Goal: Feedback & Contribution: Leave review/rating

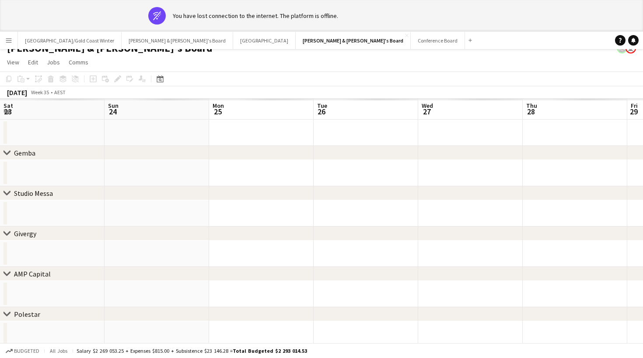
scroll to position [0, 301]
click at [196, 29] on app-banner "wifi-off You have lost connection to the internet. The platform is offline." at bounding box center [321, 16] width 643 height 32
click at [196, 17] on div "You have lost connection to the internet. The platform is offline." at bounding box center [255, 16] width 165 height 8
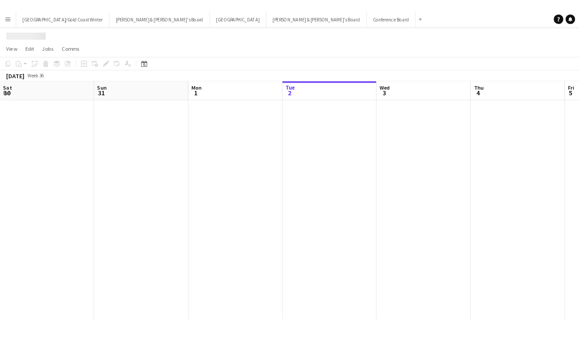
scroll to position [0, 209]
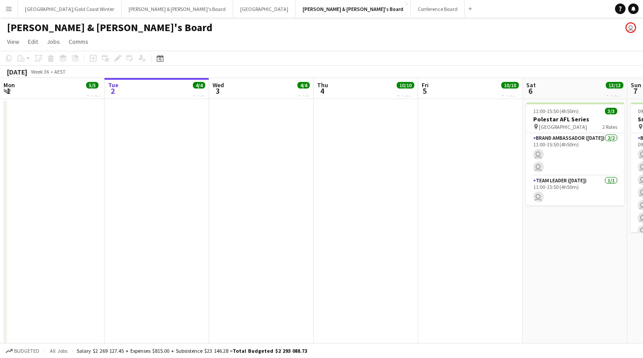
click at [14, 14] on button "Menu" at bounding box center [9, 9] width 18 height 18
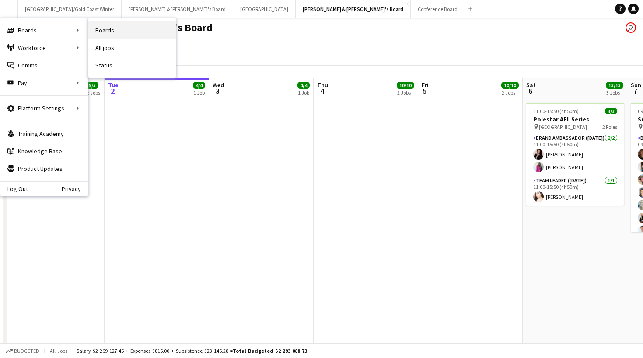
click at [147, 31] on link "Boards" at bounding box center [132, 30] width 88 height 18
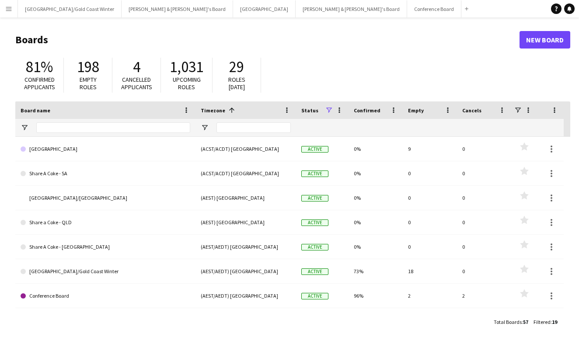
click at [9, 11] on app-icon "Menu" at bounding box center [8, 8] width 7 height 7
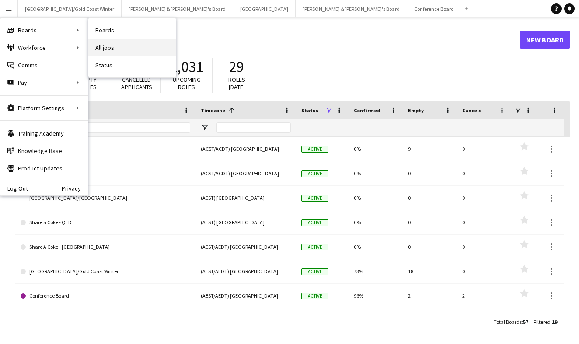
click at [123, 46] on link "All jobs" at bounding box center [132, 48] width 88 height 18
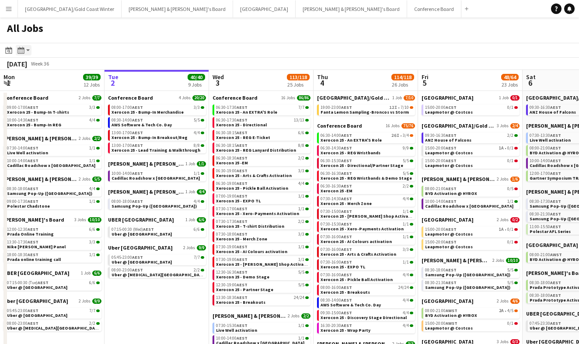
click at [20, 53] on icon at bounding box center [21, 50] width 7 height 7
click at [61, 38] on div "All Jobs" at bounding box center [289, 30] width 579 height 25
click at [11, 15] on button "Menu" at bounding box center [9, 9] width 18 height 18
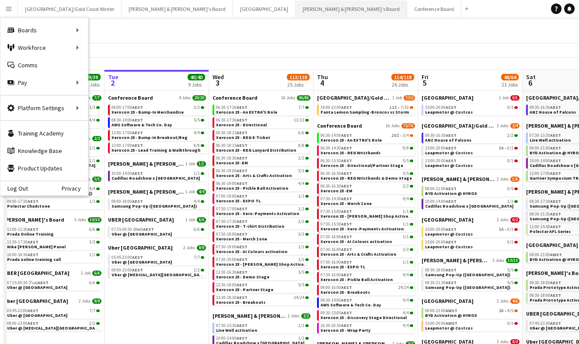
click at [296, 14] on button "[PERSON_NAME] & [PERSON_NAME]'s Board Close" at bounding box center [352, 8] width 112 height 17
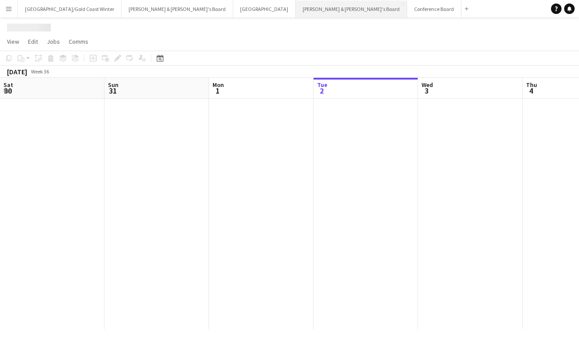
scroll to position [0, 209]
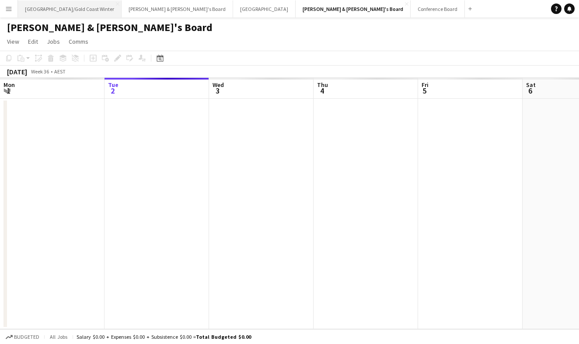
click at [82, 14] on button "[GEOGRAPHIC_DATA]/[GEOGRAPHIC_DATA] Winter Close" at bounding box center [70, 8] width 104 height 17
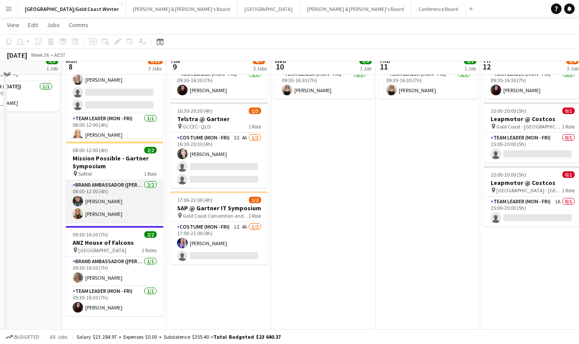
scroll to position [95, 0]
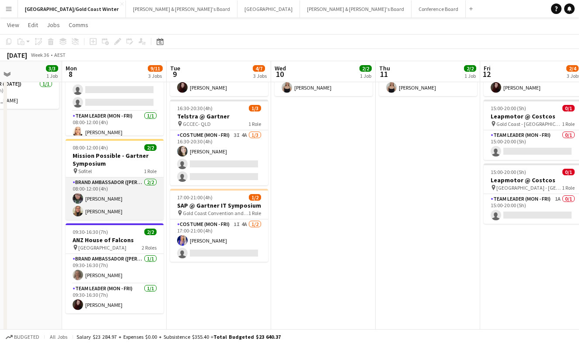
click at [106, 213] on app-card-role "Brand Ambassador (Mon - Fri) 2/2 08:00-12:00 (4h) Beatriz Barreto Leticia Schwab" at bounding box center [115, 199] width 98 height 42
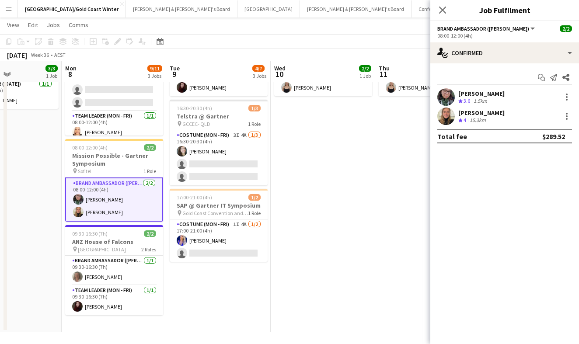
click at [482, 115] on div "[PERSON_NAME]" at bounding box center [482, 113] width 46 height 8
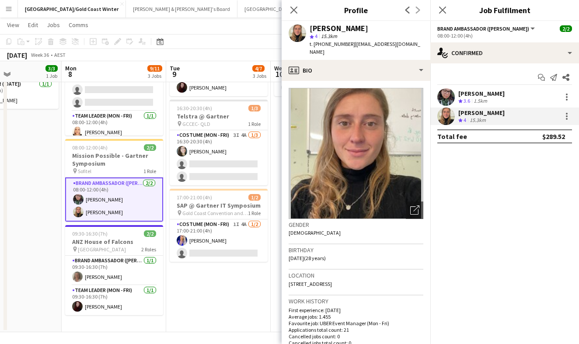
click at [331, 46] on span "t. +610412262754" at bounding box center [333, 44] width 46 height 7
copy span "610412262754"
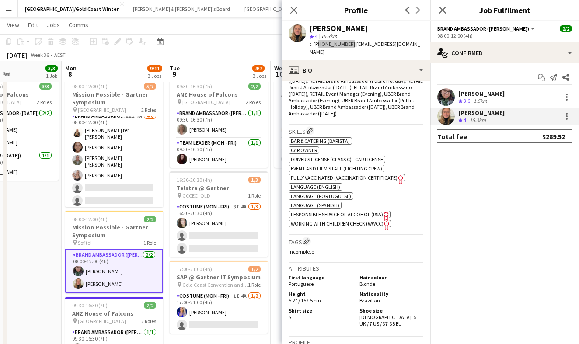
scroll to position [0, 0]
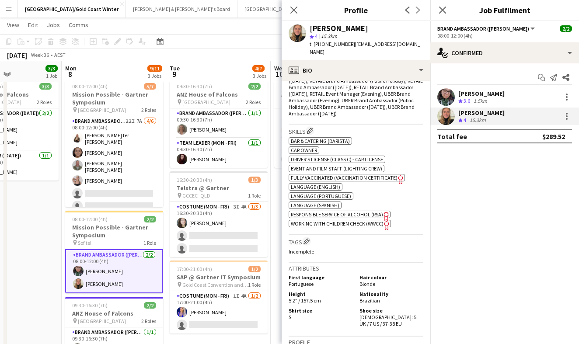
click at [287, 9] on div "Close pop-in" at bounding box center [294, 10] width 25 height 20
click at [290, 9] on icon "Close pop-in" at bounding box center [294, 10] width 8 height 8
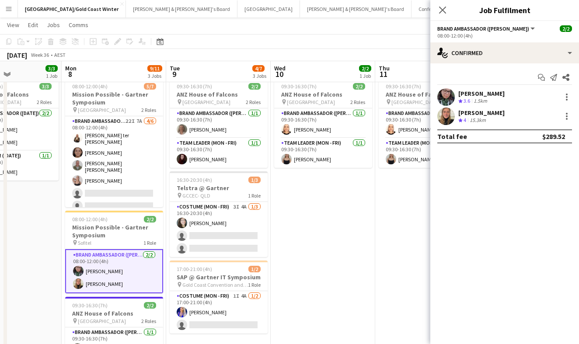
click at [448, 10] on div "Close pop-in" at bounding box center [443, 10] width 25 height 20
click at [441, 10] on icon "Close pop-in" at bounding box center [442, 10] width 8 height 8
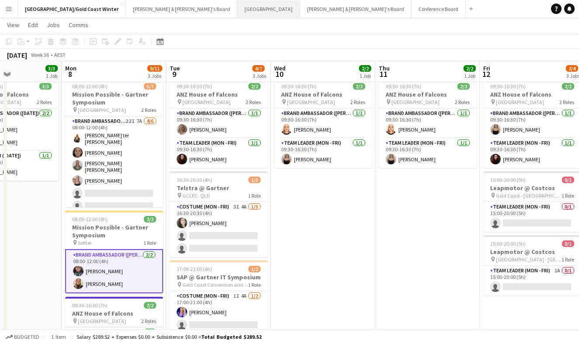
click at [238, 10] on button "Sydney Close" at bounding box center [269, 8] width 63 height 17
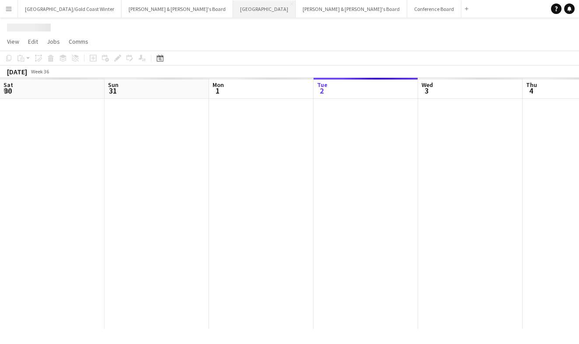
scroll to position [0, 209]
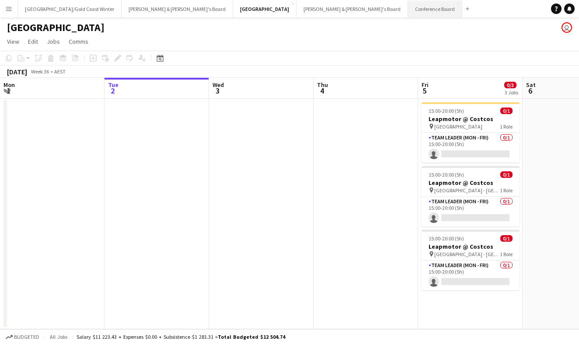
click at [408, 16] on button "Conference Board Close" at bounding box center [435, 8] width 54 height 17
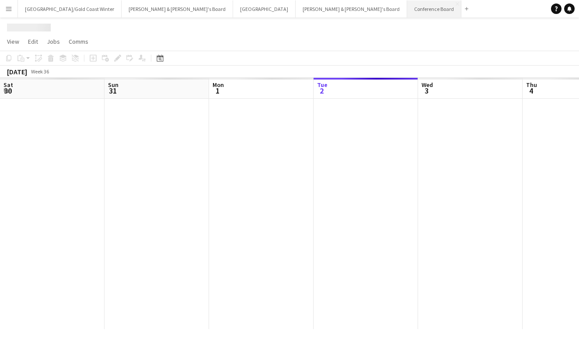
scroll to position [0, 209]
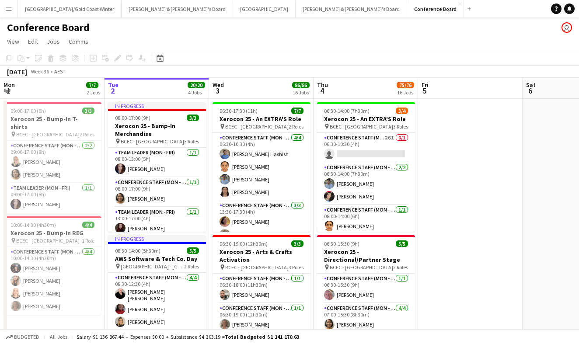
click at [11, 14] on button "Menu" at bounding box center [9, 9] width 18 height 18
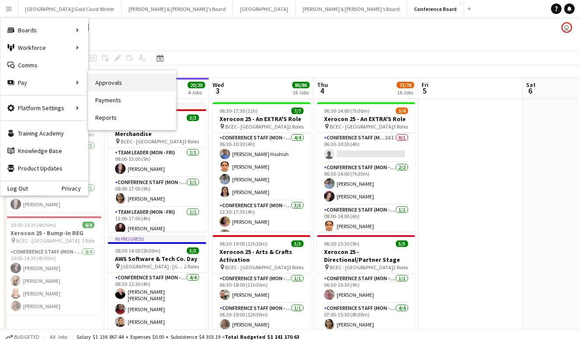
click at [115, 82] on link "Approvals" at bounding box center [132, 83] width 88 height 18
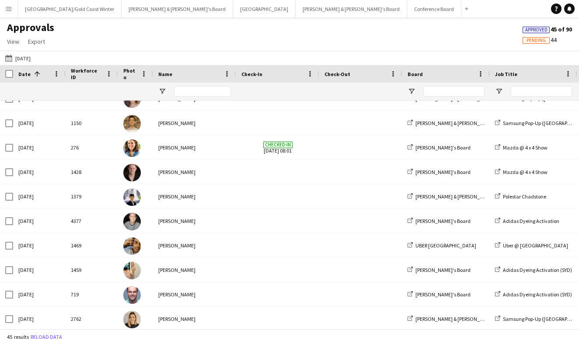
scroll to position [286, 0]
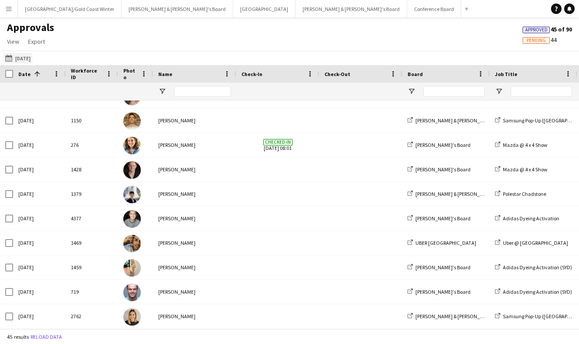
click at [10, 57] on app-icon "23-08-2025" at bounding box center [10, 58] width 10 height 7
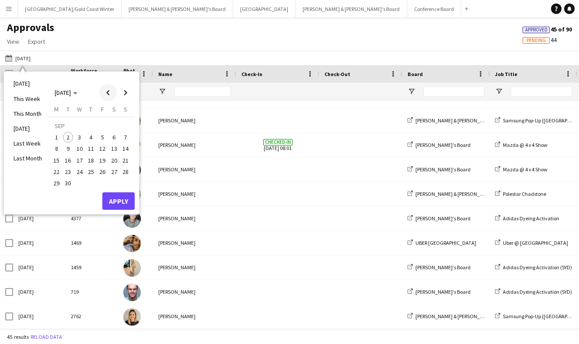
click at [106, 98] on span "Previous month" at bounding box center [108, 93] width 18 height 18
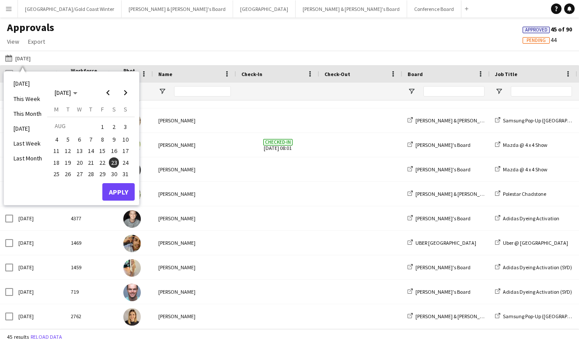
click at [115, 169] on span "30" at bounding box center [114, 174] width 11 height 11
click at [184, 39] on div "Approvals View Customise view Customise filters Reset Filters Reset View Reset …" at bounding box center [289, 36] width 579 height 30
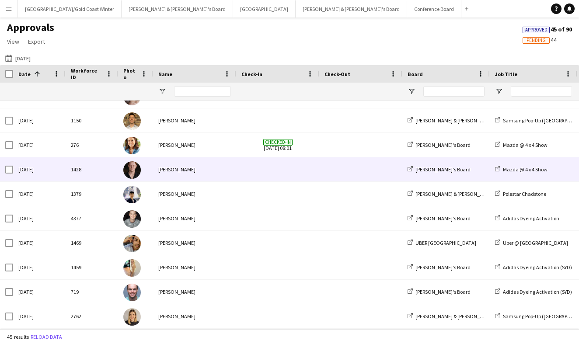
scroll to position [162, 0]
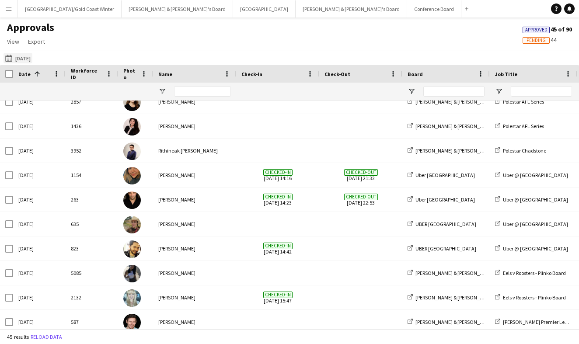
click at [12, 59] on app-icon "23-08-2025" at bounding box center [10, 58] width 10 height 7
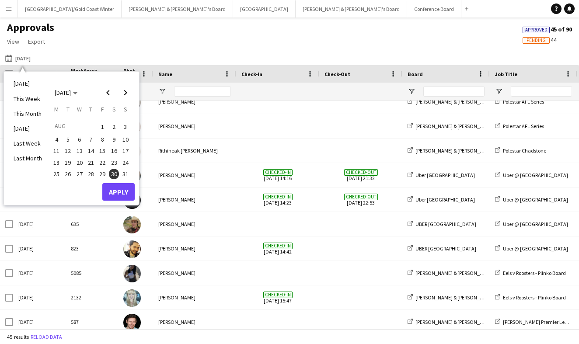
click at [116, 172] on span "30" at bounding box center [114, 174] width 11 height 11
click at [115, 193] on button "Apply" at bounding box center [118, 192] width 32 height 18
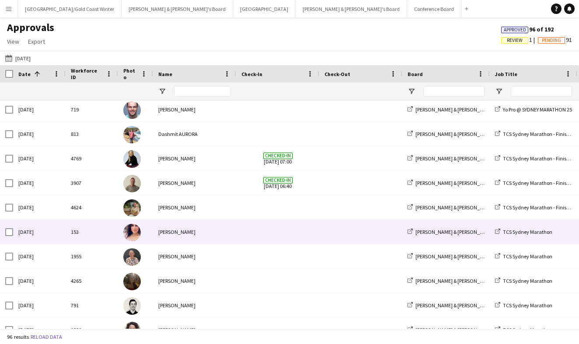
click at [182, 232] on div "Amanda van Eldik" at bounding box center [194, 232] width 83 height 24
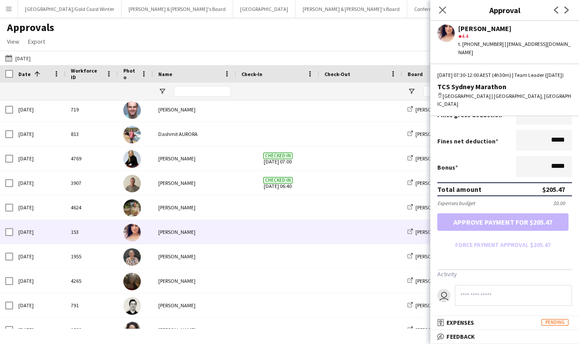
click at [481, 286] on input at bounding box center [513, 295] width 117 height 21
type input "*"
click at [504, 342] on mat-expansion-panel-header "bubble-pencil Feedback" at bounding box center [505, 336] width 149 height 13
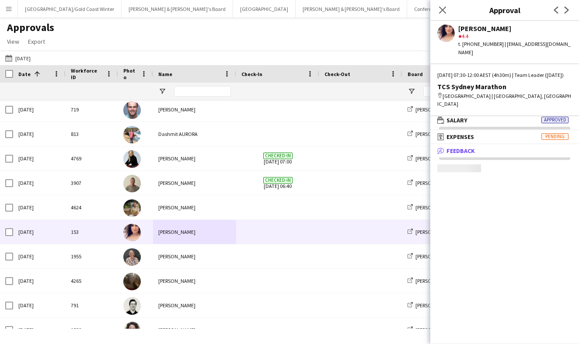
scroll to position [3, 0]
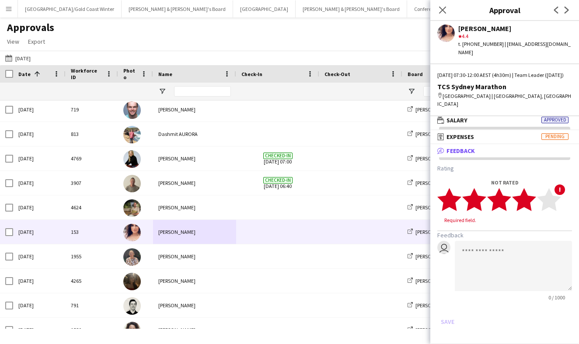
click at [530, 196] on polygon at bounding box center [524, 199] width 24 height 23
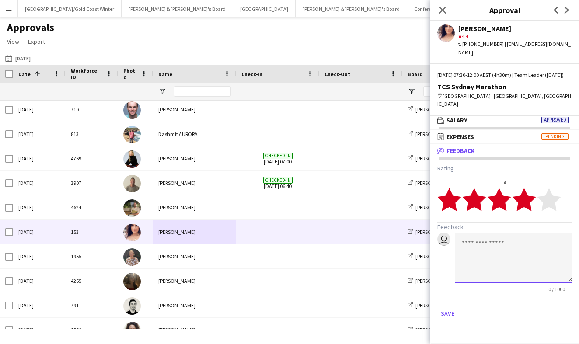
click at [497, 237] on textarea at bounding box center [513, 258] width 117 height 50
type textarea "*"
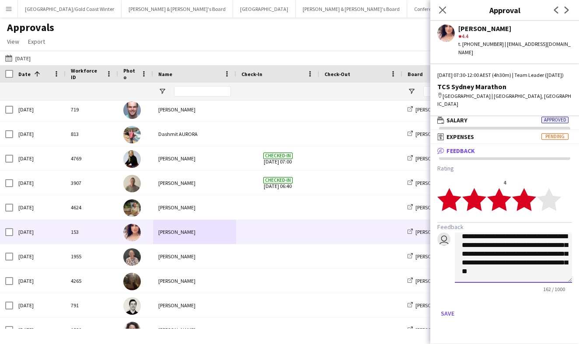
scroll to position [0, 0]
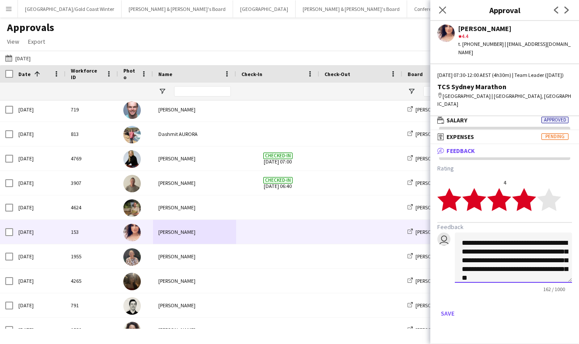
drag, startPoint x: 495, startPoint y: 268, endPoint x: 447, endPoint y: 221, distance: 67.5
click at [447, 221] on form "**********" at bounding box center [505, 243] width 135 height 156
type textarea "**********"
click at [448, 307] on button "Save" at bounding box center [448, 314] width 21 height 14
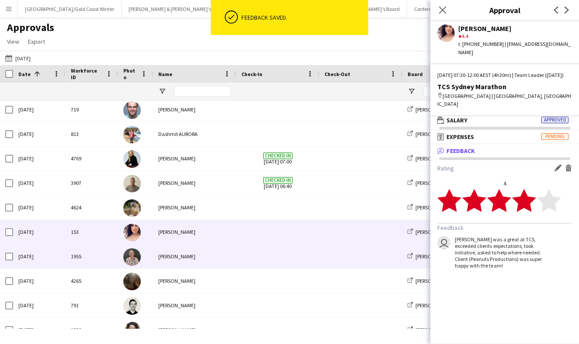
click at [199, 254] on div "Kathryn Molloy" at bounding box center [194, 257] width 83 height 24
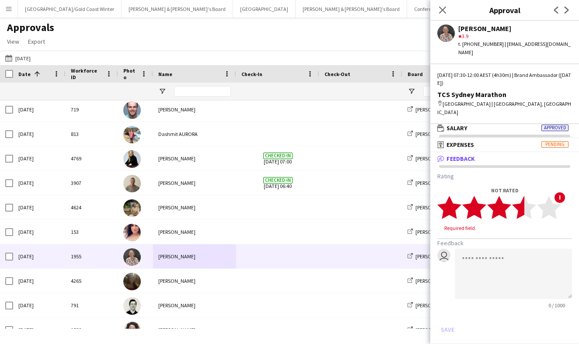
click at [524, 196] on polygon at bounding box center [524, 207] width 24 height 23
click at [529, 196] on polygon at bounding box center [524, 207] width 24 height 23
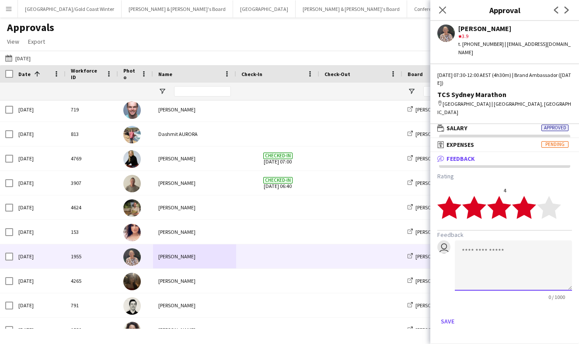
click at [512, 242] on textarea at bounding box center [513, 266] width 117 height 50
type textarea "*"
paste textarea "**********"
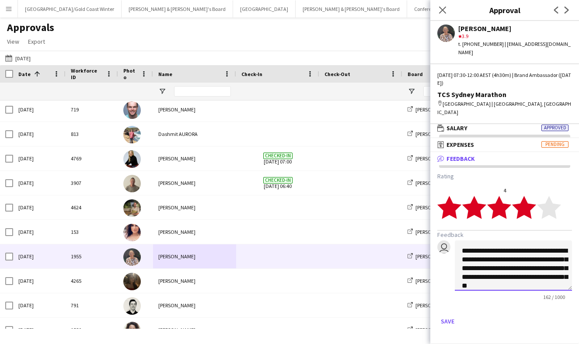
click at [473, 241] on textarea "**********" at bounding box center [513, 266] width 117 height 50
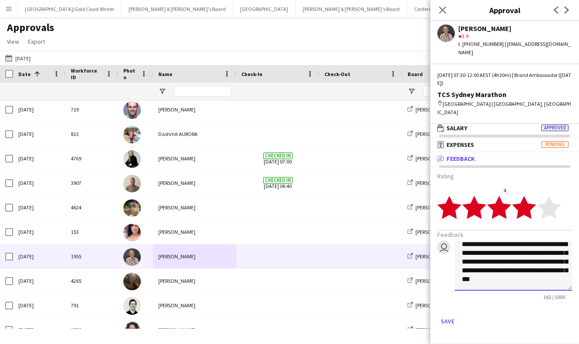
scroll to position [15, 0]
click at [505, 265] on textarea "**********" at bounding box center [513, 266] width 117 height 50
type textarea "**********"
click at [452, 315] on button "Save" at bounding box center [448, 322] width 21 height 14
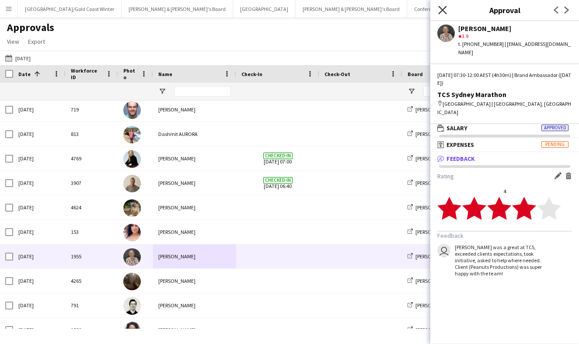
click at [442, 9] on icon at bounding box center [442, 10] width 8 height 8
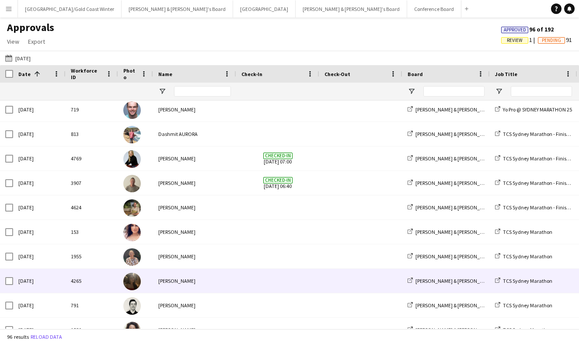
click at [163, 281] on div "Scarlett Moliterno" at bounding box center [194, 281] width 83 height 24
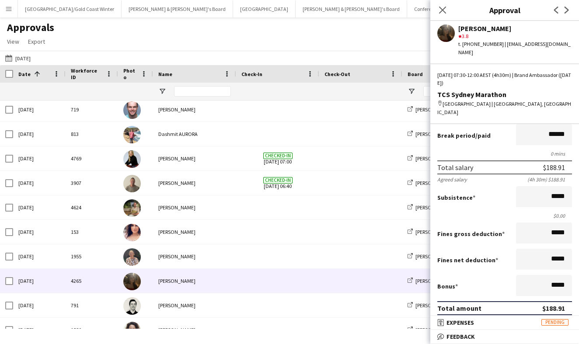
scroll to position [63, 0]
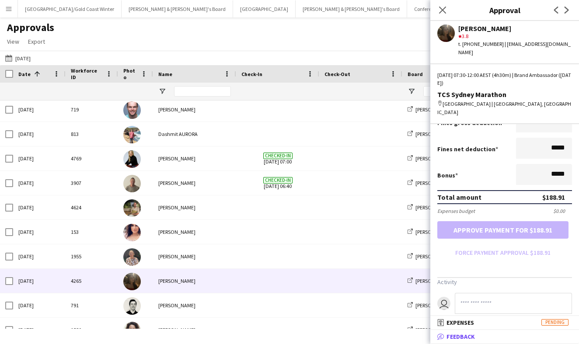
click at [476, 339] on mat-panel-title "bubble-pencil Feedback" at bounding box center [503, 337] width 145 height 8
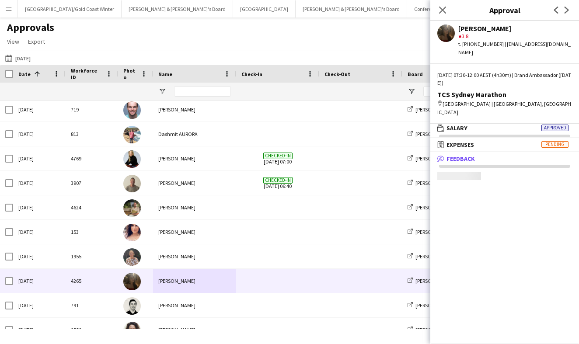
scroll to position [3, 0]
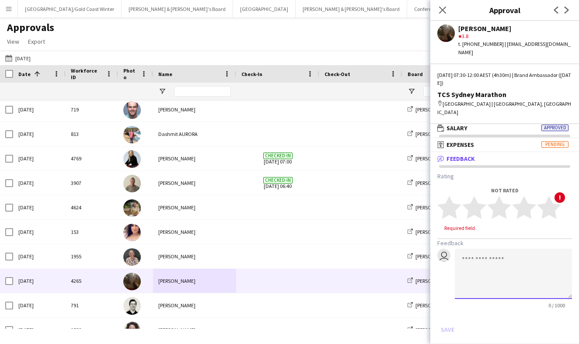
click at [477, 261] on textarea at bounding box center [513, 274] width 117 height 50
paste textarea "**********"
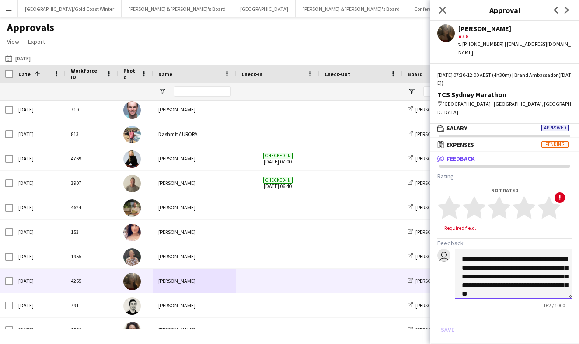
scroll to position [15, 0]
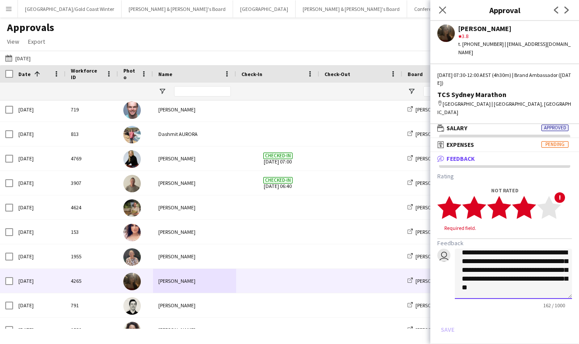
type textarea "**********"
click at [532, 196] on icon "star" at bounding box center [524, 208] width 24 height 24
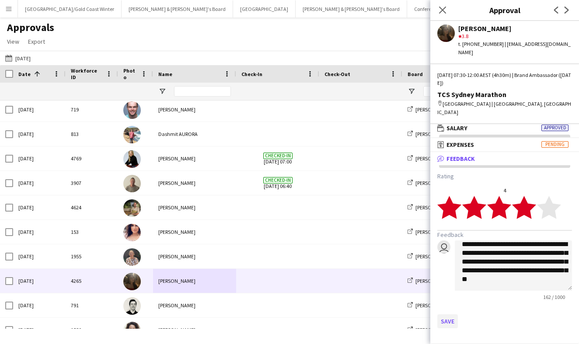
click at [449, 315] on button "Save" at bounding box center [448, 322] width 21 height 14
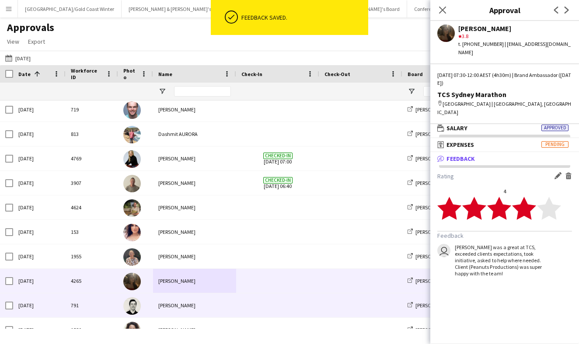
click at [287, 307] on span at bounding box center [278, 306] width 73 height 24
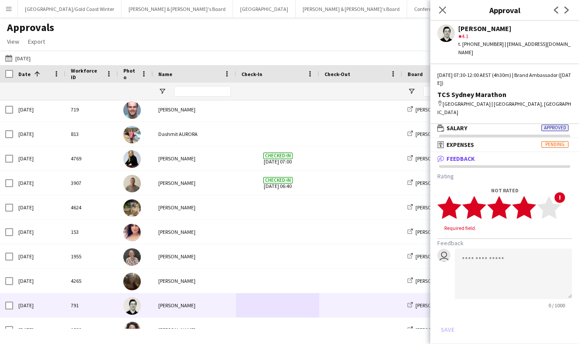
click at [531, 197] on polygon at bounding box center [524, 207] width 24 height 23
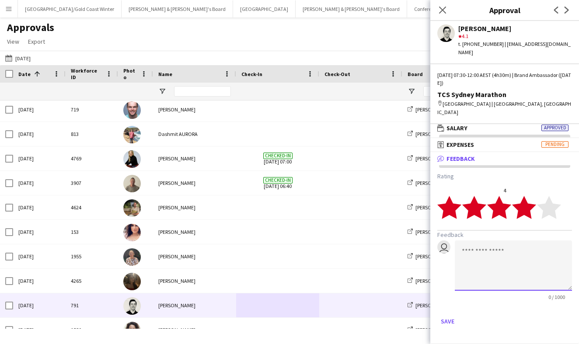
click at [504, 261] on textarea at bounding box center [513, 266] width 117 height 50
paste textarea "**********"
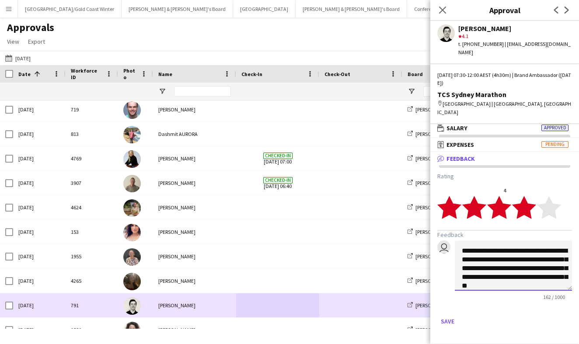
scroll to position [0, 0]
type textarea "**********"
click at [234, 289] on div "Scarlett Moliterno" at bounding box center [194, 281] width 83 height 24
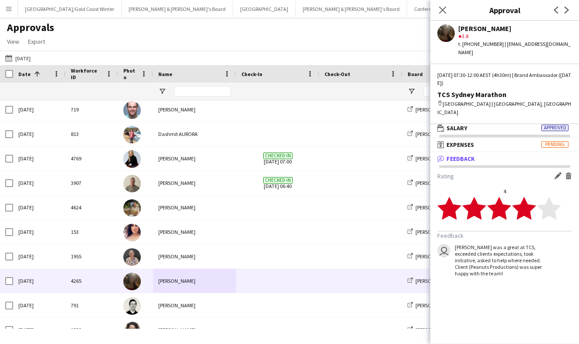
click at [505, 244] on div "Amanda was a great at TCS, exceeded clients expectations, took initiative, aske…" at bounding box center [500, 260] width 90 height 33
click at [560, 172] on app-icon "Edit feedback" at bounding box center [558, 175] width 7 height 7
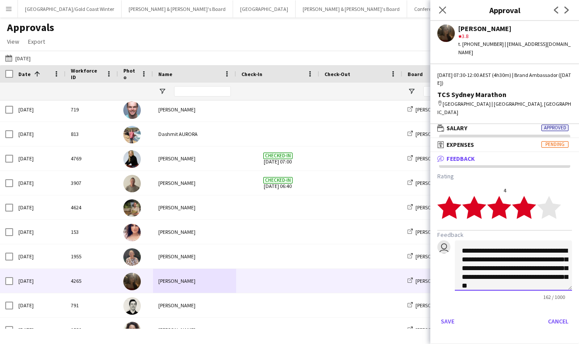
click at [475, 241] on textarea "**********" at bounding box center [513, 266] width 117 height 50
type textarea "**********"
click at [431, 305] on app-approvals-popin-feedback-tab "**********" at bounding box center [505, 250] width 149 height 156
click at [442, 315] on button "Save" at bounding box center [448, 322] width 21 height 14
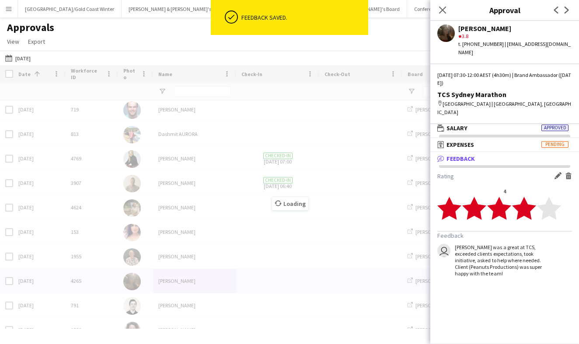
click at [246, 273] on div "Loading" at bounding box center [289, 197] width 579 height 264
click at [213, 295] on div "Loading" at bounding box center [289, 197] width 579 height 264
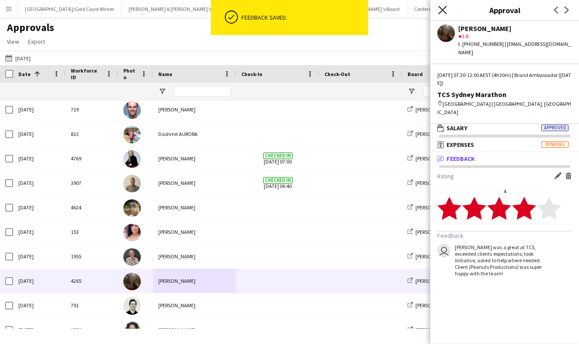
click at [445, 11] on icon "Close pop-in" at bounding box center [442, 10] width 8 height 8
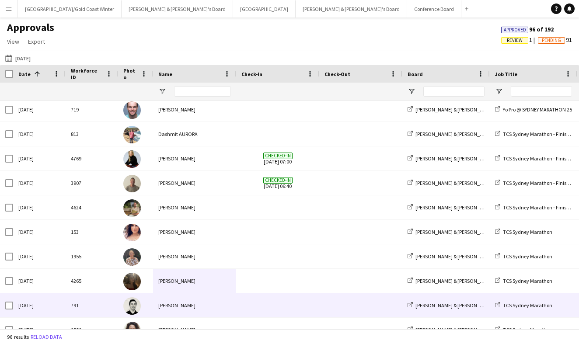
click at [183, 298] on div "Max Bristow" at bounding box center [194, 306] width 83 height 24
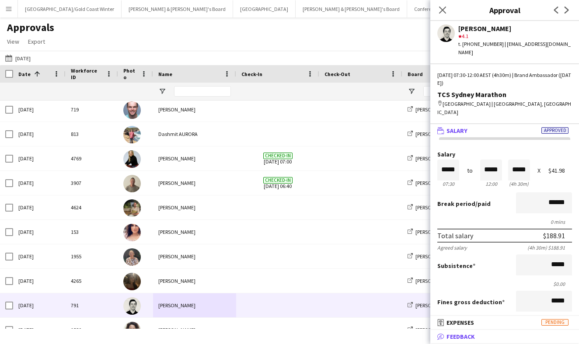
click at [478, 337] on mat-panel-title "bubble-pencil Feedback" at bounding box center [503, 337] width 145 height 8
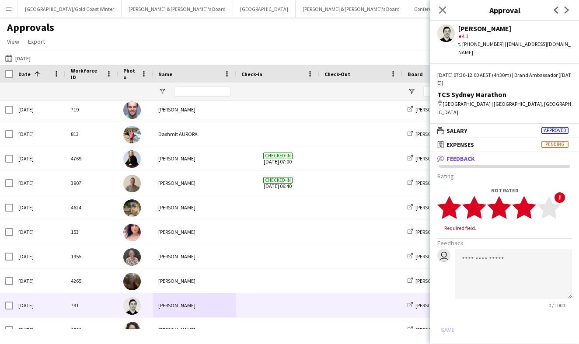
click at [527, 196] on polygon at bounding box center [524, 207] width 24 height 23
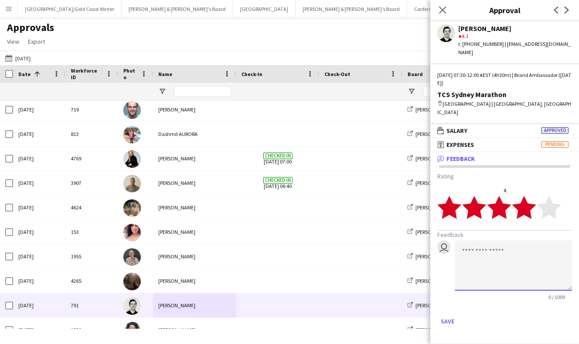
click at [492, 257] on textarea at bounding box center [513, 266] width 117 height 50
paste textarea "**********"
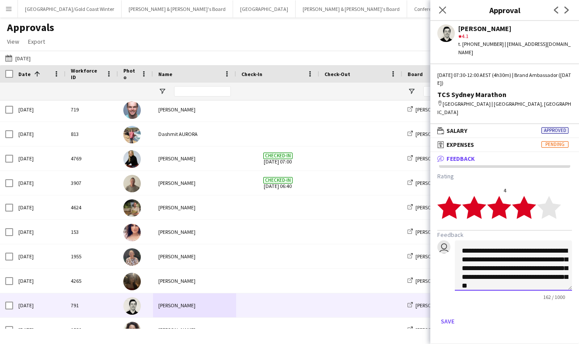
scroll to position [0, 0]
click at [479, 241] on textarea "**********" at bounding box center [513, 266] width 117 height 50
type textarea "**********"
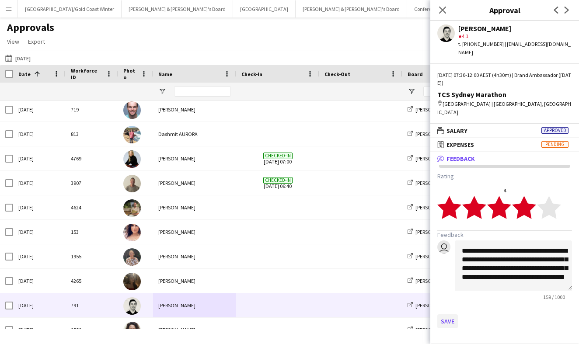
click at [444, 315] on button "Save" at bounding box center [448, 322] width 21 height 14
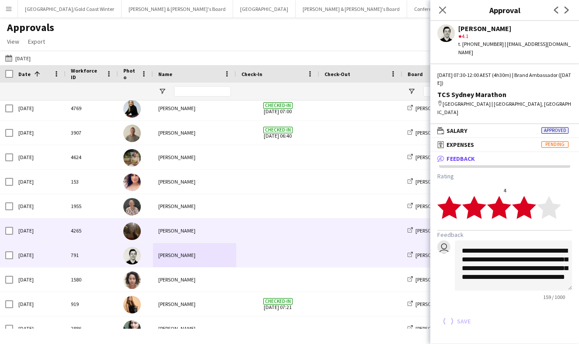
scroll to position [249, 0]
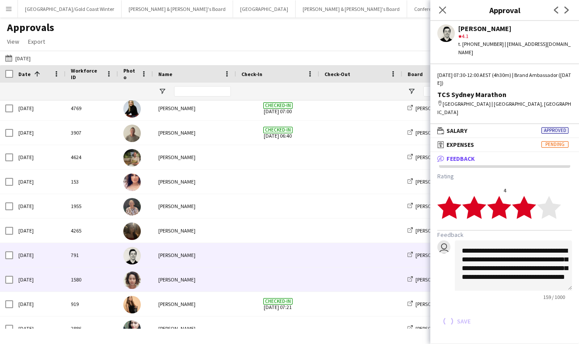
click at [290, 284] on span at bounding box center [278, 280] width 73 height 24
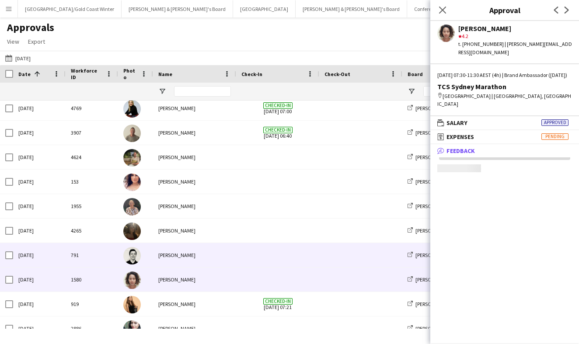
click at [349, 248] on span at bounding box center [361, 255] width 73 height 24
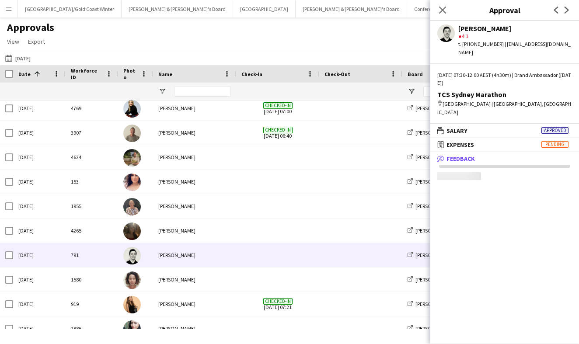
click at [473, 172] on div at bounding box center [460, 176] width 44 height 8
click at [476, 155] on mat-panel-title "bubble-pencil Feedback" at bounding box center [503, 159] width 145 height 8
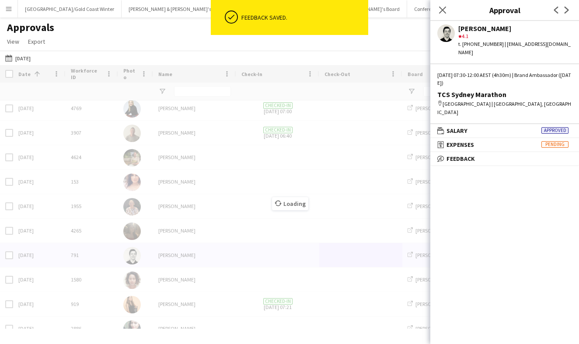
click at [316, 255] on div "Loading" at bounding box center [289, 197] width 579 height 264
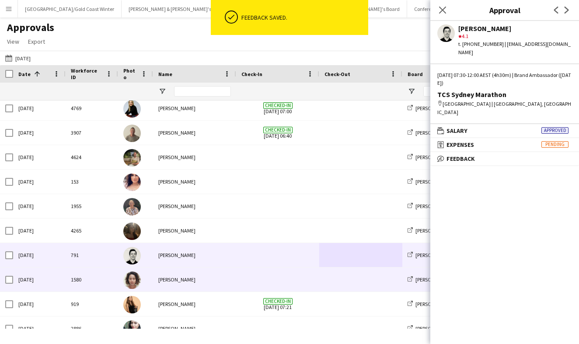
click at [272, 279] on span at bounding box center [278, 280] width 73 height 24
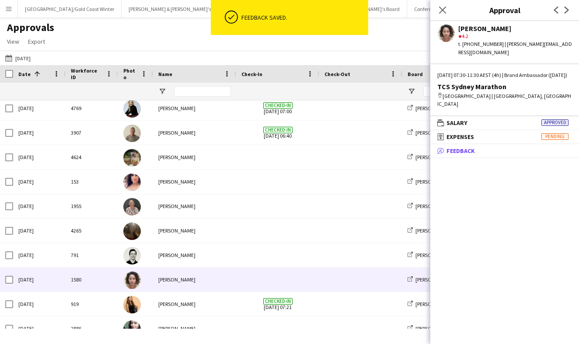
click at [462, 147] on span "Feedback" at bounding box center [461, 151] width 28 height 8
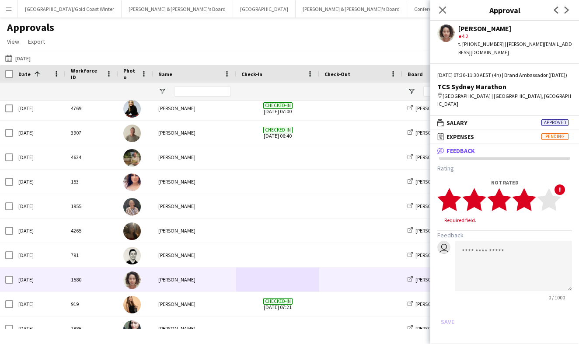
click at [529, 196] on polygon at bounding box center [524, 199] width 24 height 23
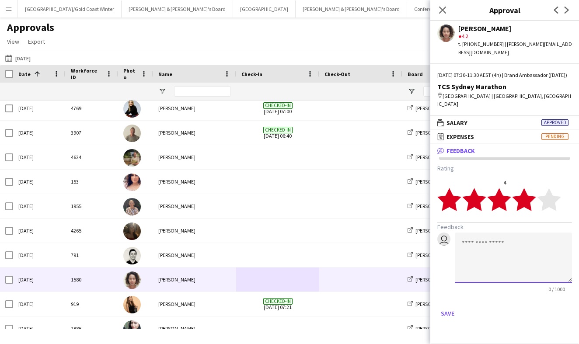
click at [491, 263] on textarea at bounding box center [513, 258] width 117 height 50
paste textarea "**********"
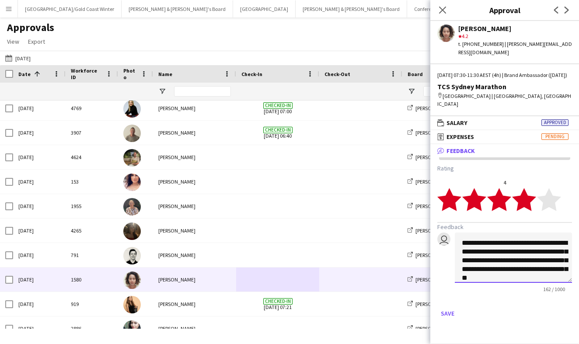
scroll to position [0, 0]
click at [472, 233] on textarea "**********" at bounding box center [513, 258] width 117 height 50
type textarea "**********"
click at [520, 190] on polygon at bounding box center [524, 199] width 24 height 23
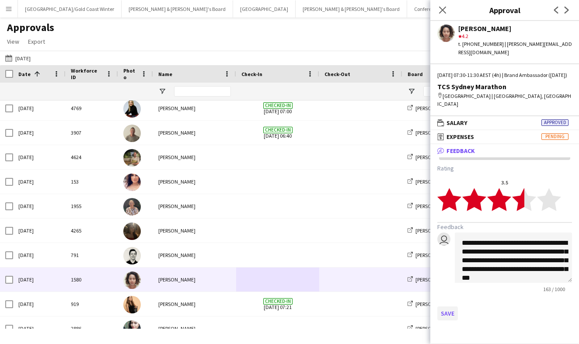
click at [447, 307] on button "Save" at bounding box center [448, 314] width 21 height 14
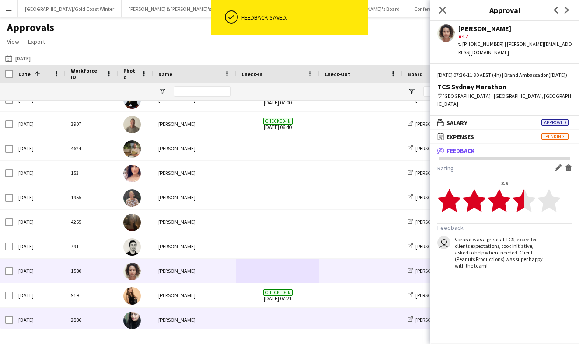
scroll to position [252, 0]
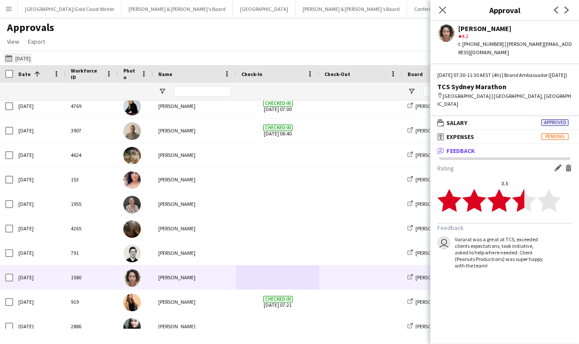
click at [17, 60] on button "23-08-2025 30-08-2025" at bounding box center [18, 58] width 29 height 11
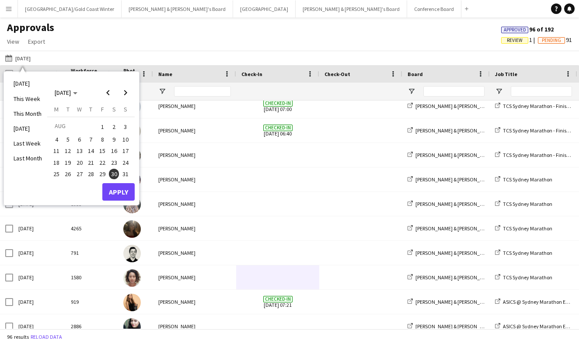
click at [129, 172] on span "31" at bounding box center [125, 174] width 11 height 11
click at [126, 186] on button "Apply" at bounding box center [118, 192] width 32 height 18
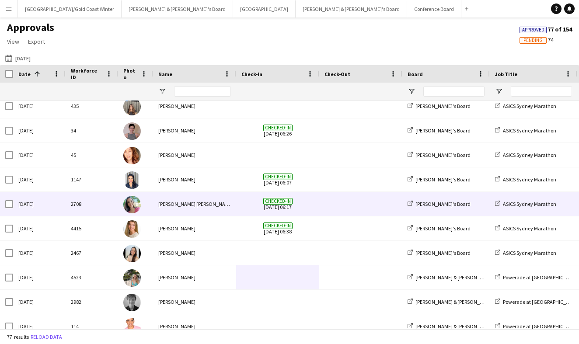
scroll to position [225, 0]
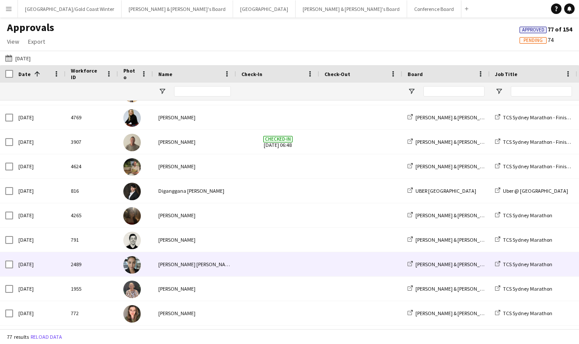
click at [223, 269] on div "Maria Eduarda Da Mata Monteiro" at bounding box center [194, 264] width 83 height 24
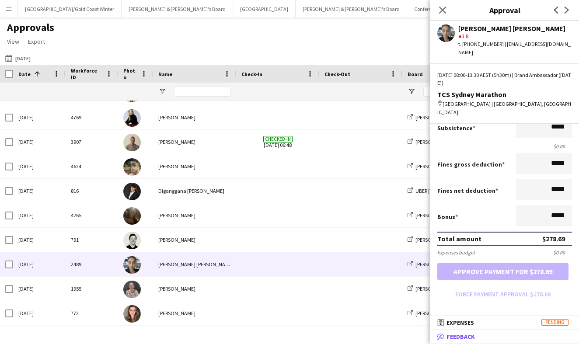
click at [458, 340] on span "Feedback" at bounding box center [461, 337] width 28 height 8
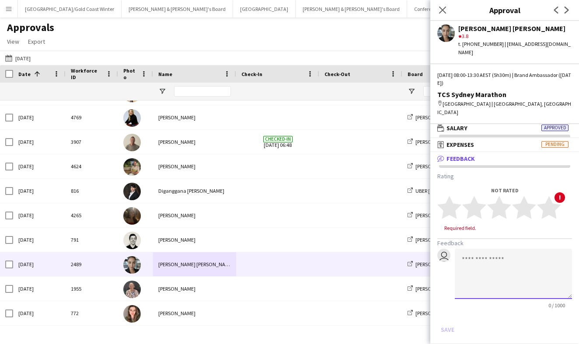
click at [508, 249] on textarea at bounding box center [513, 274] width 117 height 50
paste textarea "**********"
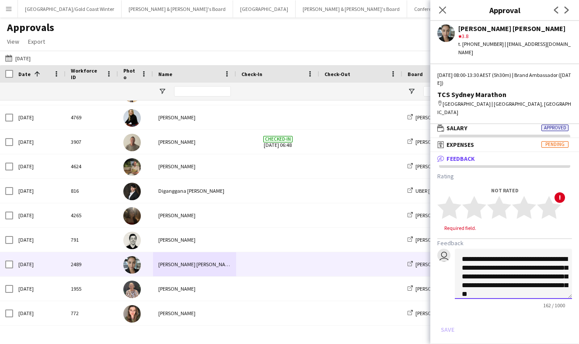
click at [472, 249] on textarea "**********" at bounding box center [513, 274] width 117 height 50
type textarea "**********"
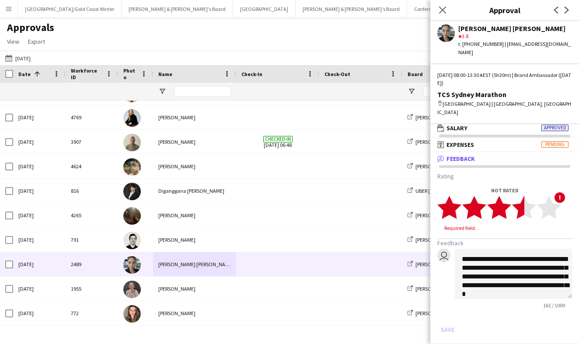
click at [523, 196] on polygon at bounding box center [524, 207] width 24 height 23
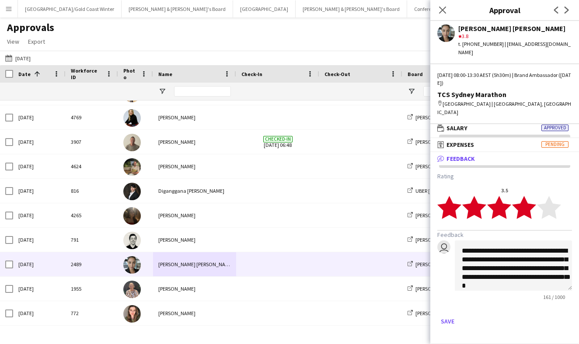
click at [530, 196] on polygon at bounding box center [524, 207] width 24 height 23
click at [531, 196] on icon "star" at bounding box center [524, 208] width 24 height 24
click at [458, 315] on button "Save" at bounding box center [448, 322] width 21 height 14
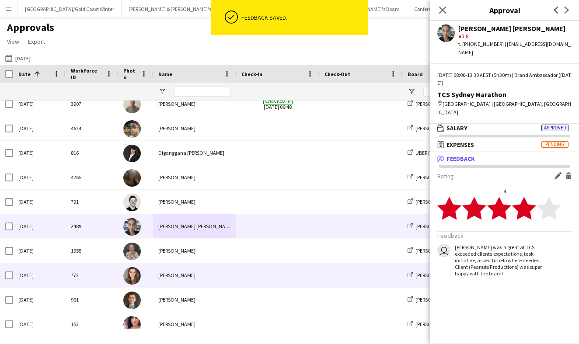
click at [196, 281] on div "Bonnie Renwick" at bounding box center [194, 275] width 83 height 24
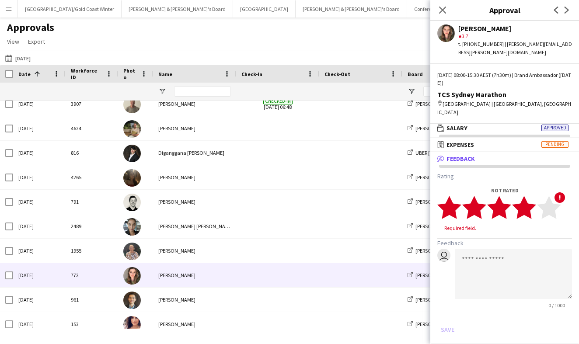
click at [526, 196] on polygon at bounding box center [524, 207] width 24 height 23
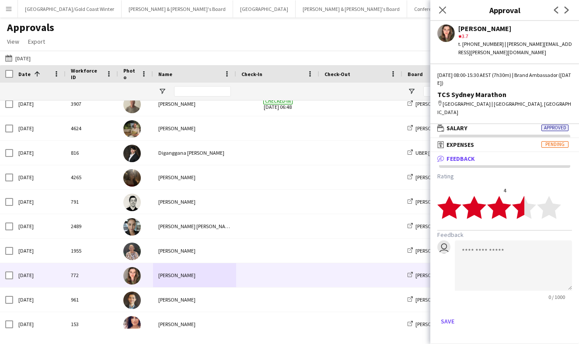
click at [523, 196] on polygon at bounding box center [524, 207] width 24 height 23
click at [508, 245] on textarea at bounding box center [513, 266] width 117 height 50
paste textarea "**********"
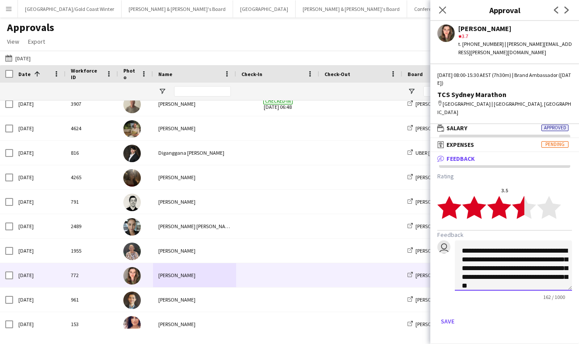
click at [474, 241] on textarea "**********" at bounding box center [513, 266] width 117 height 50
click at [473, 241] on textarea "**********" at bounding box center [513, 266] width 117 height 50
type textarea "**********"
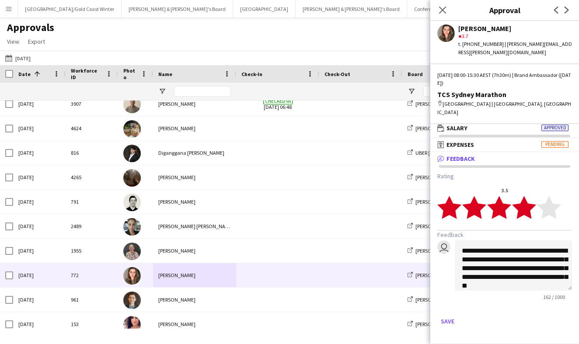
click at [528, 196] on polygon at bounding box center [524, 207] width 24 height 23
click at [450, 315] on button "Save" at bounding box center [448, 322] width 21 height 14
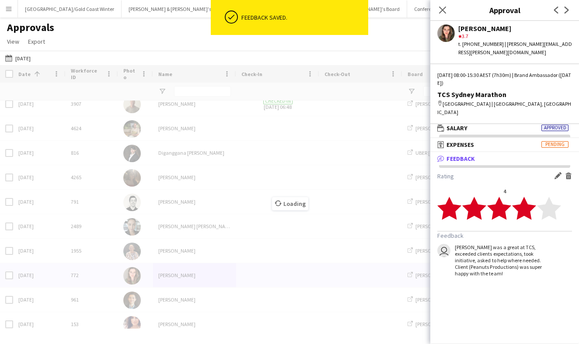
click at [197, 299] on div "Loading" at bounding box center [289, 197] width 579 height 264
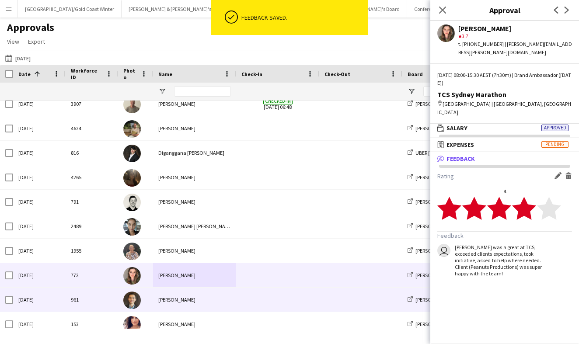
click at [267, 292] on span at bounding box center [278, 300] width 73 height 24
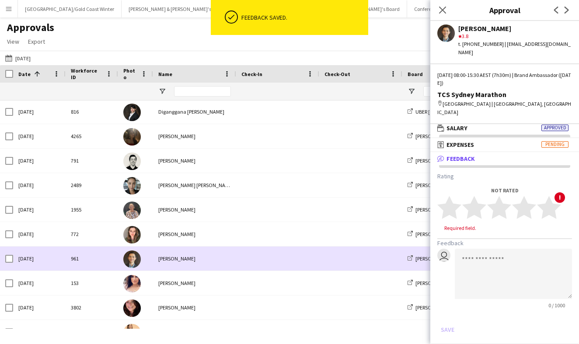
scroll to position [993, 0]
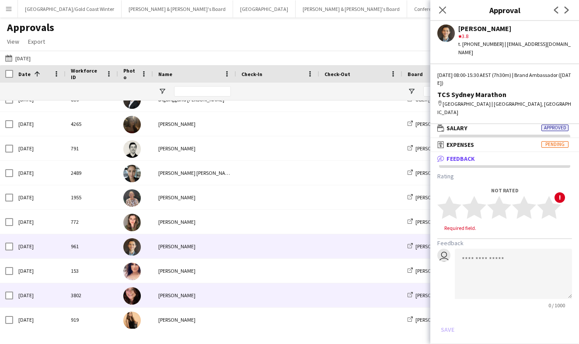
click at [230, 291] on div "Adele Young" at bounding box center [194, 296] width 83 height 24
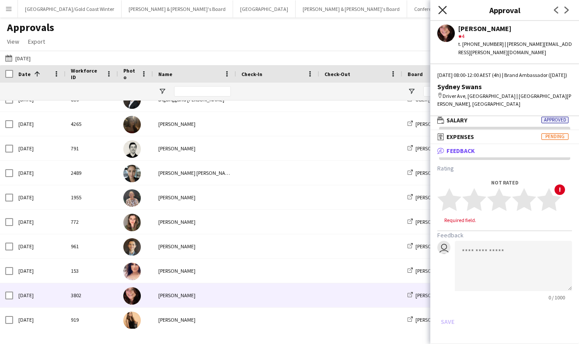
click at [445, 8] on icon at bounding box center [442, 10] width 8 height 8
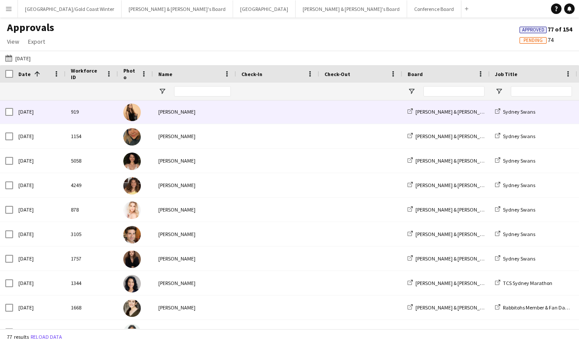
scroll to position [1210, 0]
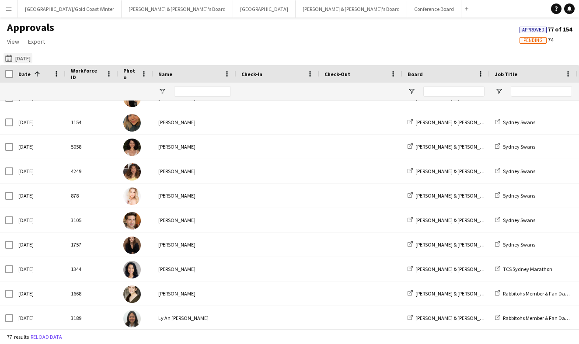
click at [9, 62] on button "23-08-2025 31-08-2025" at bounding box center [18, 58] width 29 height 11
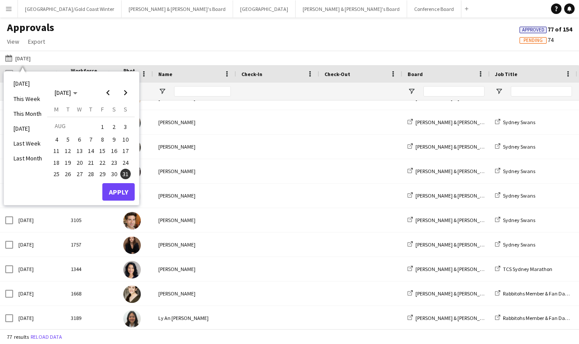
click at [114, 150] on span "16" at bounding box center [114, 151] width 11 height 11
click at [116, 163] on span "23" at bounding box center [114, 163] width 11 height 11
click at [113, 151] on span "16" at bounding box center [114, 151] width 11 height 11
click at [113, 159] on span "23" at bounding box center [114, 163] width 11 height 11
click at [115, 149] on span "16" at bounding box center [114, 151] width 11 height 11
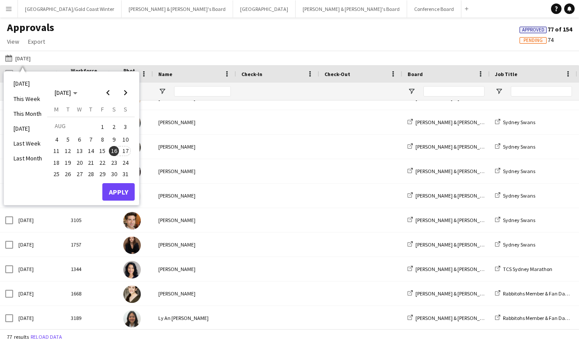
click at [129, 151] on span "17" at bounding box center [125, 151] width 11 height 11
click at [110, 158] on span "23" at bounding box center [114, 163] width 11 height 11
click at [116, 191] on button "Apply" at bounding box center [118, 192] width 32 height 18
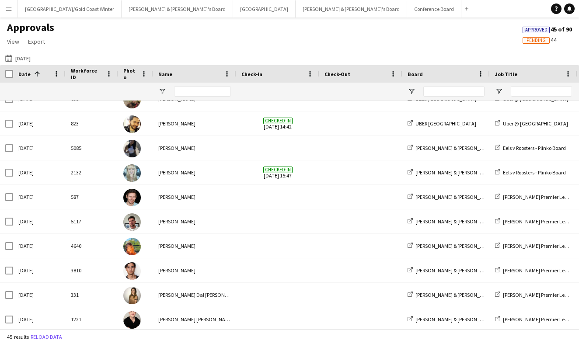
scroll to position [699, 0]
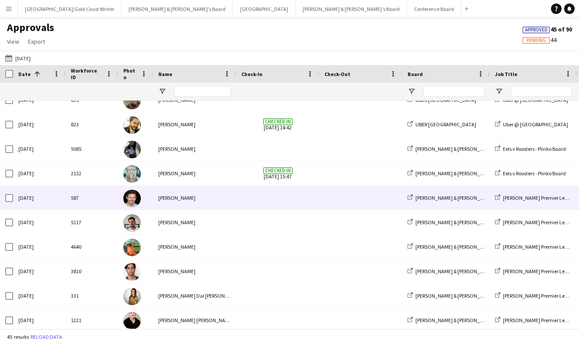
click at [172, 203] on div "Jack Van Staveren" at bounding box center [194, 198] width 83 height 24
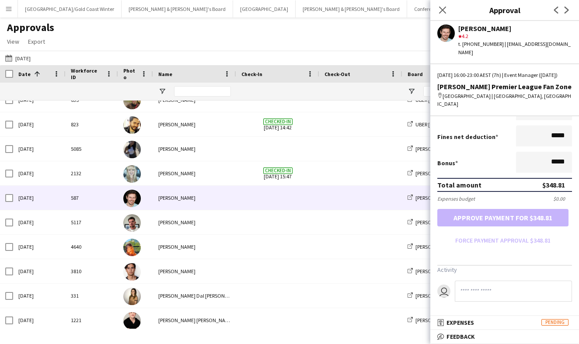
scroll to position [0, 0]
click at [466, 334] on span "Feedback" at bounding box center [461, 337] width 28 height 8
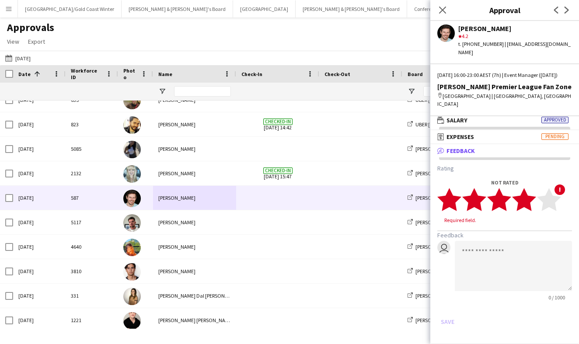
click at [529, 200] on polygon at bounding box center [524, 199] width 24 height 23
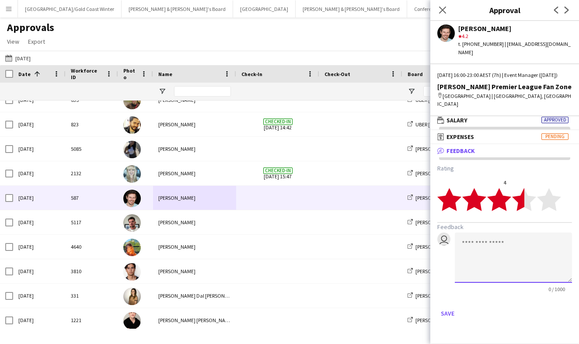
click at [492, 247] on textarea at bounding box center [513, 258] width 117 height 50
type textarea "*"
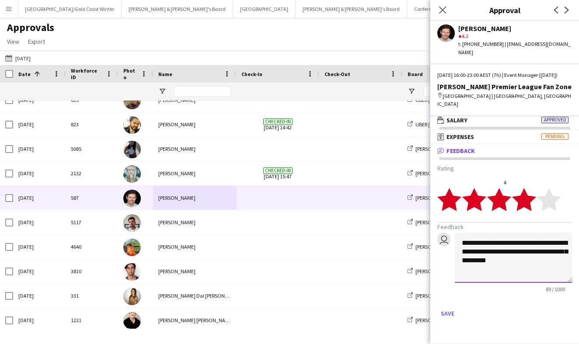
click at [496, 260] on textarea "**********" at bounding box center [513, 258] width 117 height 50
click at [537, 243] on textarea "**********" at bounding box center [513, 258] width 117 height 50
click at [494, 251] on textarea "**********" at bounding box center [513, 258] width 117 height 50
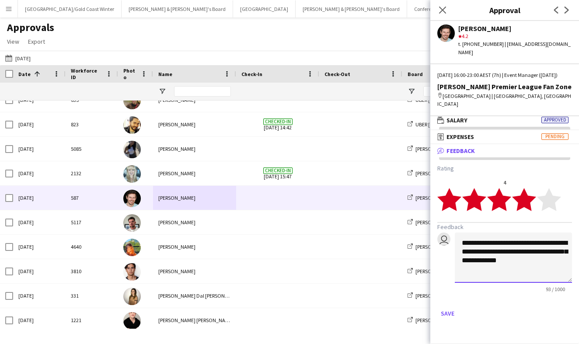
click at [494, 251] on textarea "**********" at bounding box center [513, 258] width 117 height 50
click at [474, 275] on textarea "**********" at bounding box center [513, 258] width 117 height 50
click at [494, 255] on textarea "**********" at bounding box center [513, 258] width 117 height 50
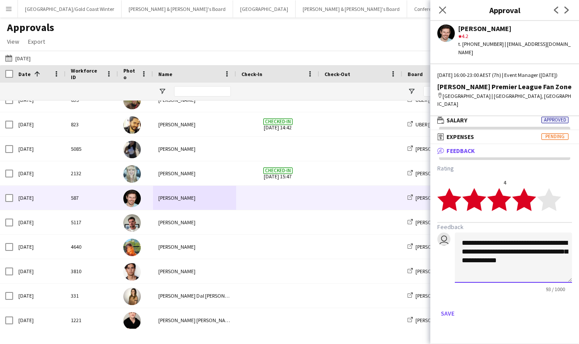
click at [495, 268] on textarea "**********" at bounding box center [513, 258] width 117 height 50
click at [485, 278] on textarea "**********" at bounding box center [513, 258] width 117 height 50
type textarea "**********"
click at [450, 315] on button "Save" at bounding box center [448, 314] width 21 height 14
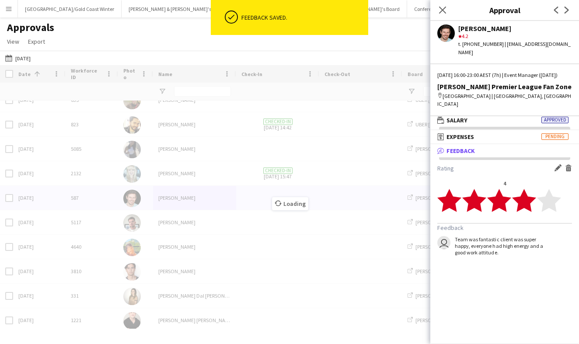
click at [240, 221] on div "Loading" at bounding box center [289, 197] width 579 height 264
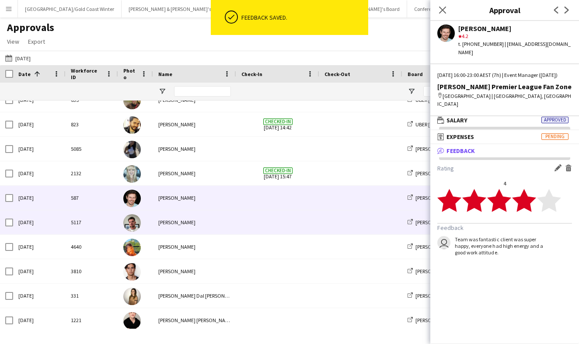
click at [203, 224] on div "Evan Michalak" at bounding box center [194, 222] width 83 height 24
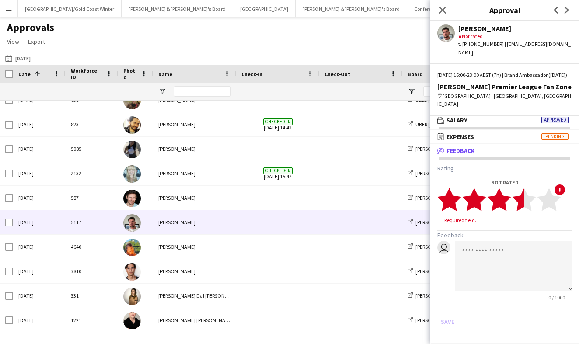
click at [521, 199] on polygon at bounding box center [524, 199] width 24 height 23
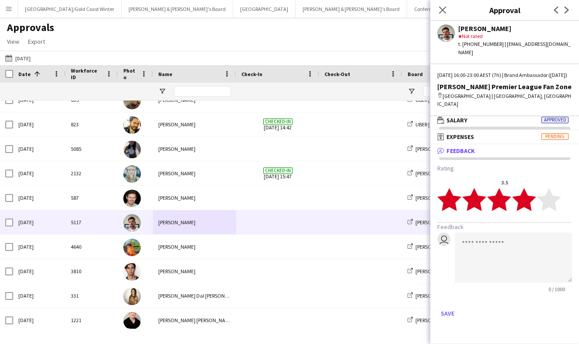
click at [528, 200] on polygon at bounding box center [524, 199] width 24 height 23
click at [519, 203] on polygon at bounding box center [524, 199] width 24 height 23
click at [508, 239] on textarea at bounding box center [513, 258] width 117 height 50
click at [528, 206] on polygon at bounding box center [524, 199] width 24 height 23
click at [525, 202] on polygon at bounding box center [524, 199] width 24 height 23
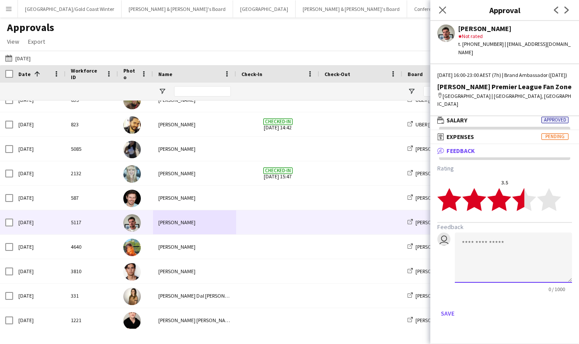
click at [517, 239] on textarea at bounding box center [513, 258] width 117 height 50
paste textarea "**********"
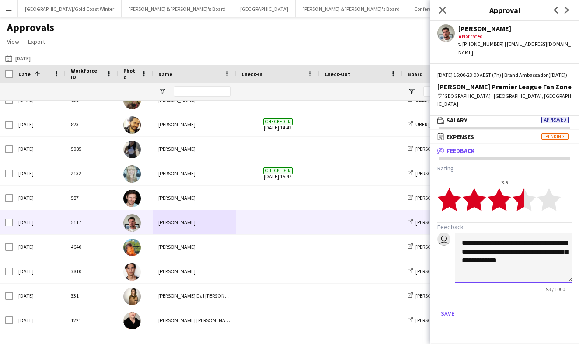
click at [518, 244] on textarea "**********" at bounding box center [513, 258] width 117 height 50
click at [502, 254] on textarea "**********" at bounding box center [513, 258] width 117 height 50
click at [490, 267] on textarea "**********" at bounding box center [513, 258] width 117 height 50
type textarea "**********"
click at [445, 316] on button "Save" at bounding box center [448, 314] width 21 height 14
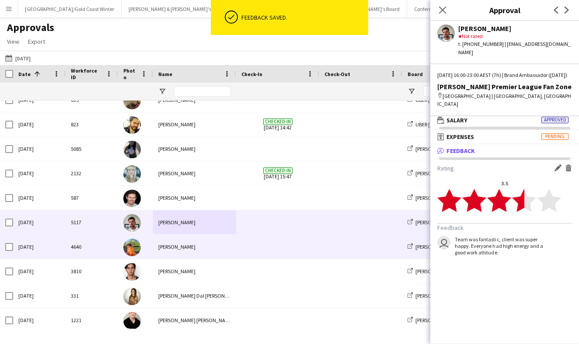
click at [179, 248] on div "Lauren Freeman" at bounding box center [194, 247] width 83 height 24
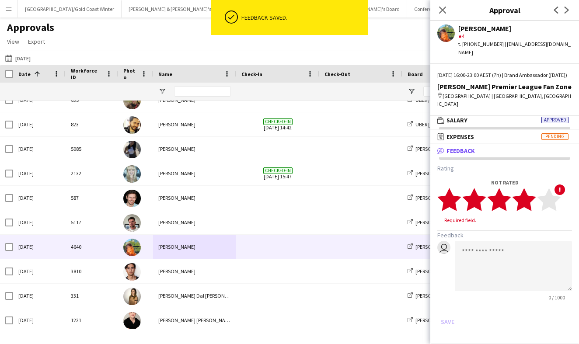
click at [527, 205] on polygon at bounding box center [524, 199] width 24 height 23
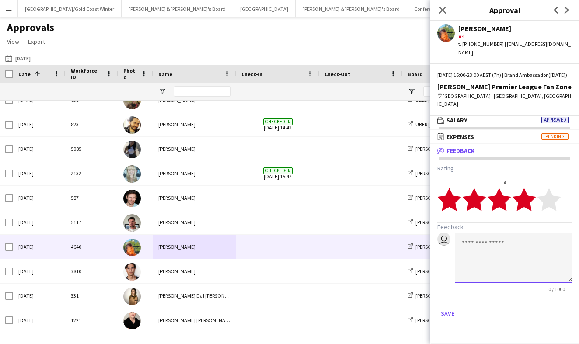
click at [487, 282] on textarea at bounding box center [513, 258] width 117 height 50
paste textarea "**********"
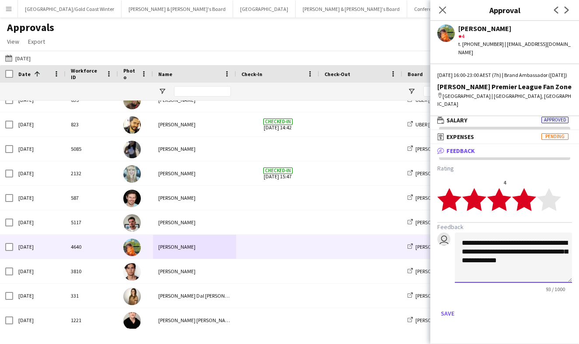
click at [521, 242] on textarea "**********" at bounding box center [513, 258] width 117 height 50
click at [515, 240] on textarea "**********" at bounding box center [513, 258] width 117 height 50
click at [519, 242] on textarea "**********" at bounding box center [513, 258] width 117 height 50
type textarea "**********"
click at [444, 311] on button "Save" at bounding box center [448, 314] width 21 height 14
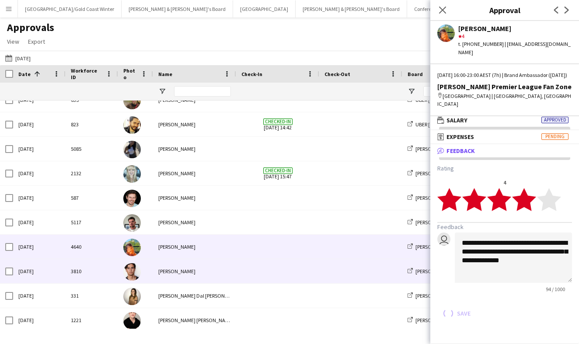
click at [273, 268] on span at bounding box center [278, 272] width 73 height 24
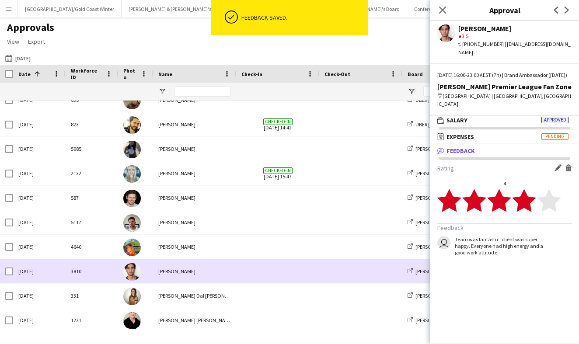
click at [207, 269] on div "Valentin Aragon" at bounding box center [194, 272] width 83 height 24
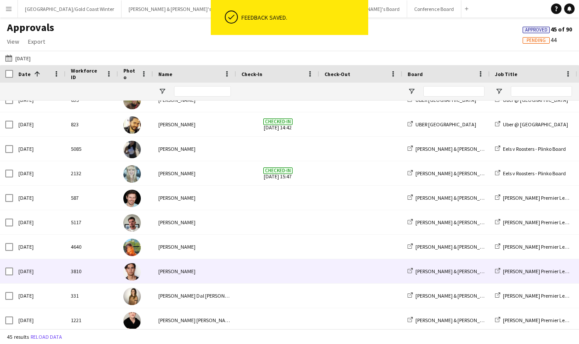
click at [207, 269] on div "Valentin Aragon" at bounding box center [194, 272] width 83 height 24
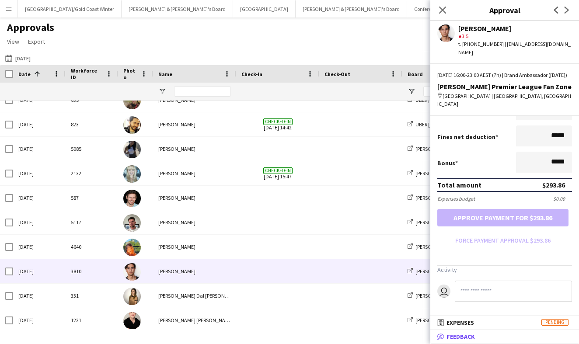
click at [460, 338] on span "Feedback" at bounding box center [461, 337] width 28 height 8
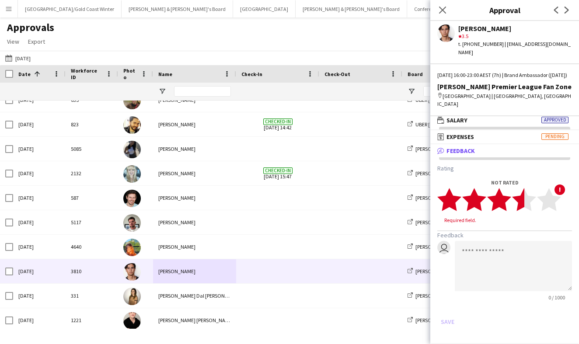
click at [521, 210] on icon "star" at bounding box center [524, 200] width 24 height 24
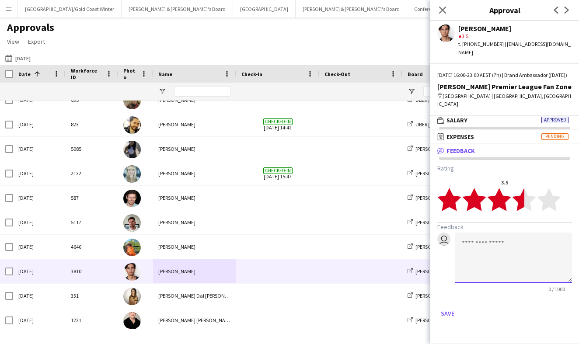
click at [486, 243] on textarea at bounding box center [513, 258] width 117 height 50
paste textarea "**********"
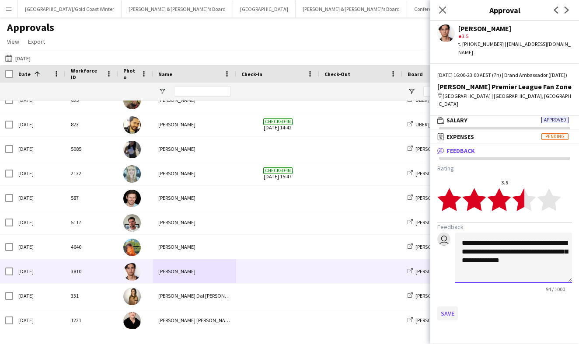
type textarea "**********"
click at [456, 308] on button "Save" at bounding box center [448, 314] width 21 height 14
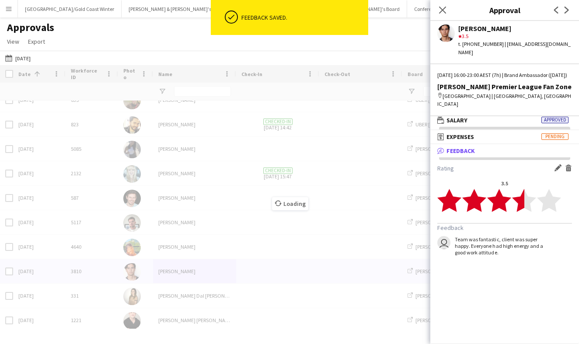
click at [259, 297] on div "Loading" at bounding box center [289, 197] width 579 height 264
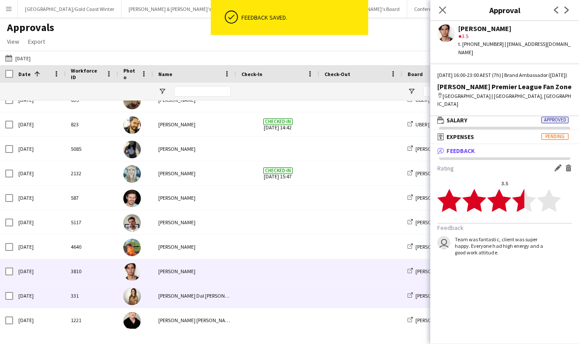
click at [242, 294] on span at bounding box center [278, 296] width 73 height 24
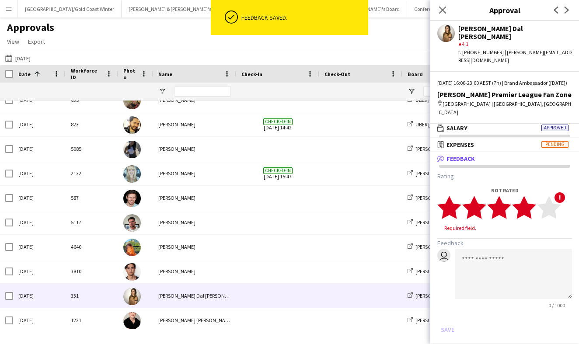
click at [530, 203] on polygon at bounding box center [524, 207] width 24 height 23
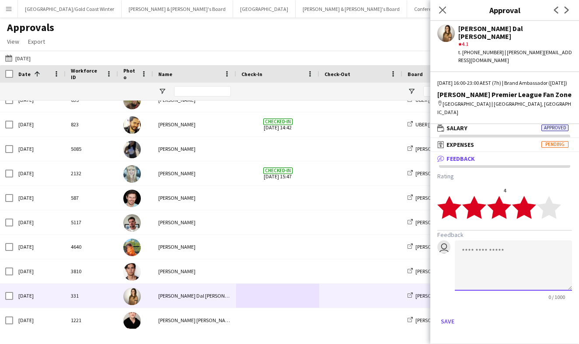
click at [479, 260] on textarea at bounding box center [513, 266] width 117 height 50
paste textarea "**********"
type textarea "**********"
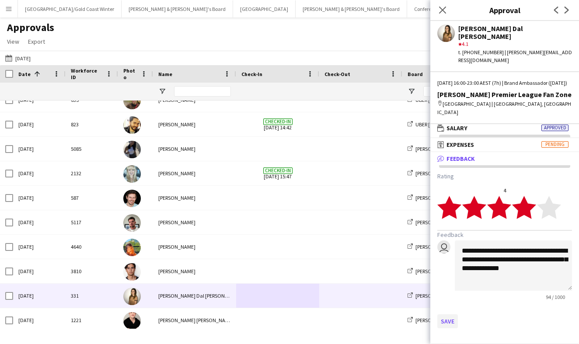
click at [444, 319] on button "Save" at bounding box center [448, 322] width 21 height 14
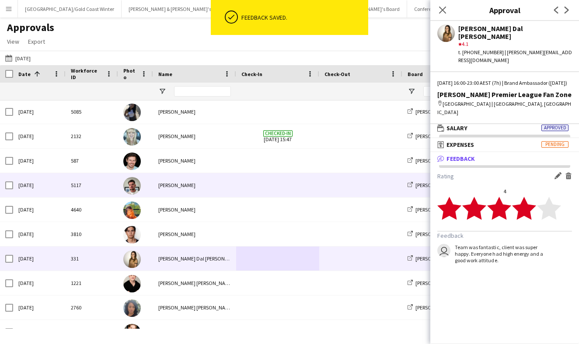
scroll to position [736, 0]
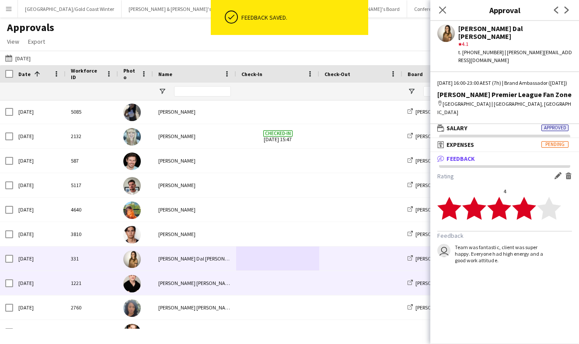
click at [182, 281] on div "Campbell Braithwaite" at bounding box center [194, 283] width 83 height 24
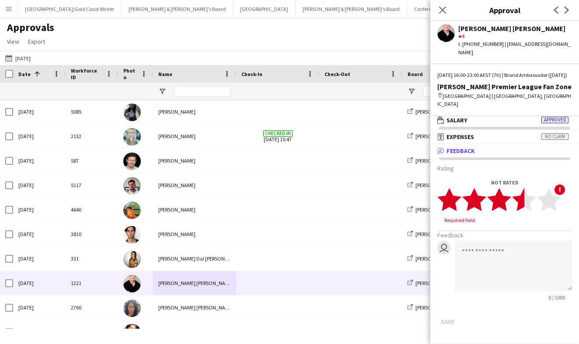
click at [523, 209] on icon "star" at bounding box center [524, 200] width 24 height 24
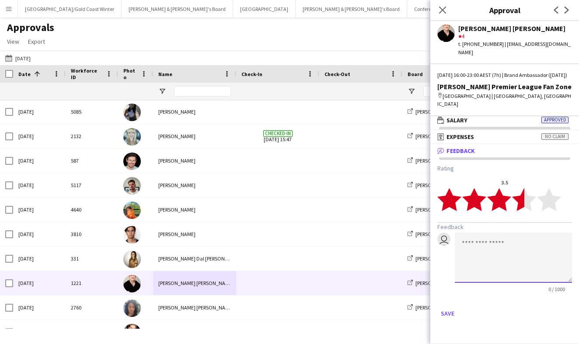
click at [505, 268] on textarea at bounding box center [513, 258] width 117 height 50
click at [537, 203] on span "star star star star star" at bounding box center [500, 200] width 124 height 24
click at [496, 258] on textarea at bounding box center [513, 258] width 117 height 50
paste textarea "**********"
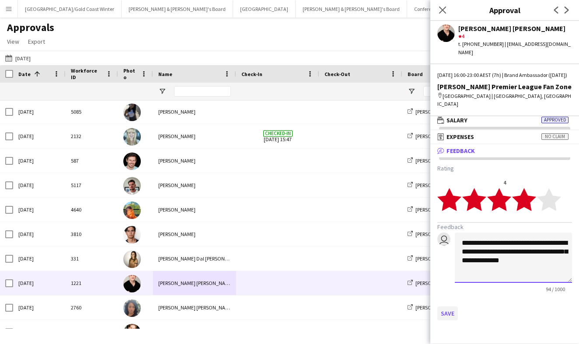
type textarea "**********"
click at [451, 307] on button "Save" at bounding box center [448, 314] width 21 height 14
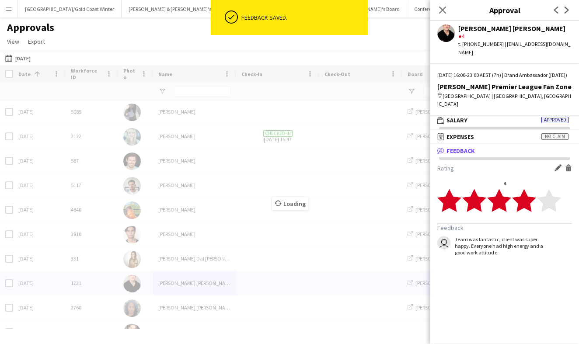
scroll to position [0, 0]
click at [267, 314] on div "Loading" at bounding box center [289, 197] width 579 height 264
click at [182, 309] on div "Loading" at bounding box center [289, 197] width 579 height 264
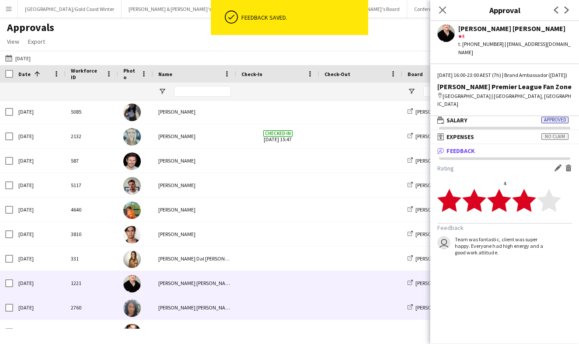
click at [221, 310] on div "cindy maree horsfall" at bounding box center [194, 308] width 83 height 24
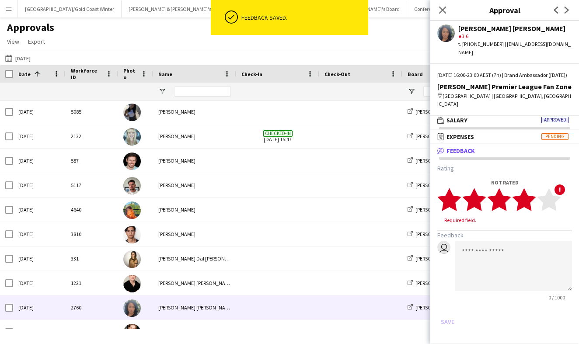
click at [530, 198] on polygon at bounding box center [524, 199] width 24 height 23
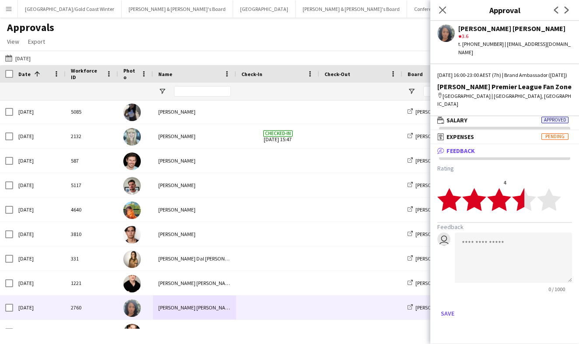
click at [517, 197] on polygon at bounding box center [524, 199] width 24 height 23
click at [530, 201] on polygon at bounding box center [524, 199] width 24 height 23
click at [509, 255] on textarea at bounding box center [513, 258] width 117 height 50
paste textarea "**********"
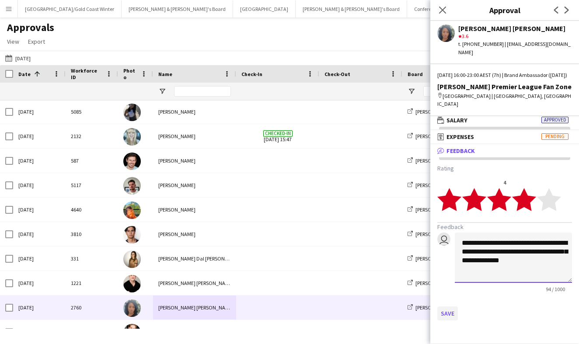
type textarea "**********"
click at [452, 316] on button "Save" at bounding box center [448, 314] width 21 height 14
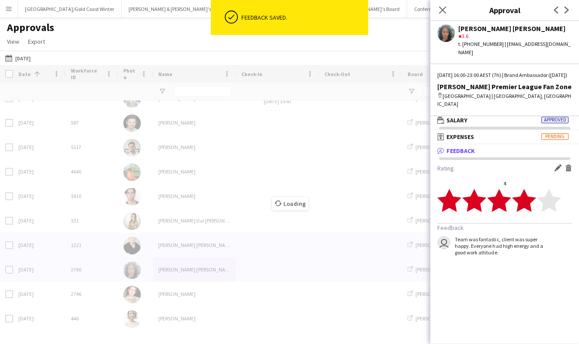
scroll to position [791, 0]
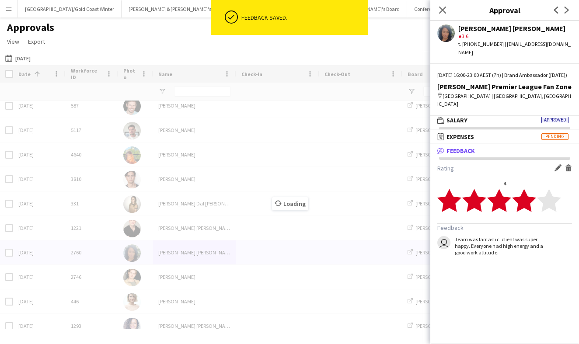
click at [337, 277] on div "Loading" at bounding box center [289, 197] width 579 height 264
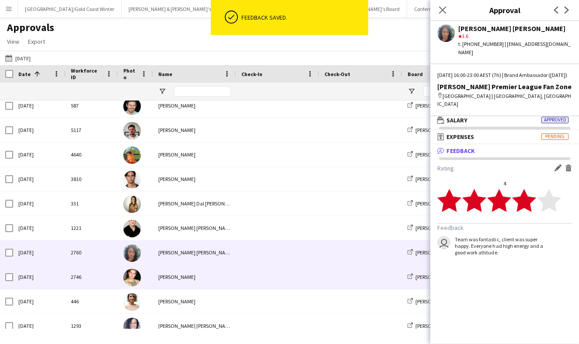
click at [255, 274] on span at bounding box center [278, 277] width 73 height 24
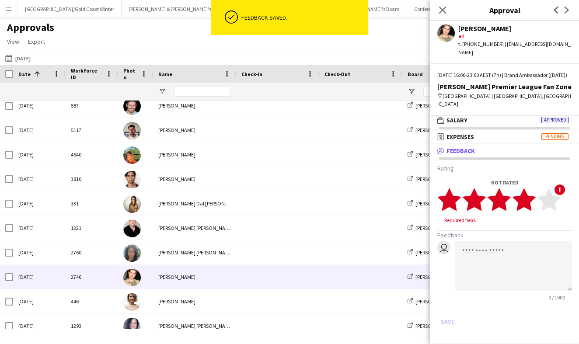
click at [526, 203] on polygon at bounding box center [524, 199] width 24 height 23
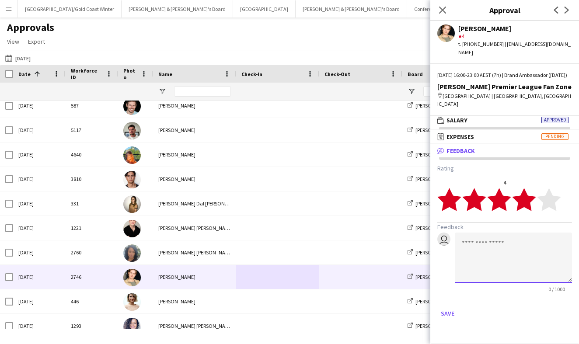
click at [504, 262] on textarea at bounding box center [513, 258] width 117 height 50
paste textarea "**********"
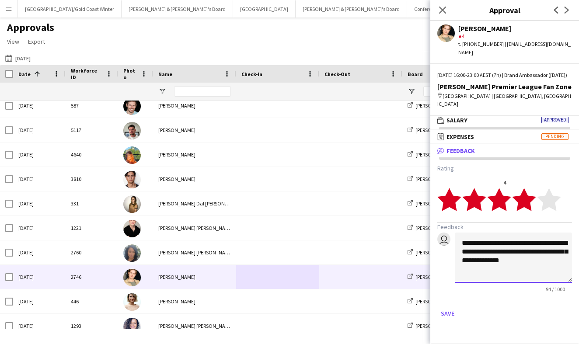
type textarea "**********"
click at [462, 313] on div "Save" at bounding box center [505, 314] width 135 height 14
click at [450, 314] on button "Save" at bounding box center [448, 314] width 21 height 14
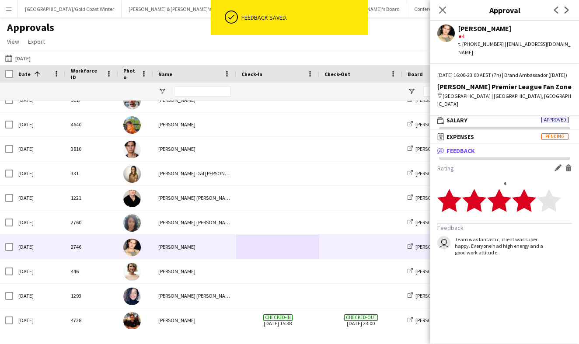
scroll to position [825, 0]
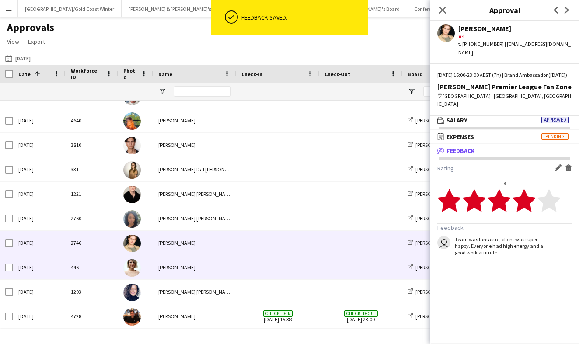
click at [213, 264] on div "Lana Sprajcer" at bounding box center [194, 268] width 83 height 24
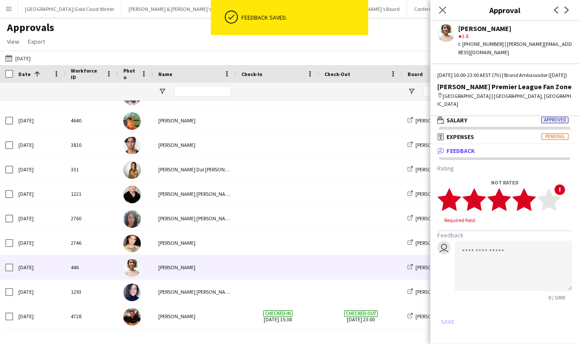
click at [533, 196] on polygon at bounding box center [524, 199] width 24 height 23
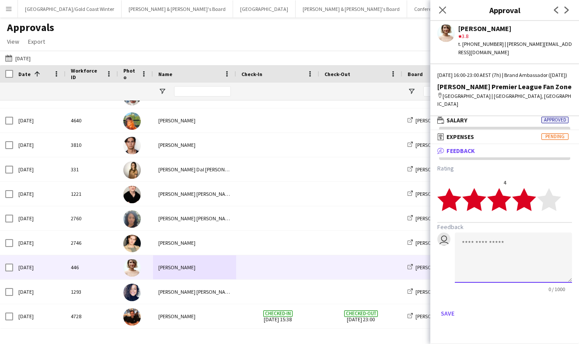
click at [508, 269] on textarea at bounding box center [513, 258] width 117 height 50
paste textarea "**********"
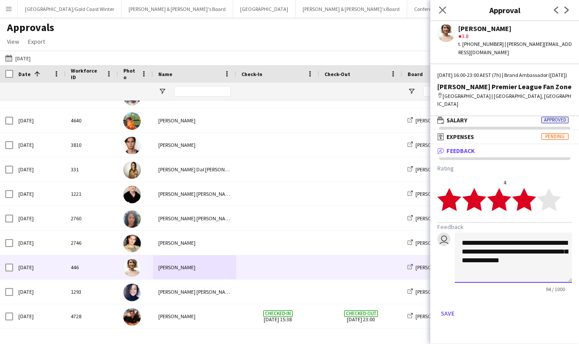
type textarea "**********"
click at [449, 322] on div "**********" at bounding box center [505, 243] width 149 height 170
click at [449, 316] on button "Save" at bounding box center [448, 314] width 21 height 14
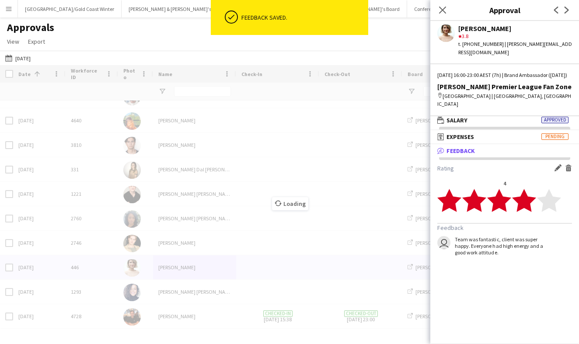
click at [367, 288] on div "Loading" at bounding box center [289, 197] width 579 height 264
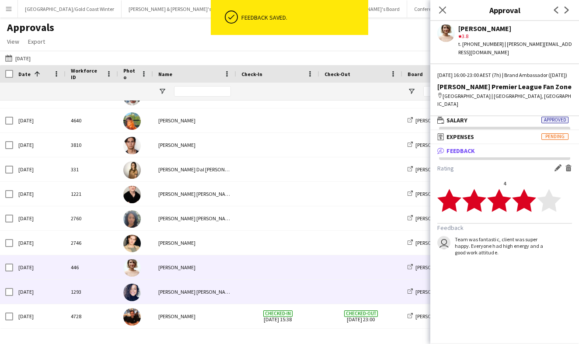
click at [277, 292] on span at bounding box center [278, 292] width 73 height 24
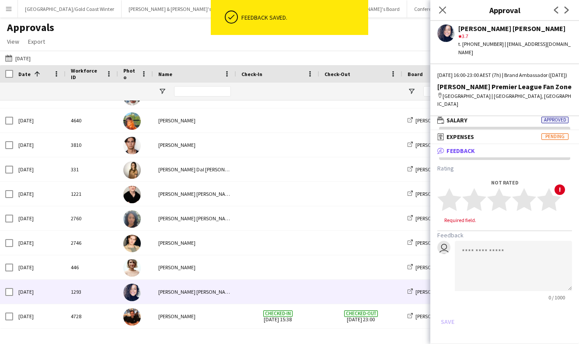
click at [497, 297] on div "0 / 1000" at bounding box center [513, 298] width 117 height 7
click at [494, 274] on textarea at bounding box center [513, 266] width 117 height 50
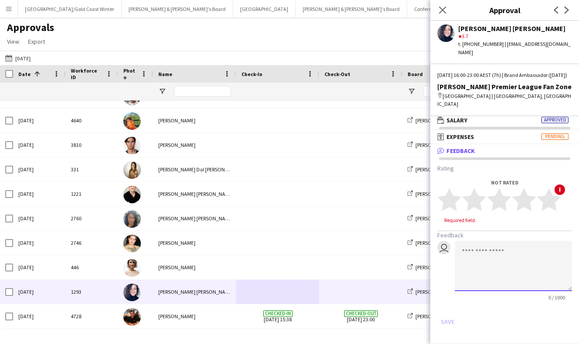
paste textarea "**********"
type textarea "**********"
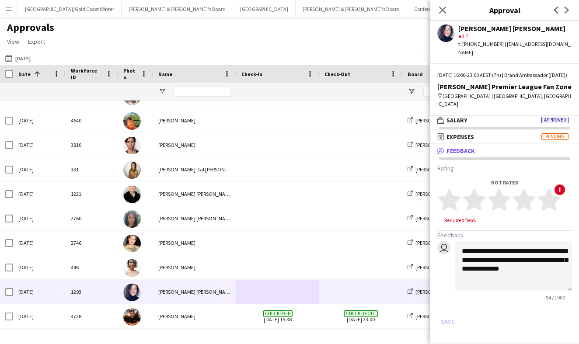
click at [523, 220] on div "Required field." at bounding box center [505, 220] width 135 height 7
click at [523, 210] on icon "star" at bounding box center [524, 200] width 24 height 24
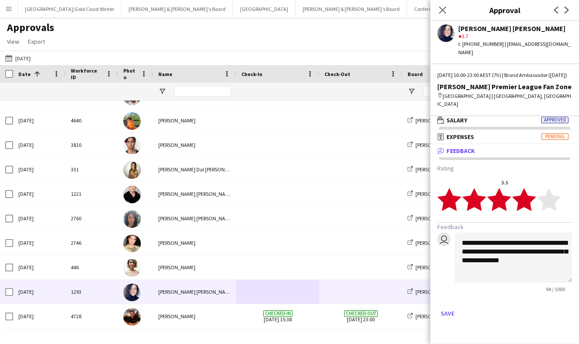
click at [531, 207] on polygon at bounding box center [524, 199] width 24 height 23
click at [442, 316] on button "Save" at bounding box center [448, 314] width 21 height 14
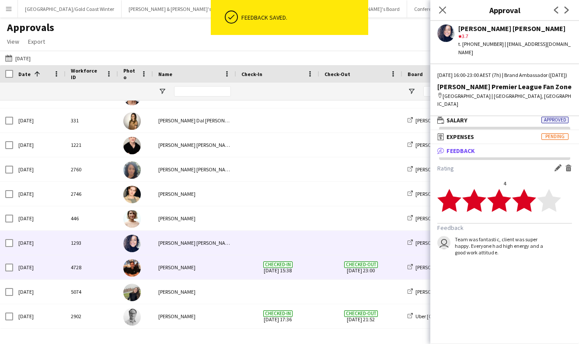
click at [225, 264] on div "Jack Stringer" at bounding box center [194, 268] width 83 height 24
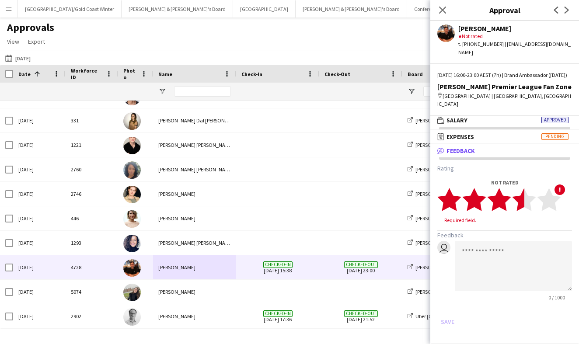
click at [523, 205] on polygon at bounding box center [524, 199] width 24 height 23
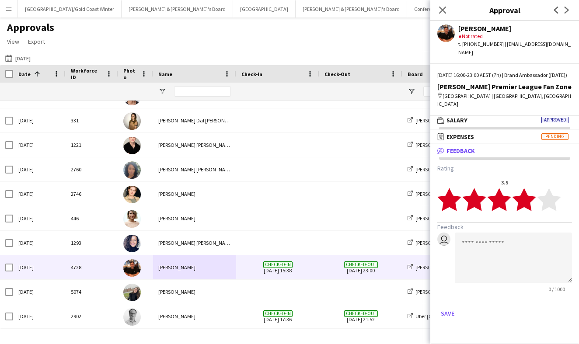
click at [529, 201] on polygon at bounding box center [524, 199] width 24 height 23
click at [511, 249] on textarea at bounding box center [513, 258] width 117 height 50
click at [523, 195] on polygon at bounding box center [524, 199] width 24 height 23
click at [509, 249] on textarea at bounding box center [513, 258] width 117 height 50
paste textarea "**********"
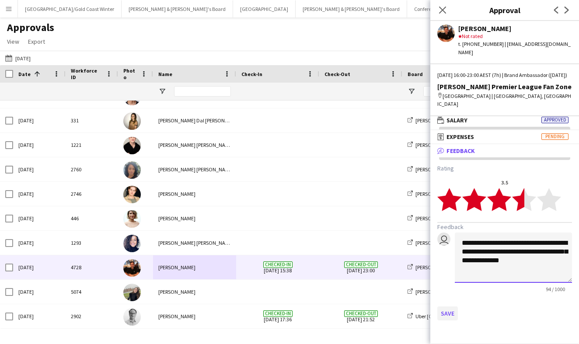
type textarea "**********"
click at [456, 310] on button "Save" at bounding box center [448, 314] width 21 height 14
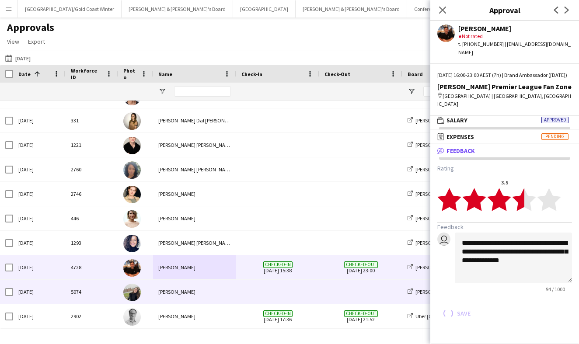
click at [305, 295] on div "Workforce ID Date 1 Photo" at bounding box center [289, 197] width 579 height 264
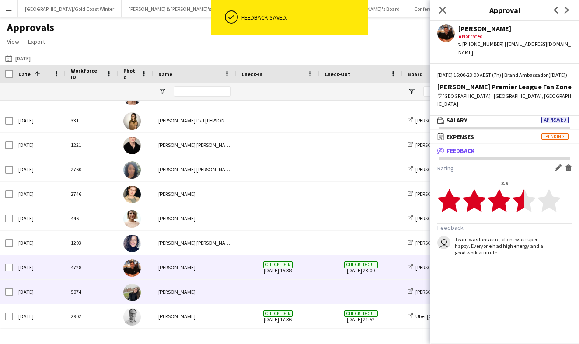
click at [339, 300] on span at bounding box center [361, 292] width 73 height 24
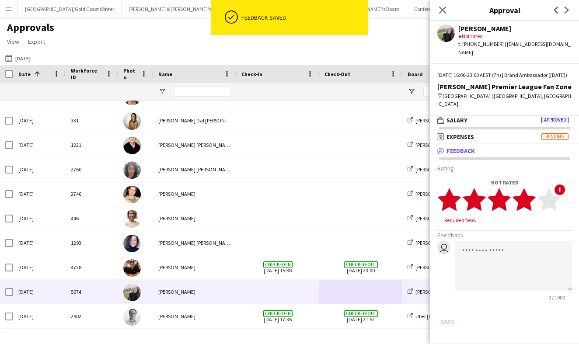
click at [535, 205] on icon "star" at bounding box center [524, 200] width 24 height 24
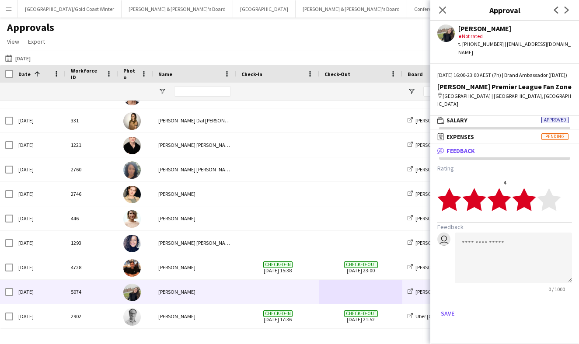
click at [529, 200] on polygon at bounding box center [524, 199] width 24 height 23
click at [526, 200] on polygon at bounding box center [524, 199] width 24 height 23
click at [522, 200] on polygon at bounding box center [524, 199] width 24 height 23
click at [501, 250] on textarea at bounding box center [513, 258] width 117 height 50
paste textarea "**********"
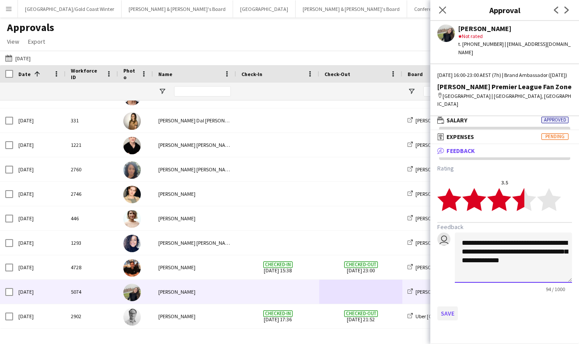
type textarea "**********"
click at [449, 311] on button "Save" at bounding box center [448, 314] width 21 height 14
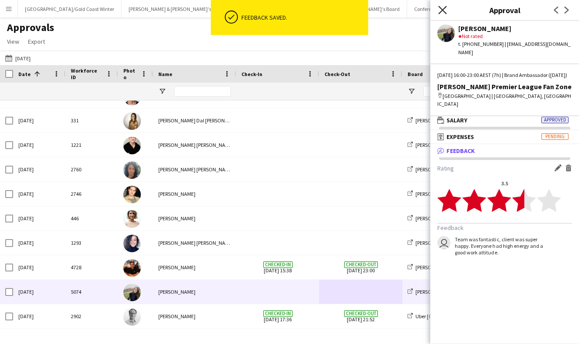
click at [444, 11] on icon at bounding box center [442, 10] width 8 height 8
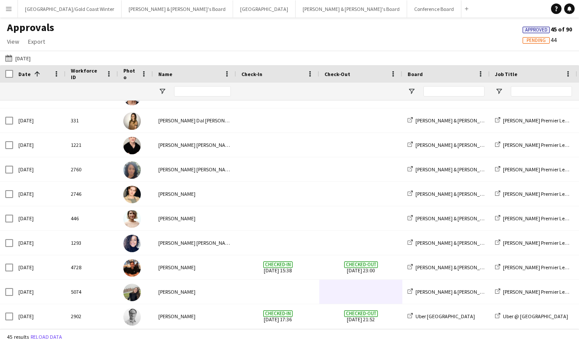
click at [5, 14] on button "Menu" at bounding box center [9, 9] width 18 height 18
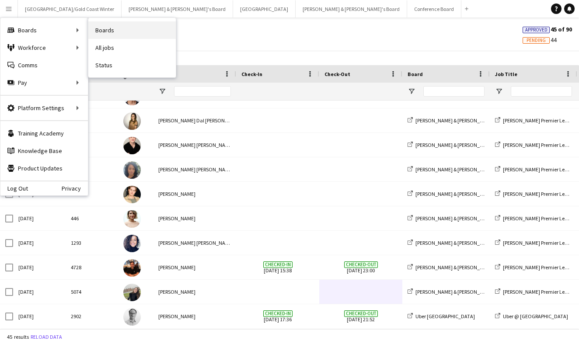
click at [116, 33] on link "Boards" at bounding box center [132, 30] width 88 height 18
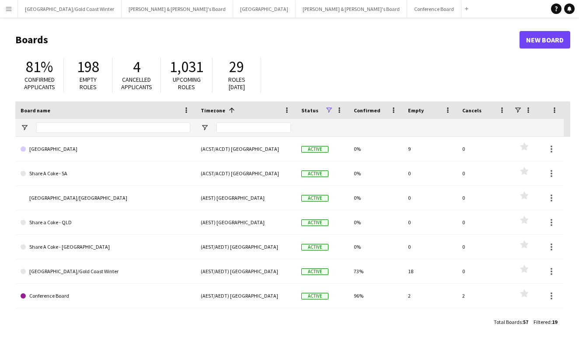
click at [9, 13] on button "Menu" at bounding box center [9, 9] width 18 height 18
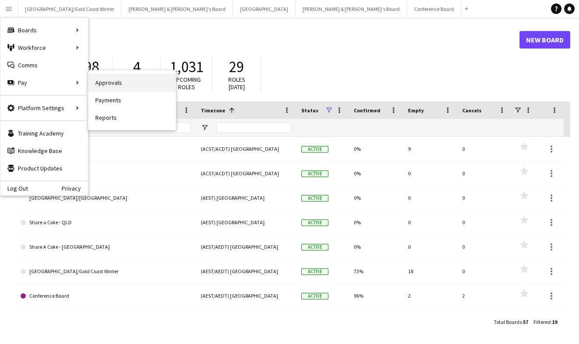
click at [112, 84] on link "Approvals" at bounding box center [132, 83] width 88 height 18
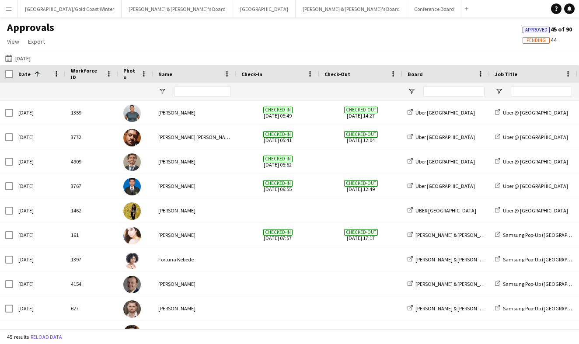
click at [25, 51] on div "23-08-2025 23-08-2025 Today This Week This Month Yesterday Last Week Last Month…" at bounding box center [289, 58] width 579 height 14
click at [25, 59] on button "23-08-2025 23-08-2025" at bounding box center [18, 58] width 29 height 11
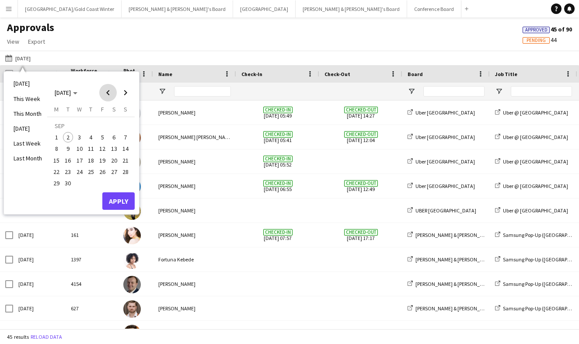
click at [112, 96] on span "Previous month" at bounding box center [108, 93] width 18 height 18
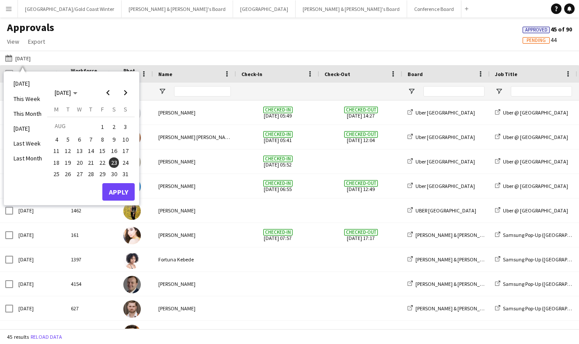
click at [114, 176] on span "30" at bounding box center [114, 174] width 11 height 11
click at [117, 193] on button "Apply" at bounding box center [118, 192] width 32 height 18
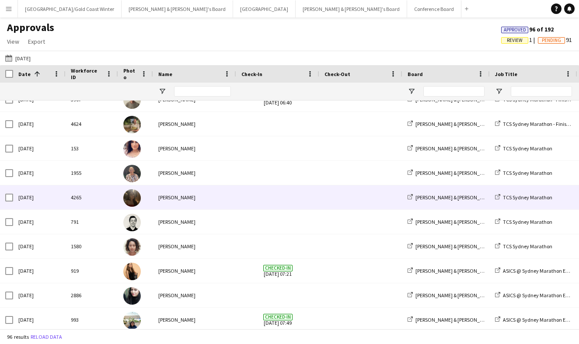
scroll to position [284, 0]
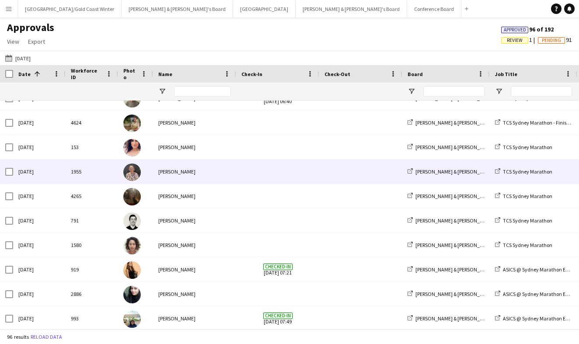
click at [186, 174] on div "Kathryn Molloy" at bounding box center [194, 172] width 83 height 24
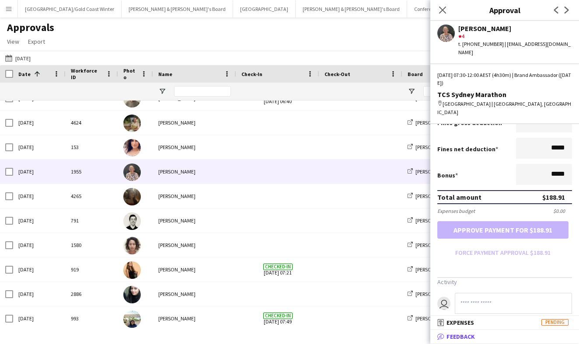
click at [480, 337] on mat-panel-title "bubble-pencil Feedback" at bounding box center [503, 337] width 145 height 8
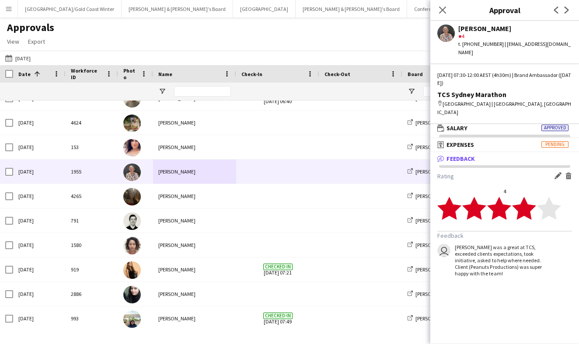
click at [449, 11] on div "Close pop-in" at bounding box center [443, 10] width 25 height 20
click at [449, 6] on div "Close pop-in" at bounding box center [443, 10] width 25 height 20
click at [435, 8] on div "Close pop-in" at bounding box center [443, 10] width 25 height 20
click at [442, 10] on icon "Close pop-in" at bounding box center [442, 10] width 8 height 8
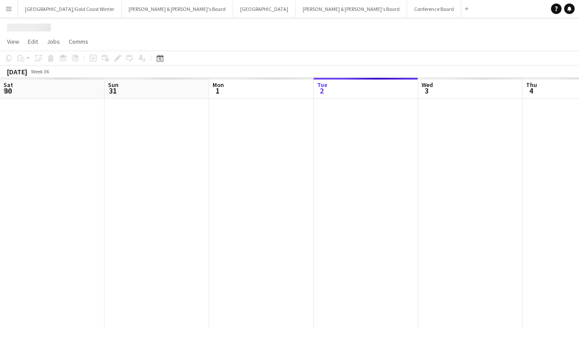
scroll to position [0, 209]
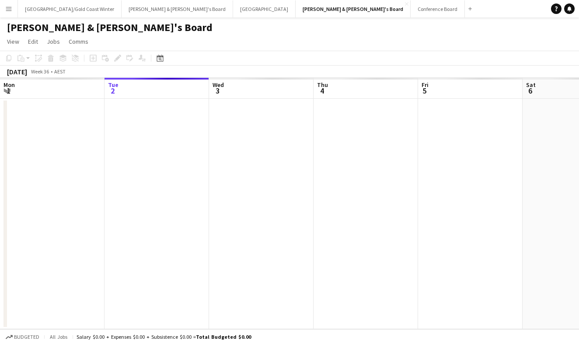
click at [12, 13] on button "Menu" at bounding box center [9, 9] width 18 height 18
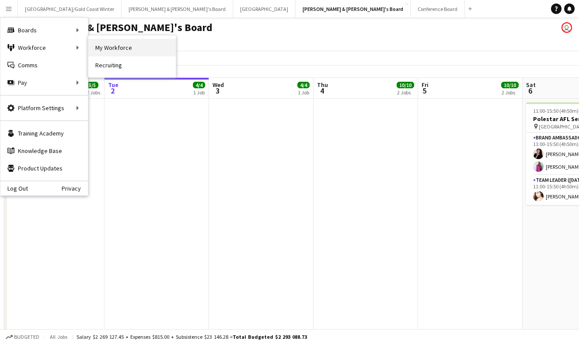
click at [104, 46] on link "My Workforce" at bounding box center [132, 48] width 88 height 18
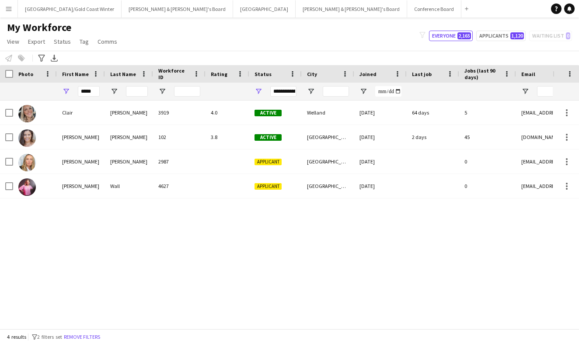
click at [98, 86] on div "*****" at bounding box center [89, 92] width 22 height 18
click at [91, 91] on input "*****" at bounding box center [89, 91] width 22 height 11
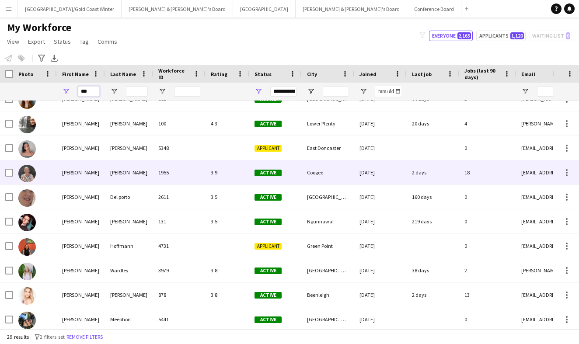
type input "***"
click at [145, 179] on div "Molloy" at bounding box center [129, 173] width 48 height 24
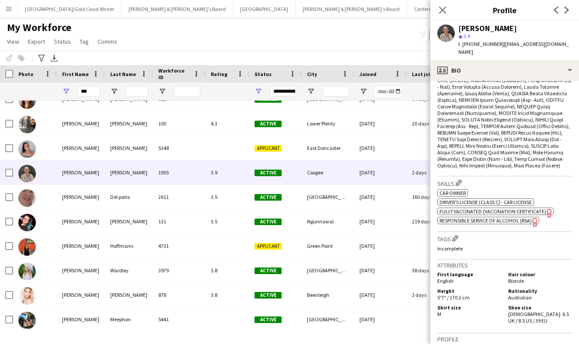
scroll to position [256, 0]
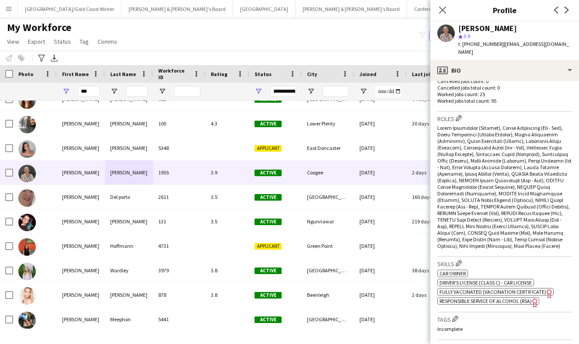
click at [477, 32] on div "star 3.9" at bounding box center [516, 36] width 114 height 8
click at [446, 33] on app-user-avatar at bounding box center [447, 34] width 18 height 18
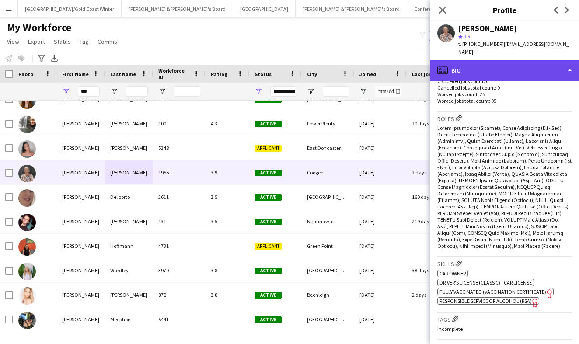
click at [453, 60] on div "profile Bio" at bounding box center [505, 70] width 149 height 21
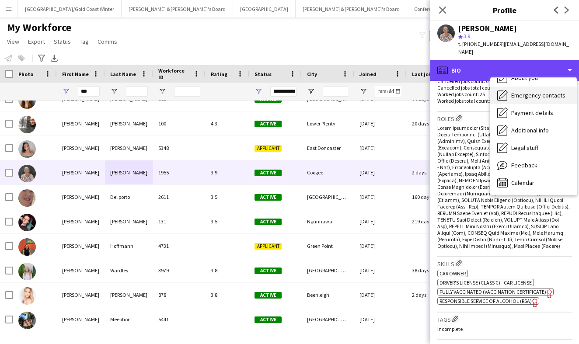
scroll to position [65, 0]
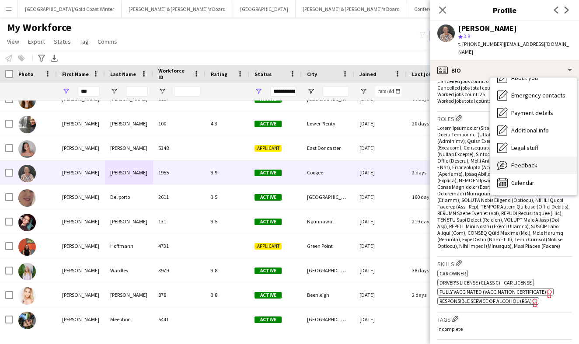
click at [530, 161] on div "Feedback Feedback" at bounding box center [534, 166] width 87 height 18
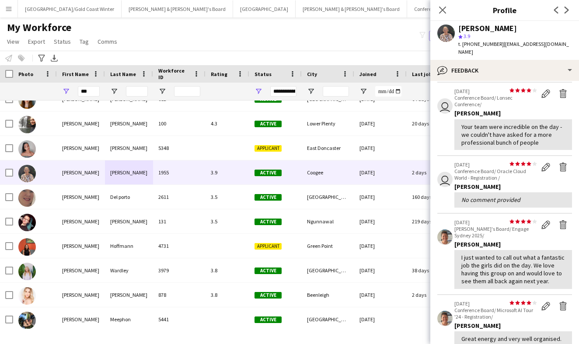
scroll to position [149, 0]
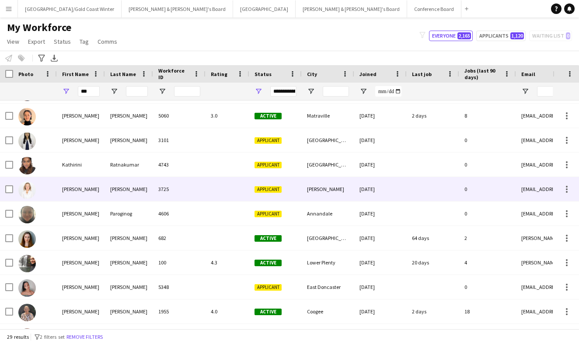
scroll to position [272, 0]
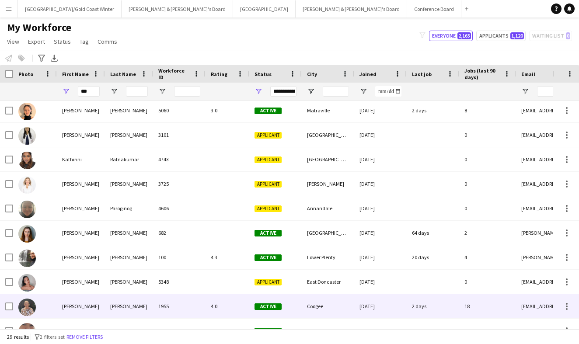
click at [94, 305] on div "Kathryn" at bounding box center [81, 307] width 48 height 24
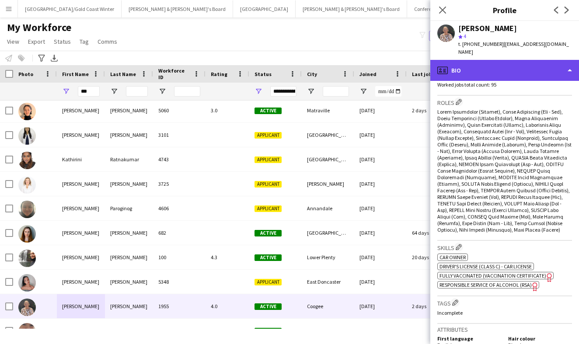
click at [498, 60] on div "profile Bio" at bounding box center [505, 70] width 149 height 21
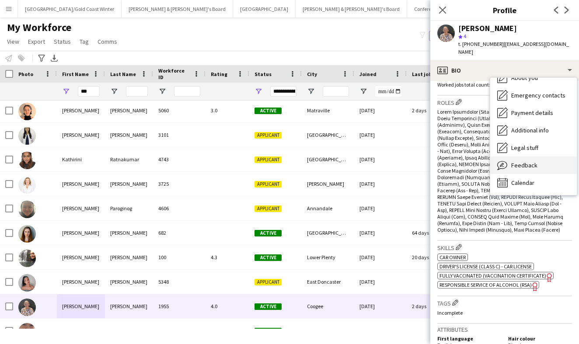
click at [528, 157] on div "Feedback Feedback" at bounding box center [534, 166] width 87 height 18
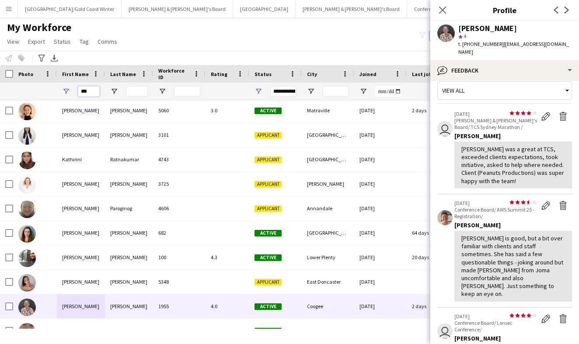
click at [91, 86] on input "***" at bounding box center [89, 91] width 22 height 11
click at [91, 89] on input "***" at bounding box center [89, 91] width 22 height 11
type input "*"
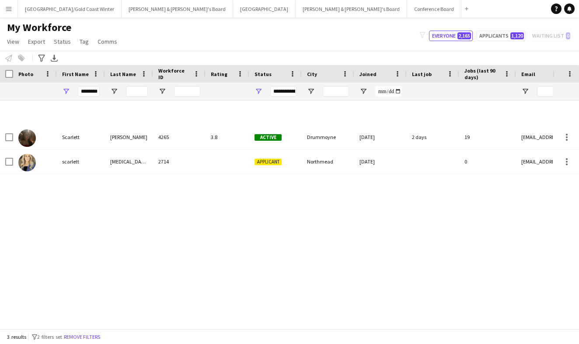
drag, startPoint x: 3, startPoint y: 169, endPoint x: 117, endPoint y: 143, distance: 117.3
click at [117, 143] on div "Moliterno" at bounding box center [129, 137] width 48 height 24
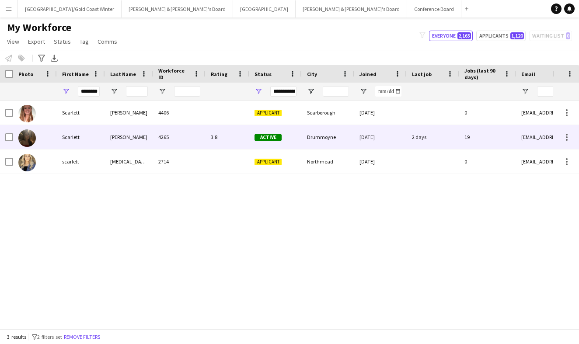
click at [367, 139] on div "21-01-2025" at bounding box center [380, 137] width 53 height 24
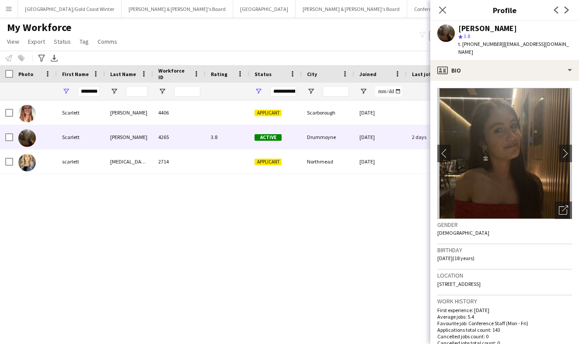
click at [503, 38] on div "star 3.8" at bounding box center [516, 36] width 114 height 8
click at [446, 36] on app-user-avatar at bounding box center [447, 34] width 18 height 18
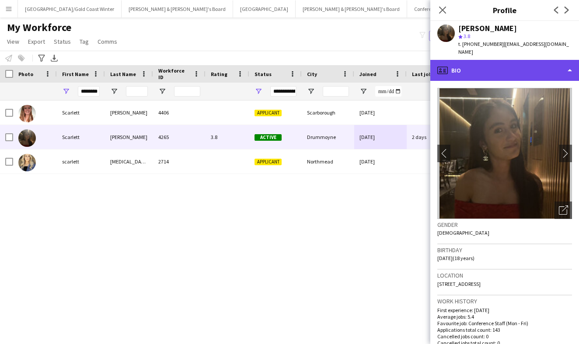
click at [460, 67] on div "profile Bio" at bounding box center [505, 70] width 149 height 21
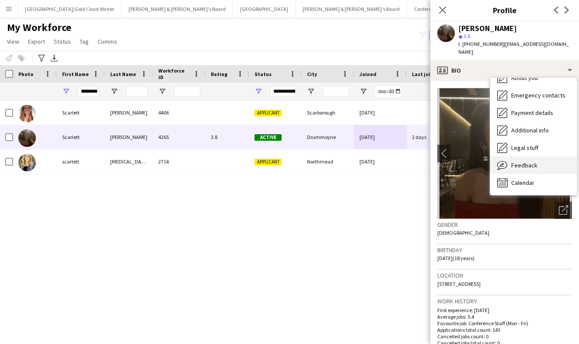
click at [519, 161] on span "Feedback" at bounding box center [525, 165] width 26 height 8
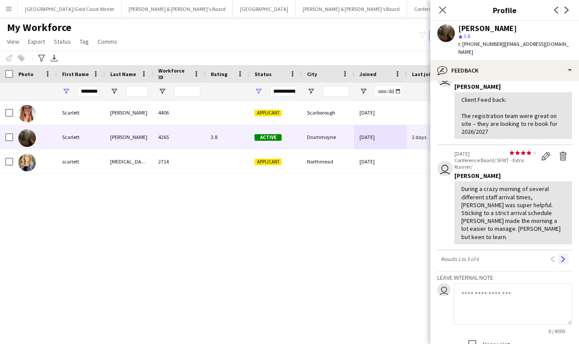
click at [568, 254] on button "Next" at bounding box center [563, 259] width 11 height 11
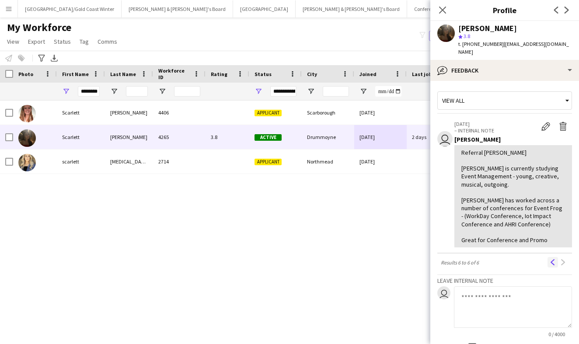
click at [554, 257] on button "Previous" at bounding box center [553, 262] width 11 height 11
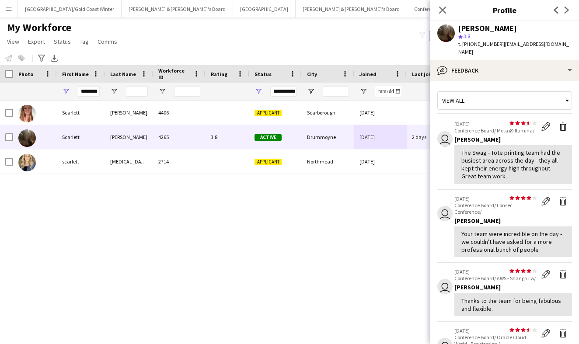
click at [77, 98] on div "********" at bounding box center [81, 92] width 48 height 18
click at [85, 95] on input "********" at bounding box center [89, 91] width 22 height 11
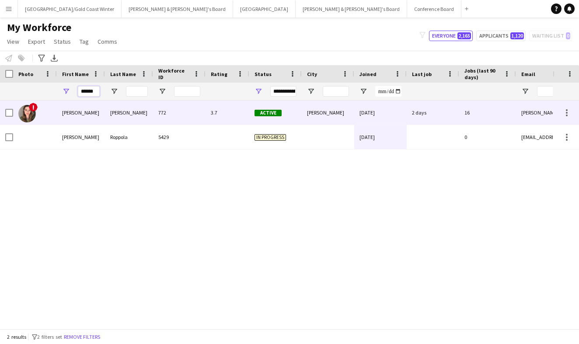
type input "******"
click at [64, 113] on div "Bonnie" at bounding box center [81, 113] width 48 height 24
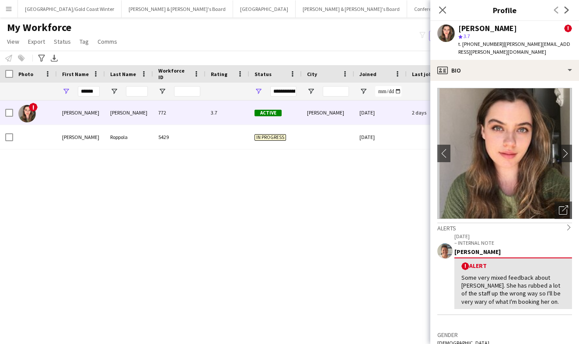
click at [484, 36] on div "star 3.7" at bounding box center [516, 36] width 114 height 8
click at [454, 35] on app-user-avatar at bounding box center [447, 34] width 18 height 18
click at [449, 34] on app-user-avatar at bounding box center [447, 34] width 18 height 18
click at [491, 30] on div "Bonnie Renwick" at bounding box center [488, 29] width 59 height 8
click at [483, 47] on span "t. +61429402087" at bounding box center [482, 44] width 46 height 7
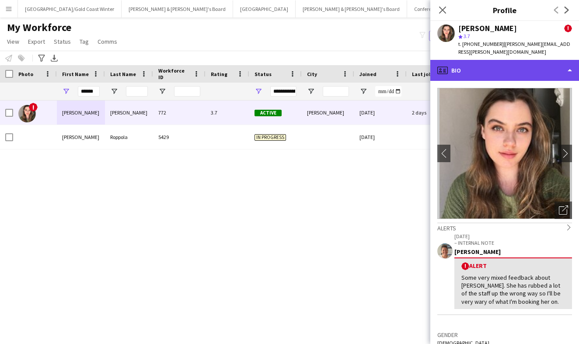
click at [483, 60] on div "profile Bio" at bounding box center [505, 70] width 149 height 21
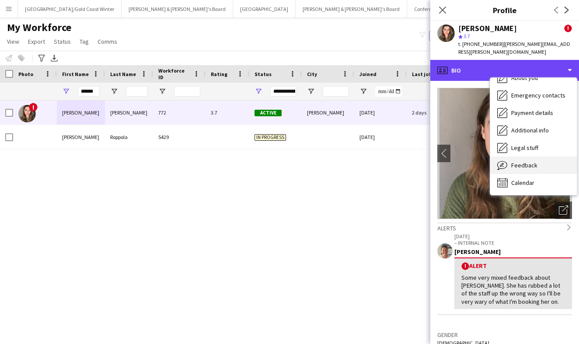
scroll to position [65, 0]
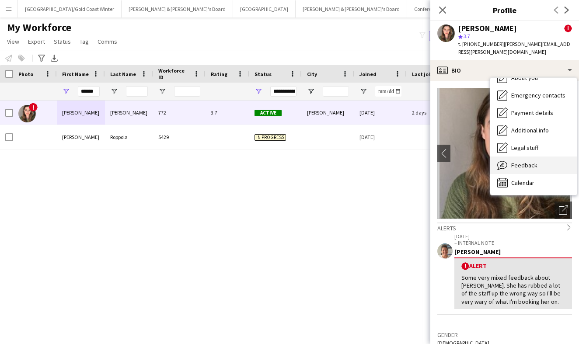
click at [526, 161] on span "Feedback" at bounding box center [525, 165] width 26 height 8
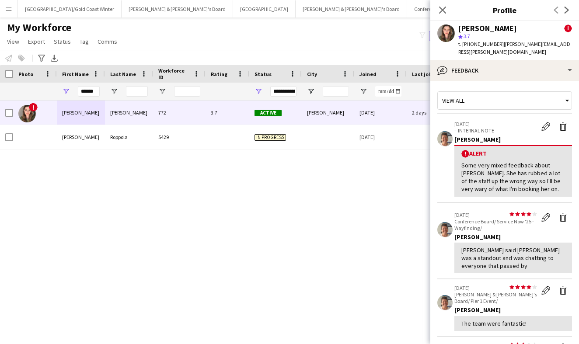
scroll to position [0, 0]
click at [446, 4] on div "Close pop-in" at bounding box center [443, 10] width 25 height 20
click at [446, 13] on icon at bounding box center [442, 10] width 8 height 8
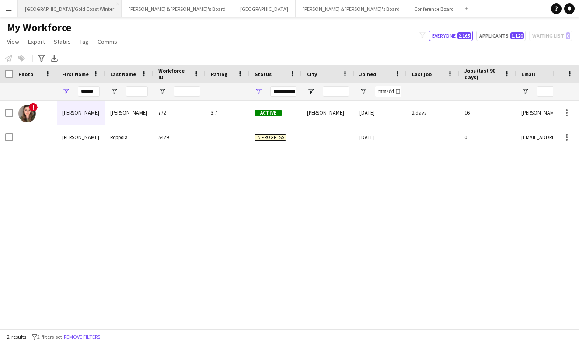
click at [18, 11] on button "Brisbane/Gold Coast Winter Close" at bounding box center [70, 8] width 104 height 17
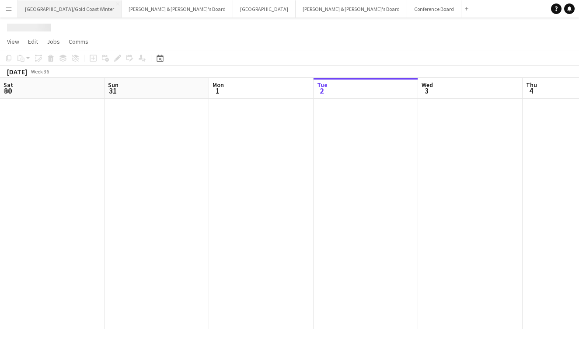
scroll to position [0, 209]
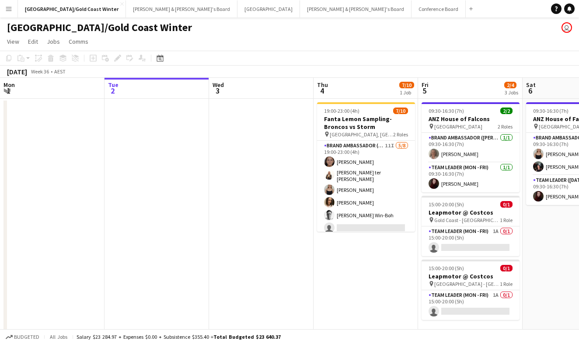
click at [7, 15] on button "Menu" at bounding box center [9, 9] width 18 height 18
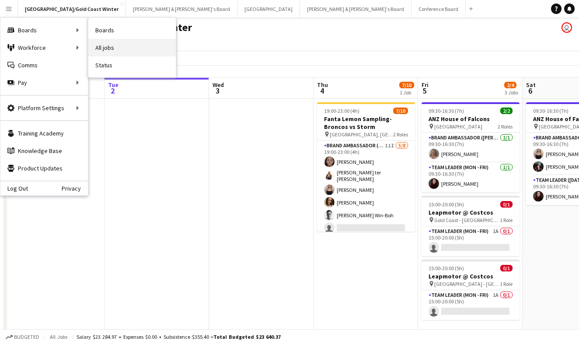
click at [112, 41] on link "All jobs" at bounding box center [132, 48] width 88 height 18
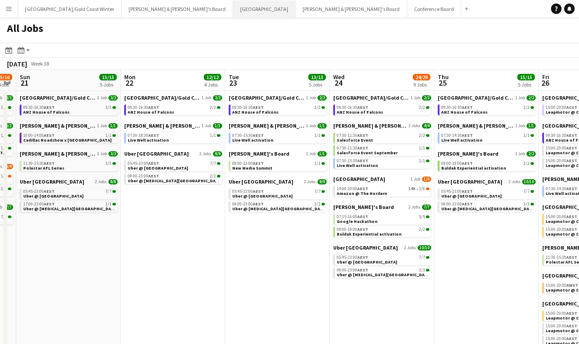
click at [233, 12] on button "Sydney Close" at bounding box center [264, 8] width 63 height 17
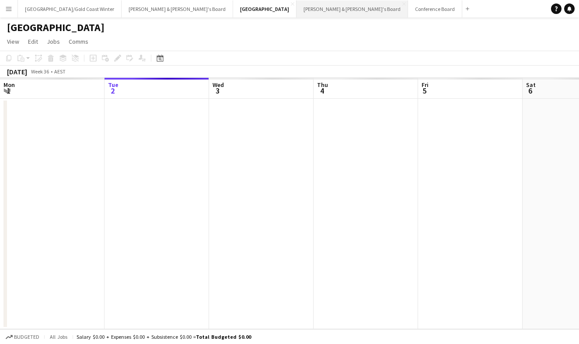
click at [297, 12] on button "Neil & Jenny's Board Close" at bounding box center [353, 8] width 112 height 17
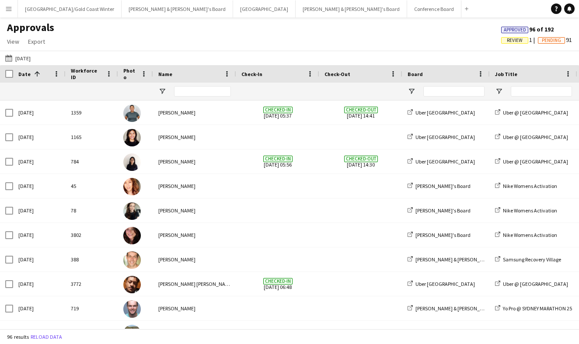
click at [10, 9] on app-icon "Menu" at bounding box center [8, 8] width 7 height 7
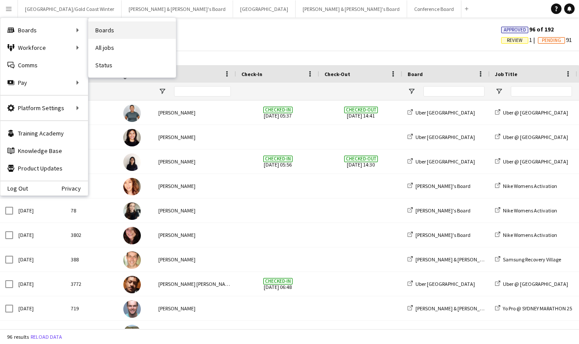
click at [104, 32] on link "Boards" at bounding box center [132, 30] width 88 height 18
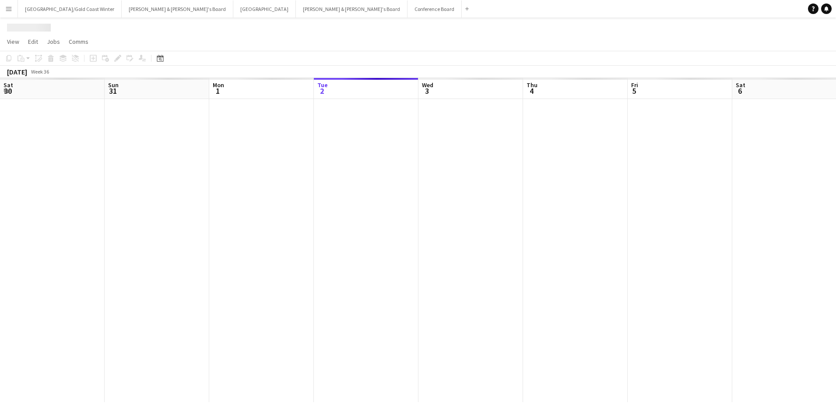
scroll to position [0, 209]
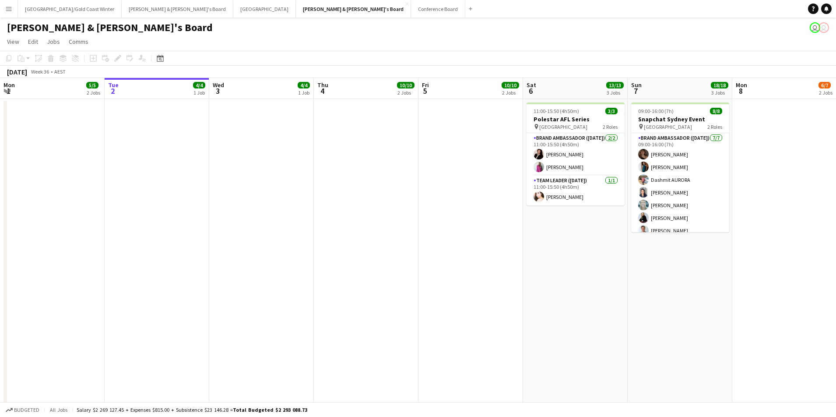
click at [4, 9] on button "Menu" at bounding box center [9, 9] width 18 height 18
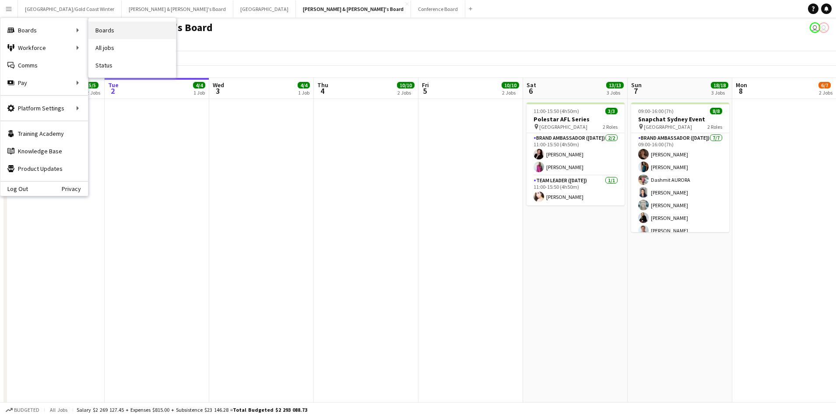
click at [96, 35] on link "Boards" at bounding box center [132, 30] width 88 height 18
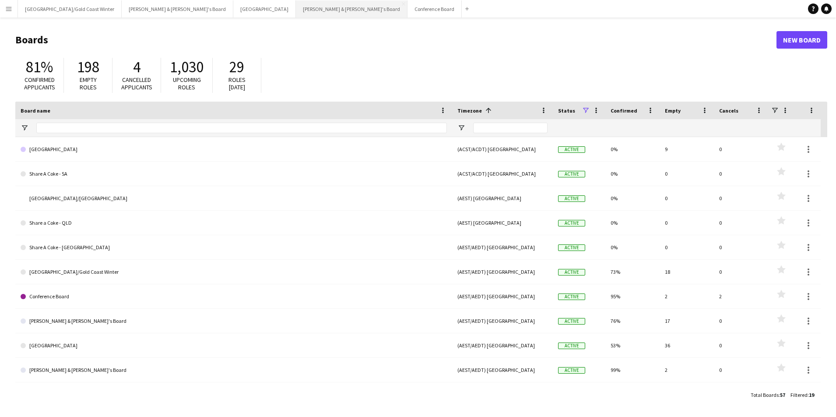
click at [296, 12] on button "[PERSON_NAME] & [PERSON_NAME]'s Board Close" at bounding box center [352, 8] width 112 height 17
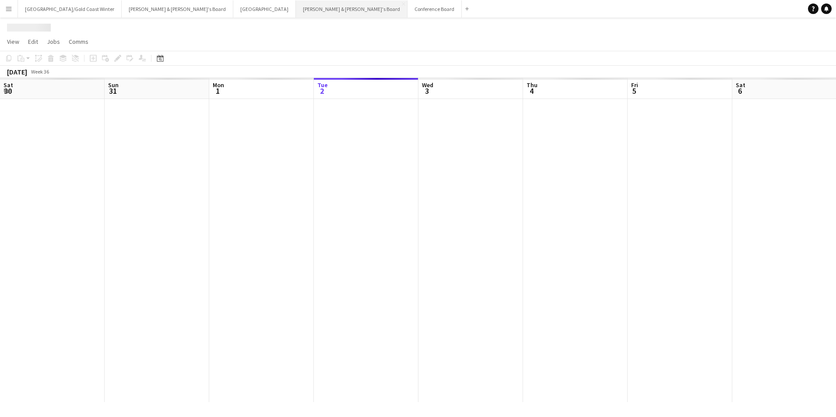
scroll to position [0, 209]
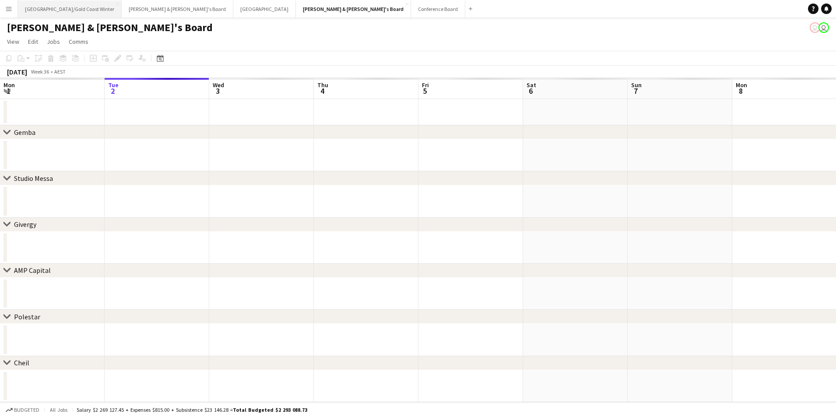
click at [61, 11] on button "[GEOGRAPHIC_DATA]/[GEOGRAPHIC_DATA] Winter Close" at bounding box center [70, 8] width 104 height 17
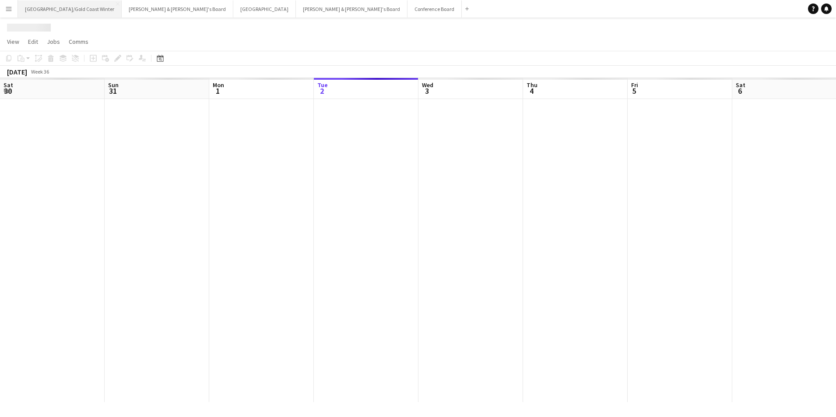
scroll to position [0, 209]
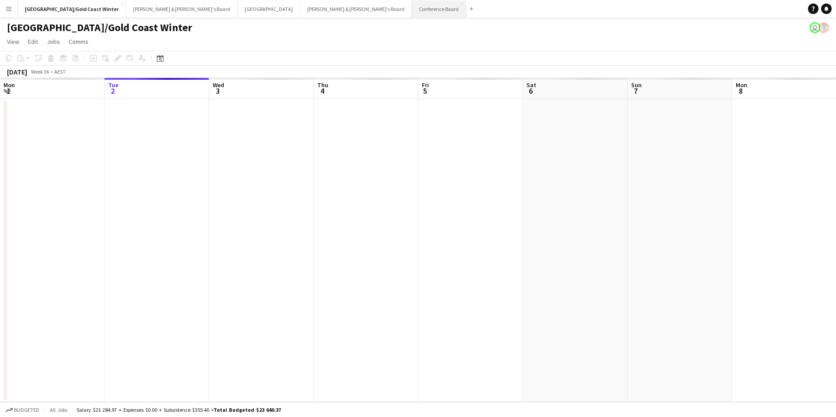
click at [412, 13] on button "Conference Board Close" at bounding box center [439, 8] width 54 height 17
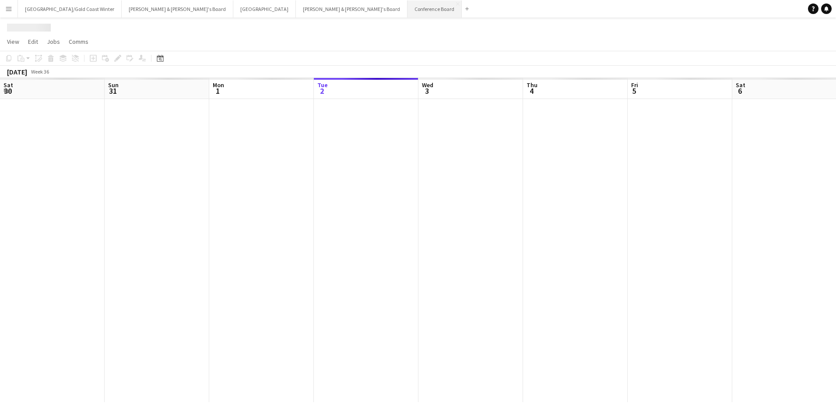
scroll to position [0, 209]
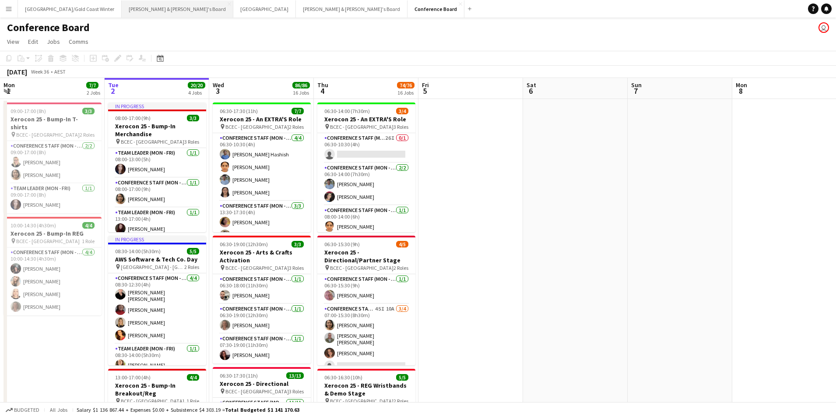
click at [122, 9] on button "[PERSON_NAME] & [PERSON_NAME]'s Board Close" at bounding box center [178, 8] width 112 height 17
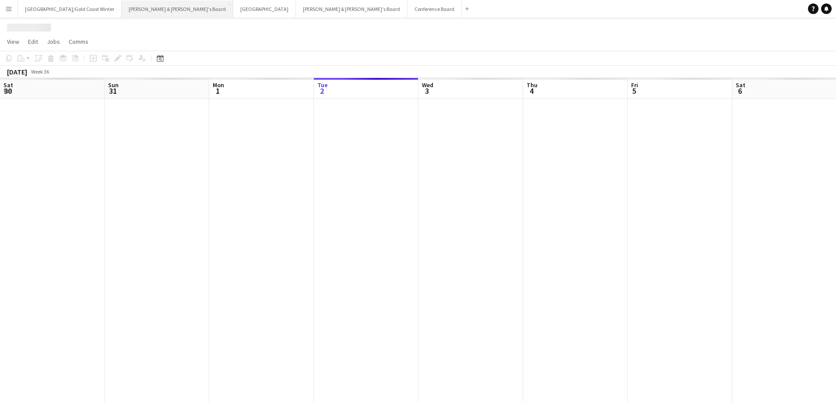
scroll to position [0, 209]
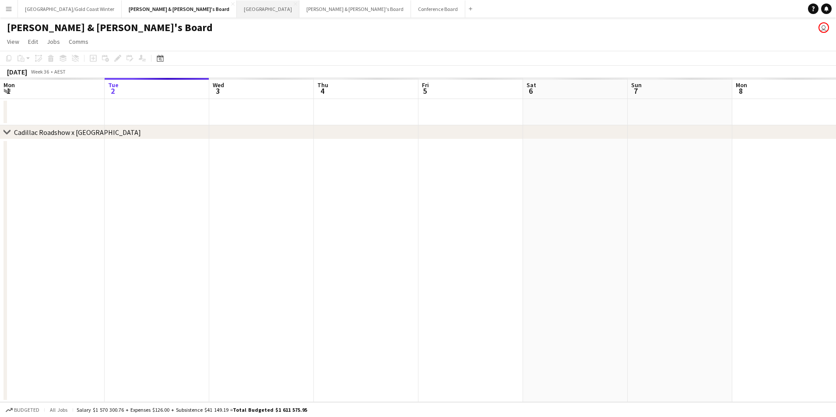
click at [237, 8] on button "Sydney Close" at bounding box center [268, 8] width 63 height 17
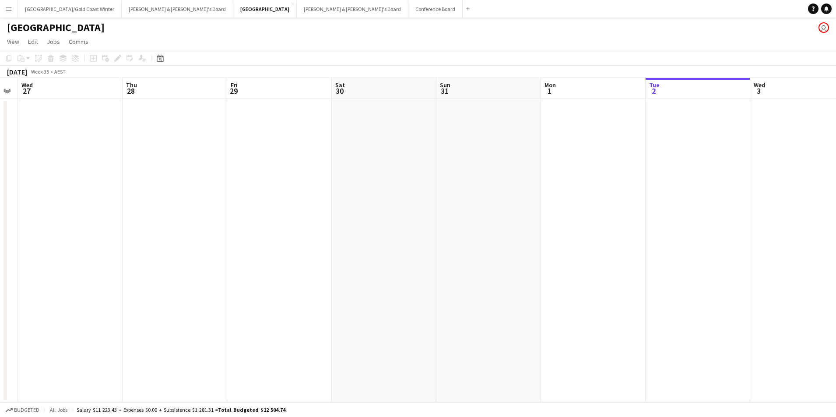
scroll to position [0, 188]
click at [157, 63] on div "Date picker" at bounding box center [160, 58] width 11 height 11
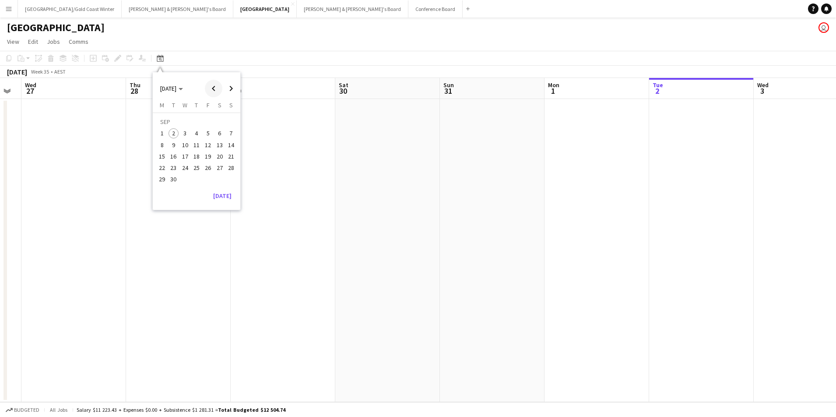
click at [212, 91] on span "Previous month" at bounding box center [214, 89] width 18 height 18
click at [233, 166] on span "31" at bounding box center [231, 170] width 11 height 11
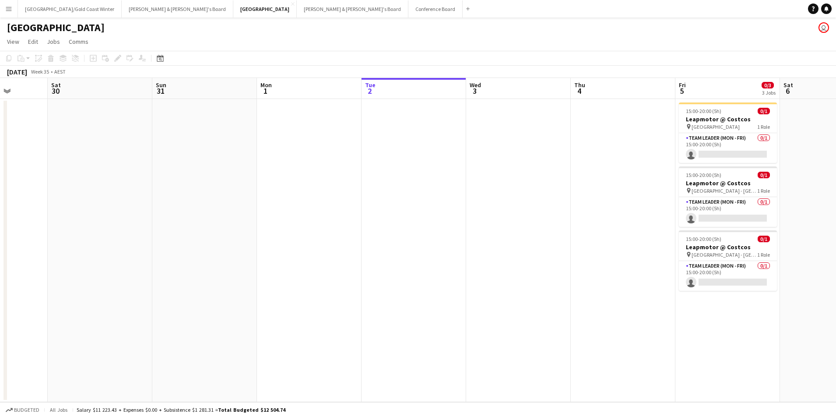
scroll to position [0, 257]
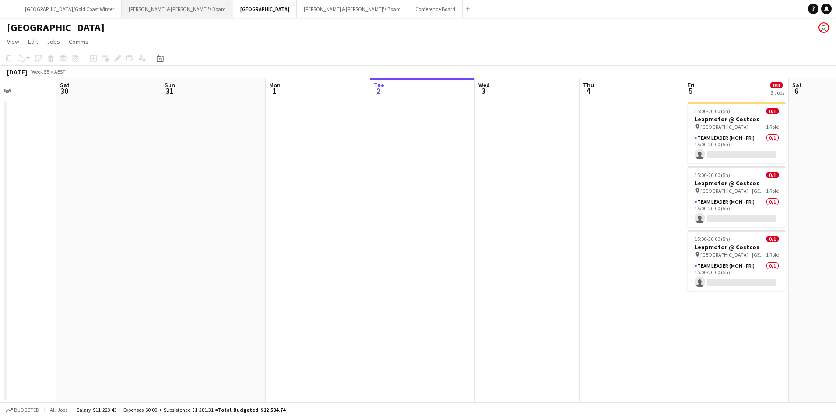
click at [135, 6] on button "[PERSON_NAME] & [PERSON_NAME]'s Board Close" at bounding box center [178, 8] width 112 height 17
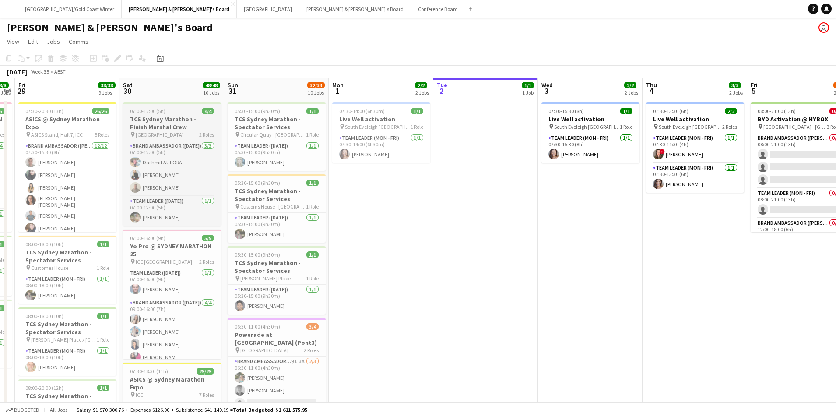
scroll to position [0, 269]
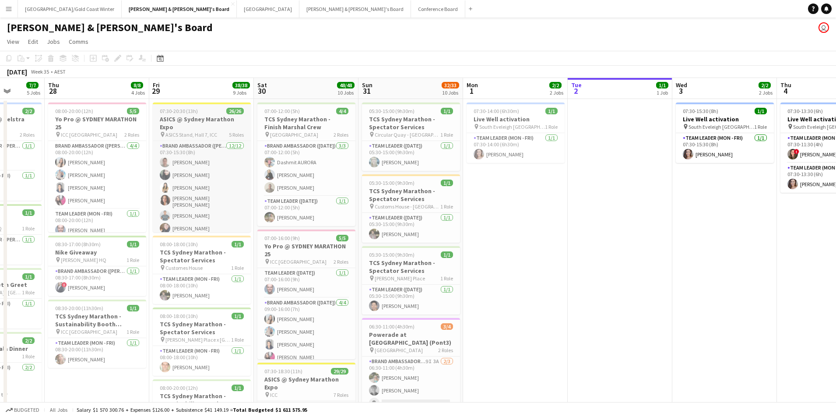
click at [211, 125] on h3 "ASICS @ Sydney Marathon Expo" at bounding box center [202, 123] width 98 height 16
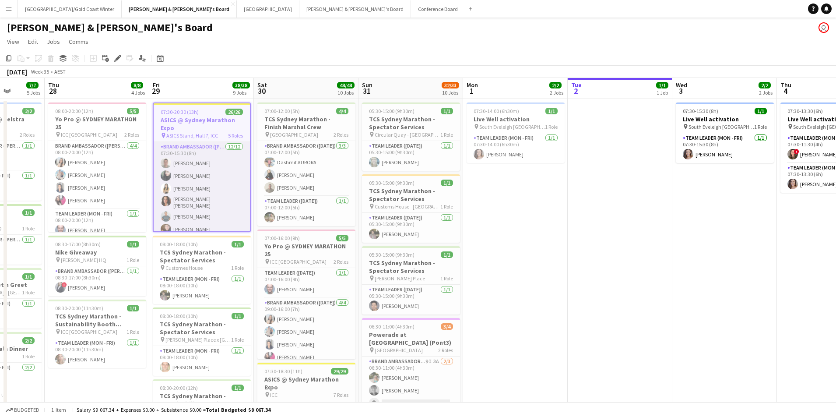
click at [218, 179] on app-card-role "Brand Ambassador (Mon - Fri) 12/12 07:30-15:30 (8h) Alex Valenzuela Abhilasha R…" at bounding box center [202, 228] width 96 height 172
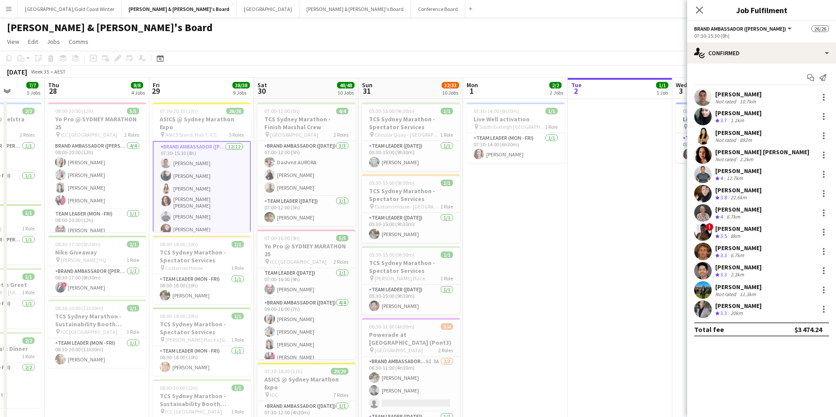
click at [706, 267] on app-user-avatar at bounding box center [703, 271] width 18 height 18
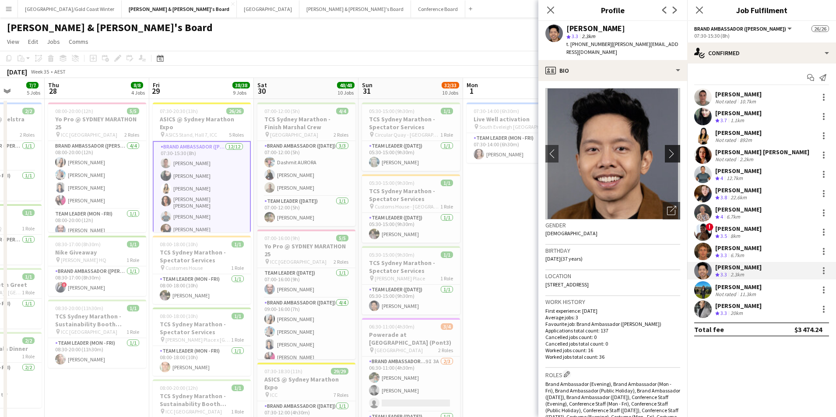
click at [676, 149] on app-icon "chevron-right" at bounding box center [674, 153] width 14 height 9
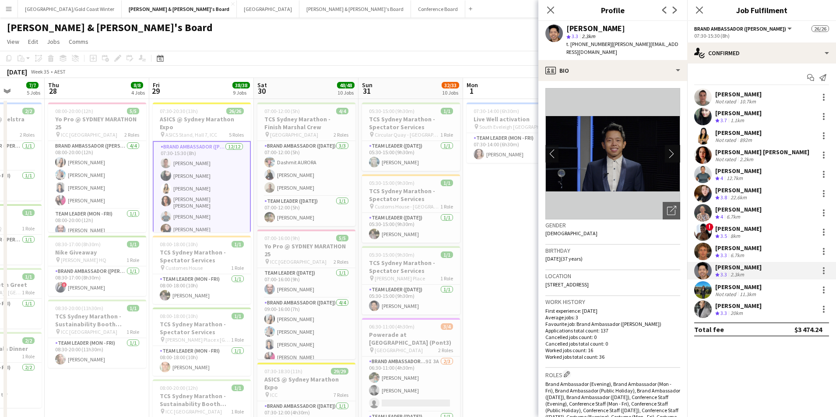
click at [669, 149] on app-icon "chevron-right" at bounding box center [674, 153] width 14 height 9
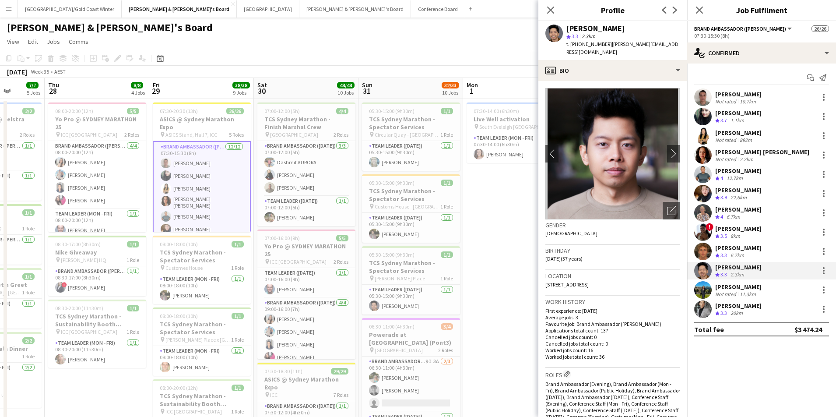
scroll to position [0, 0]
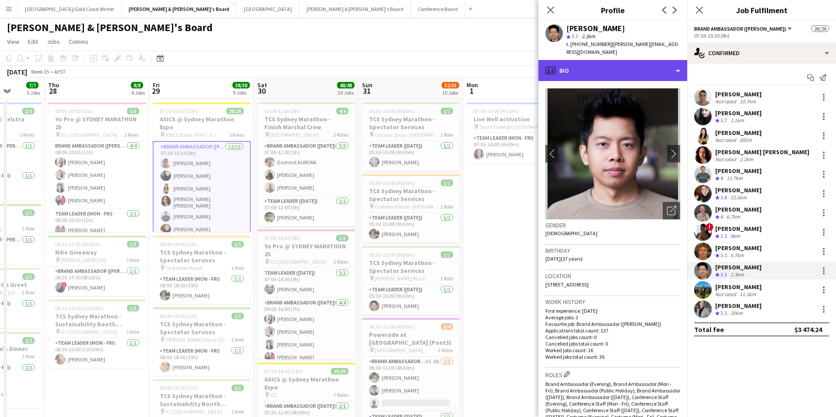
click at [663, 63] on div "profile Bio" at bounding box center [612, 70] width 149 height 21
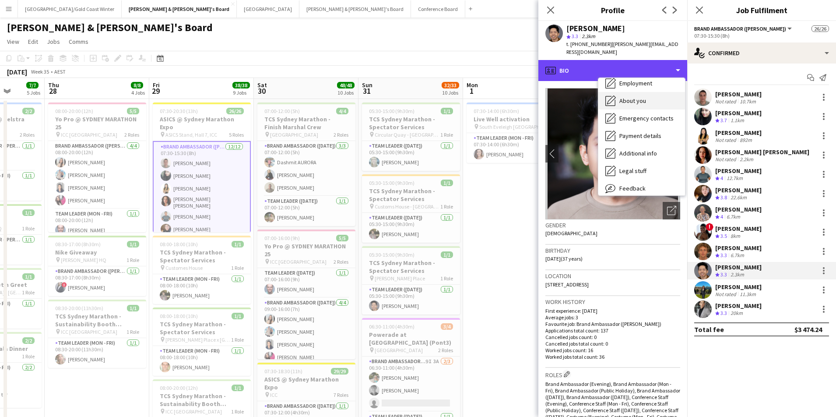
scroll to position [43, 0]
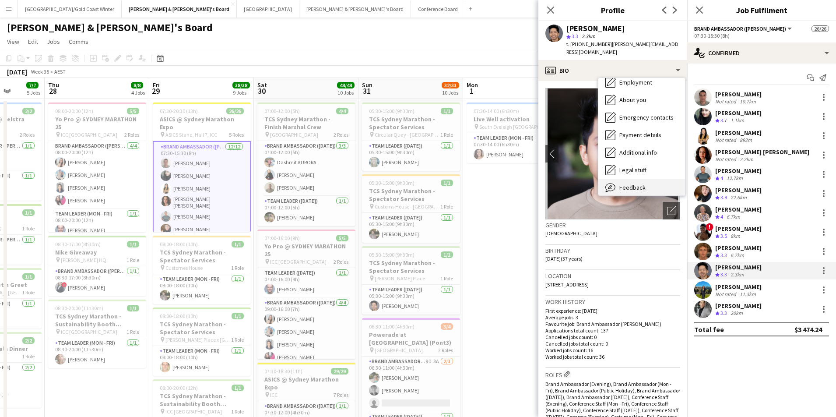
click at [654, 180] on div "Feedback Feedback" at bounding box center [641, 188] width 87 height 18
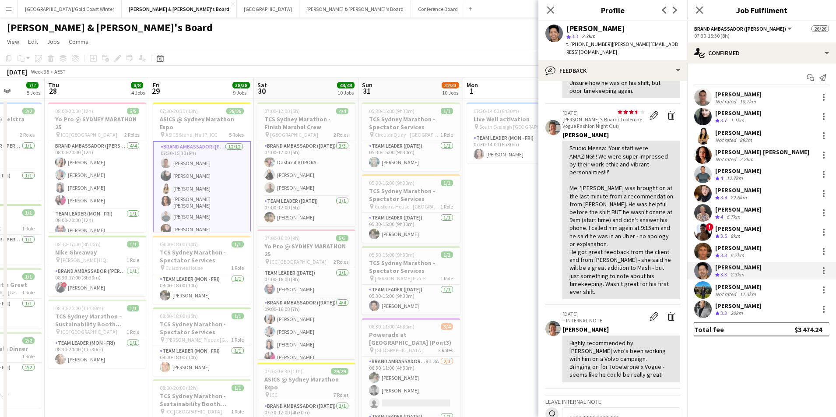
scroll to position [156, 0]
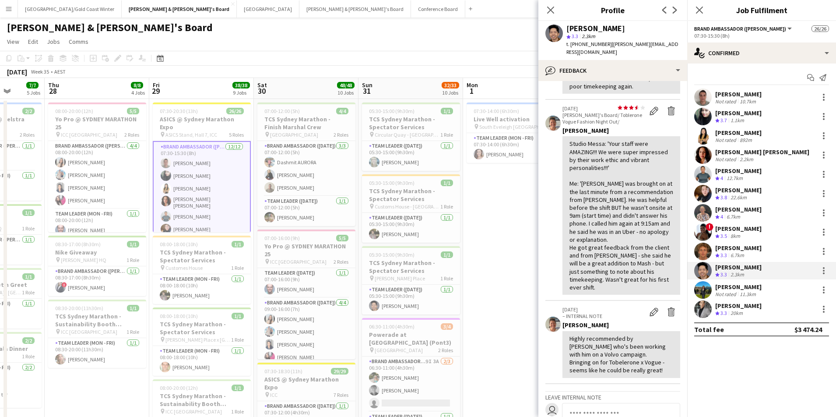
click at [726, 250] on div "Adam Katz" at bounding box center [738, 248] width 46 height 8
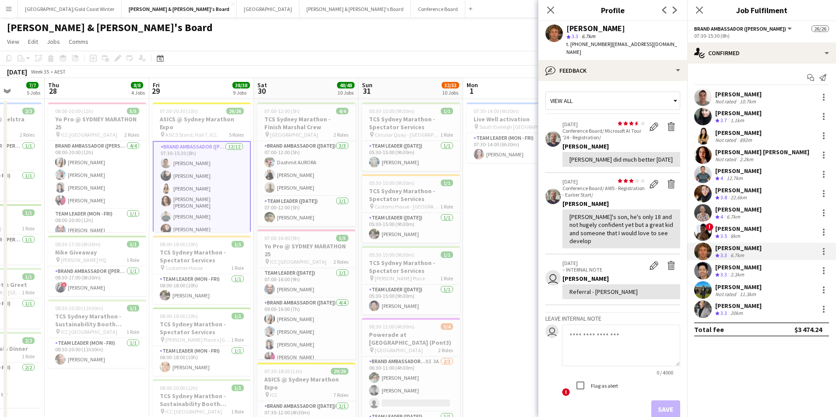
scroll to position [0, 0]
click at [751, 238] on div "Crew rating 3.5 8km" at bounding box center [738, 235] width 46 height 7
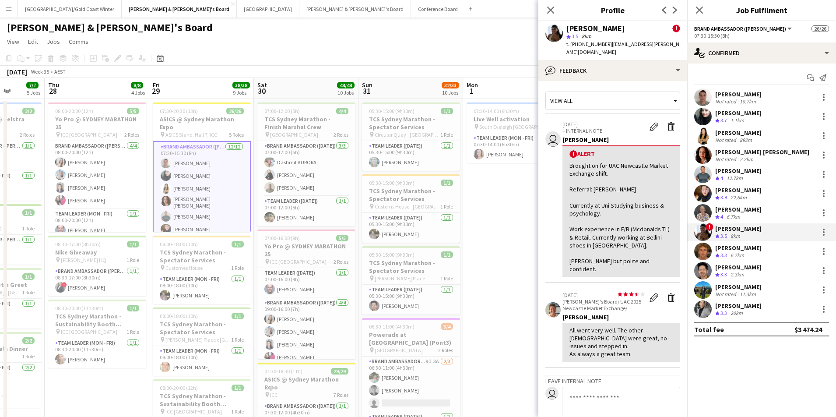
click at [749, 212] on div "Kathryn Molloy" at bounding box center [738, 209] width 46 height 8
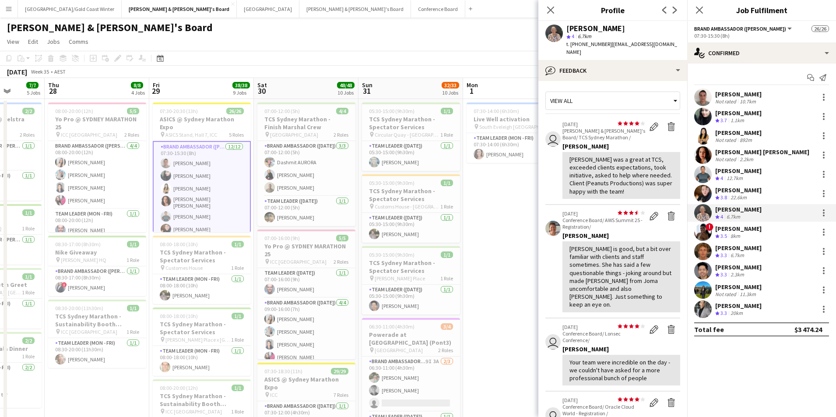
click at [746, 122] on div "1.1km" at bounding box center [737, 120] width 17 height 7
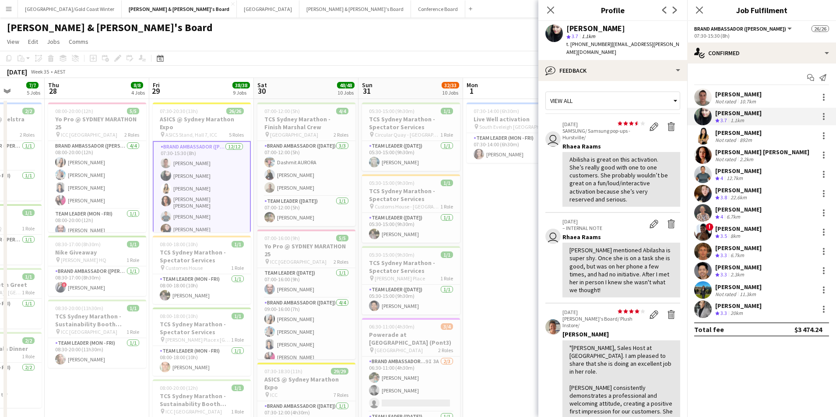
click at [763, 151] on div "Maria Belen Chavez Vargas" at bounding box center [762, 152] width 94 height 8
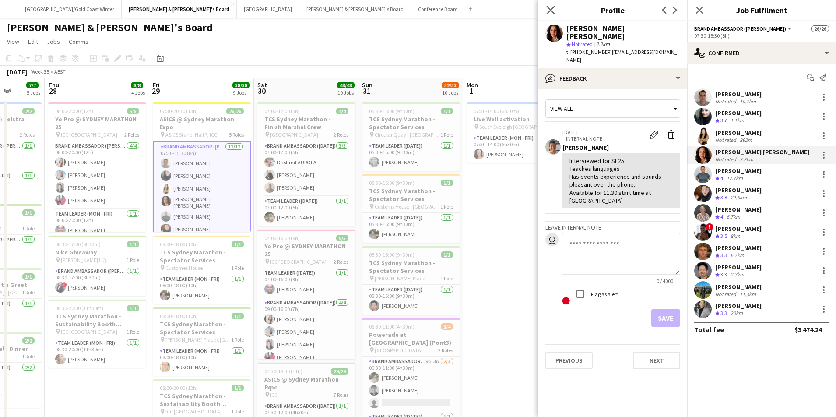
click at [555, 7] on app-icon "Close pop-in" at bounding box center [550, 10] width 13 height 13
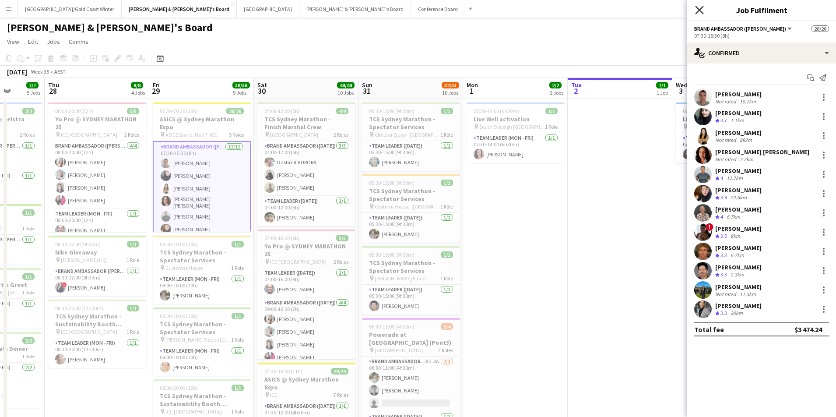
click at [697, 10] on icon "Close pop-in" at bounding box center [699, 10] width 8 height 8
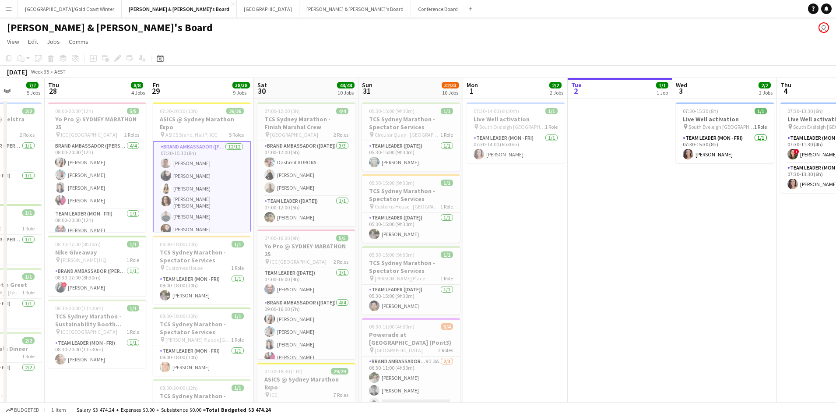
click at [382, 38] on app-page-menu "View Day view expanded Day view collapsed Month view Date picker Jump to today …" at bounding box center [418, 42] width 836 height 17
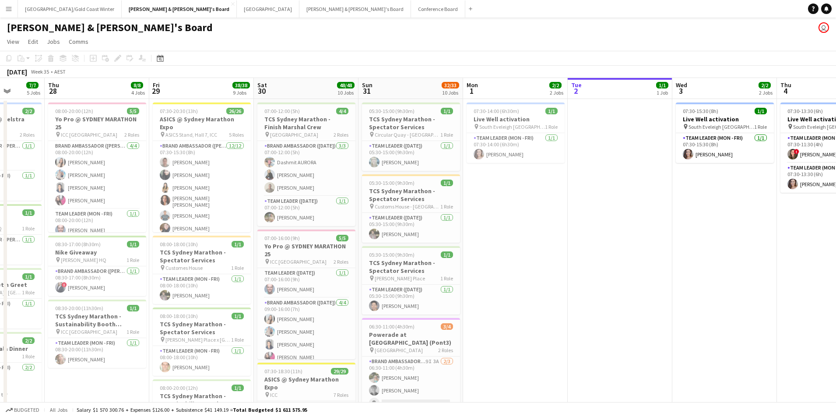
click at [13, 11] on button "Menu" at bounding box center [9, 9] width 18 height 18
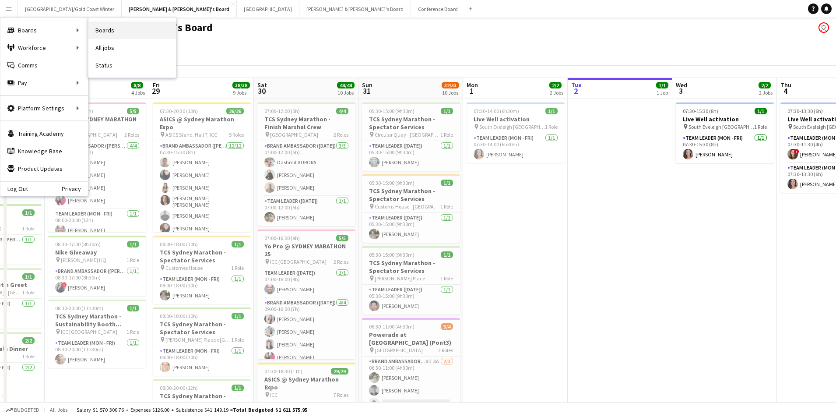
click at [119, 30] on link "Boards" at bounding box center [132, 30] width 88 height 18
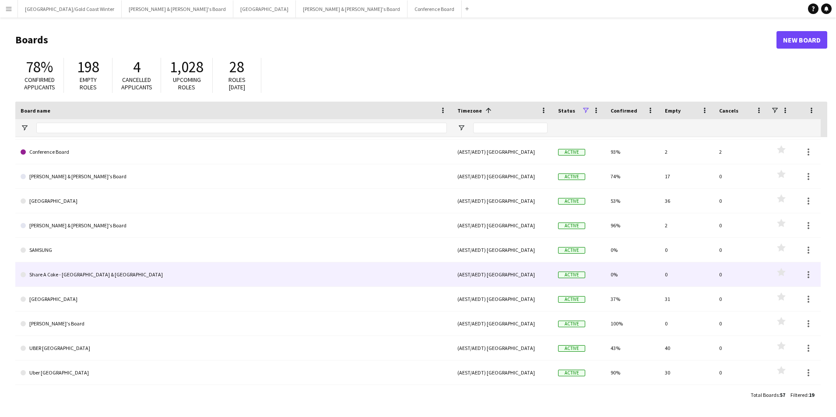
scroll to position [149, 0]
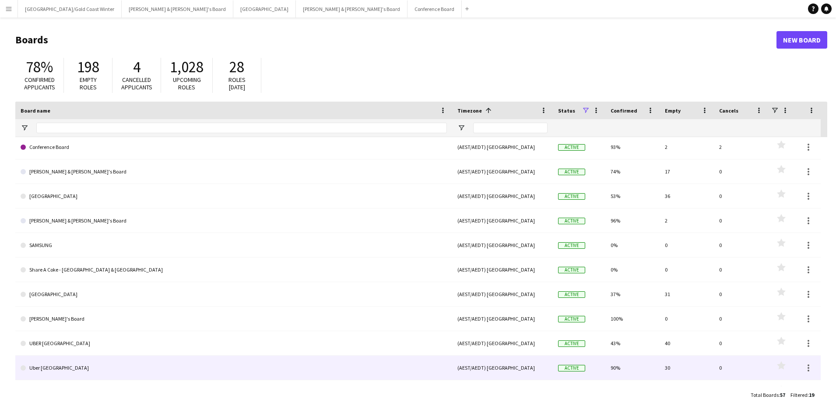
click at [56, 367] on link "Uber [GEOGRAPHIC_DATA]" at bounding box center [234, 367] width 426 height 25
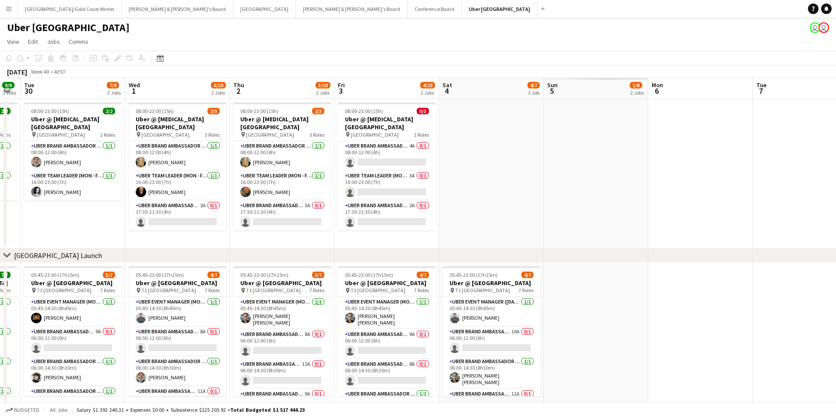
click at [603, 93] on app-board-header-date "Sun 5 1/8 2 Jobs" at bounding box center [596, 88] width 105 height 21
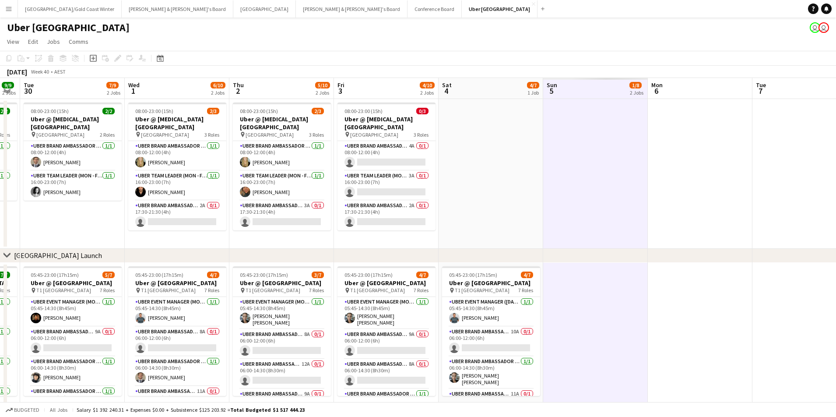
click at [598, 87] on app-board-header-date "Sun 5 1/8 2 Jobs" at bounding box center [595, 88] width 105 height 21
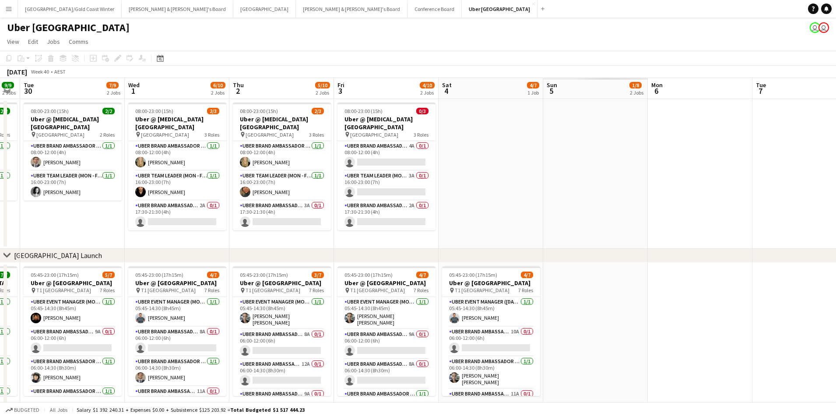
click at [597, 87] on app-board-header-date "Sun 5 1/8 2 Jobs" at bounding box center [595, 88] width 105 height 21
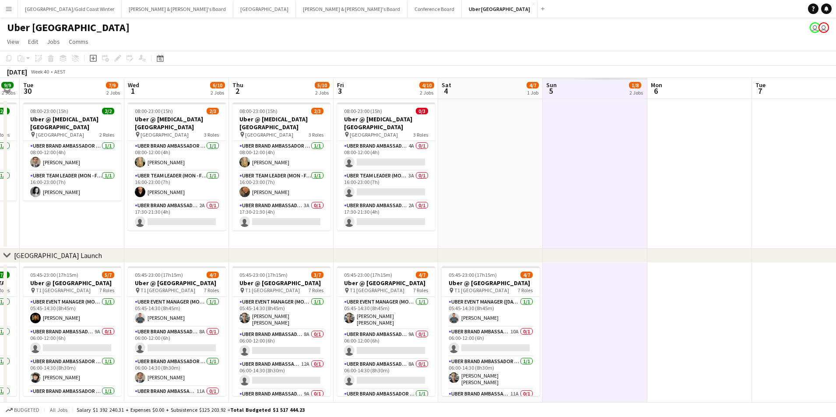
click at [596, 127] on app-date-cell at bounding box center [595, 174] width 105 height 150
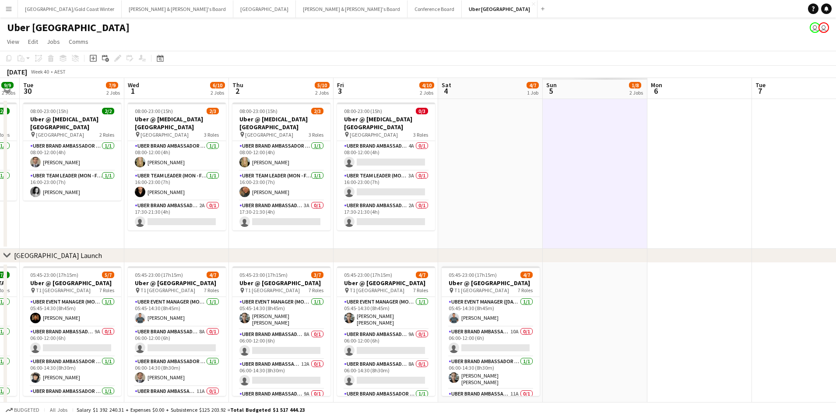
scroll to position [0, 295]
click at [637, 85] on span "1/8" at bounding box center [634, 85] width 12 height 7
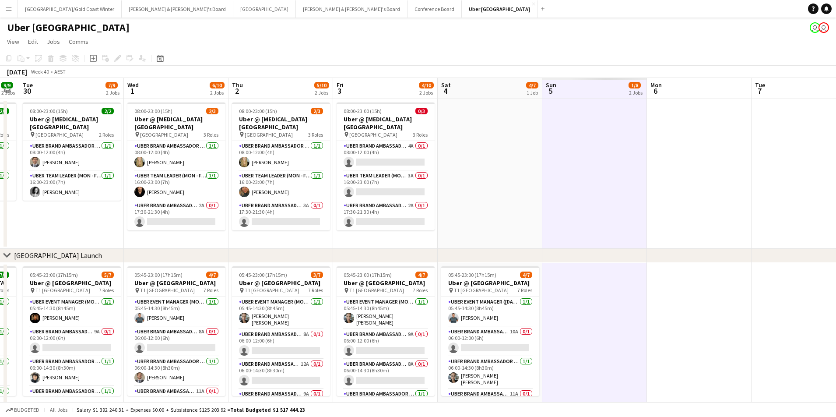
click at [637, 85] on span "1/8" at bounding box center [634, 85] width 12 height 7
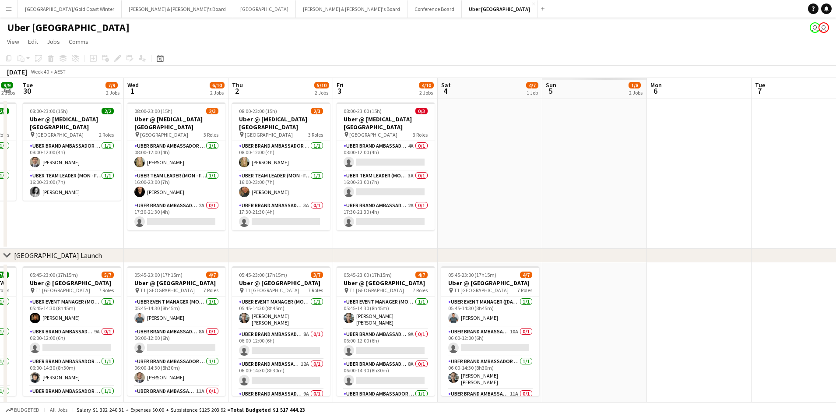
click at [633, 89] on div "2 Jobs" at bounding box center [635, 92] width 14 height 7
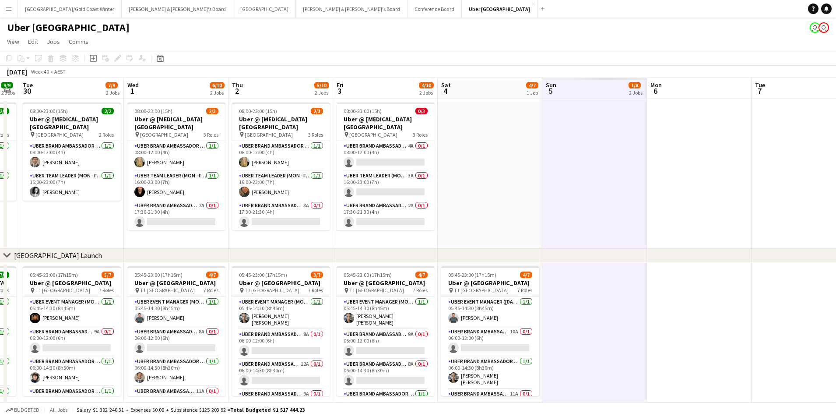
click at [633, 87] on span "1/8" at bounding box center [634, 85] width 12 height 7
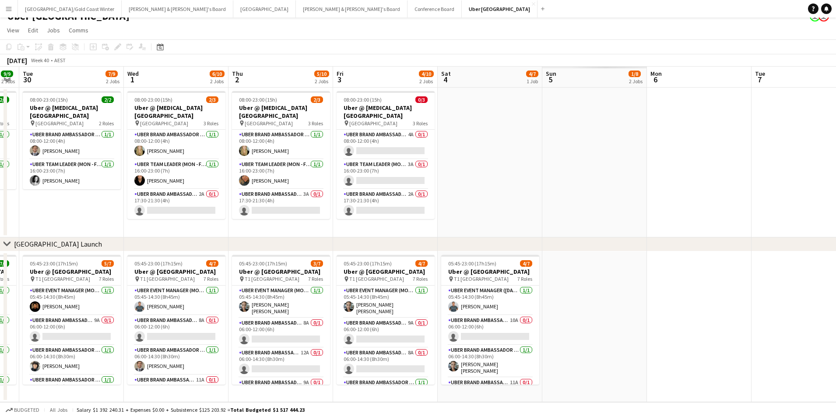
scroll to position [0, 295]
click at [622, 151] on app-date-cell at bounding box center [593, 163] width 105 height 150
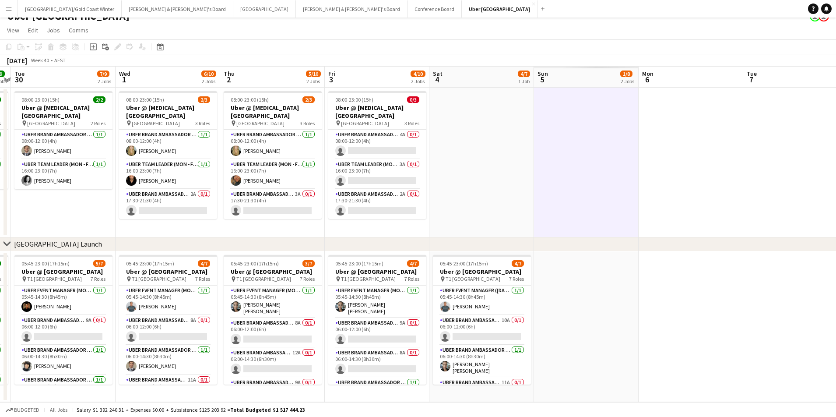
scroll to position [0, 233]
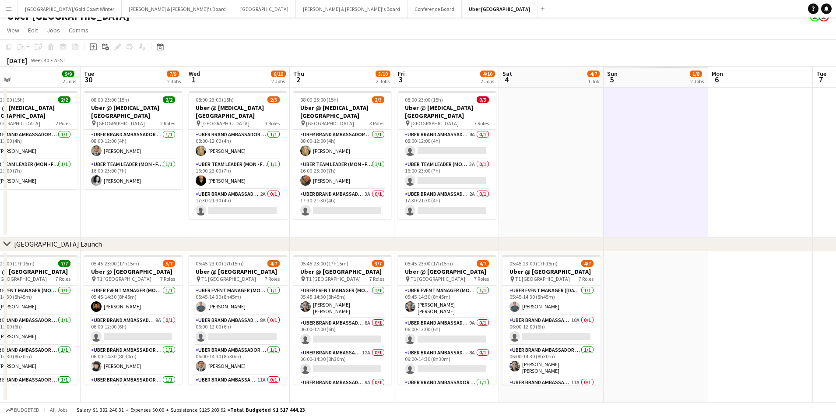
click at [665, 148] on app-date-cell at bounding box center [655, 163] width 105 height 150
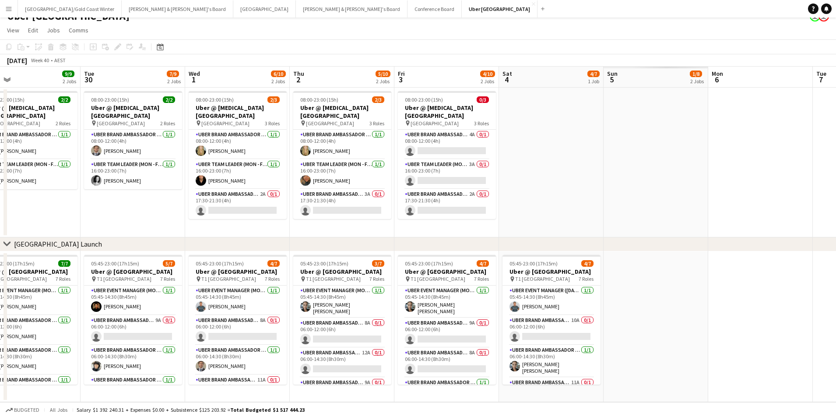
click at [665, 148] on app-date-cell at bounding box center [655, 163] width 105 height 150
click at [698, 99] on app-date-cell at bounding box center [655, 163] width 105 height 150
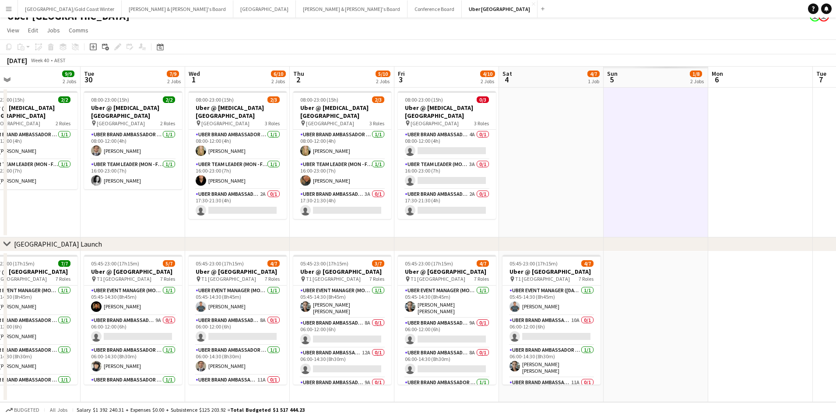
click at [693, 77] on div "2 Jobs" at bounding box center [697, 80] width 14 height 7
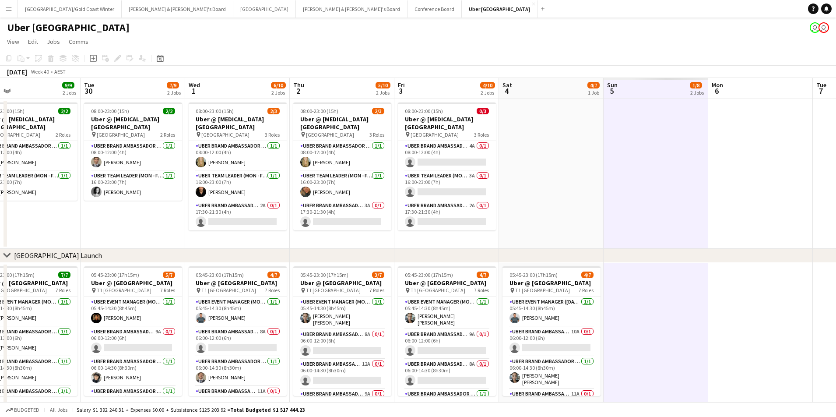
scroll to position [0, 0]
click at [122, 10] on button "James & Arrence's Board Close" at bounding box center [178, 8] width 112 height 17
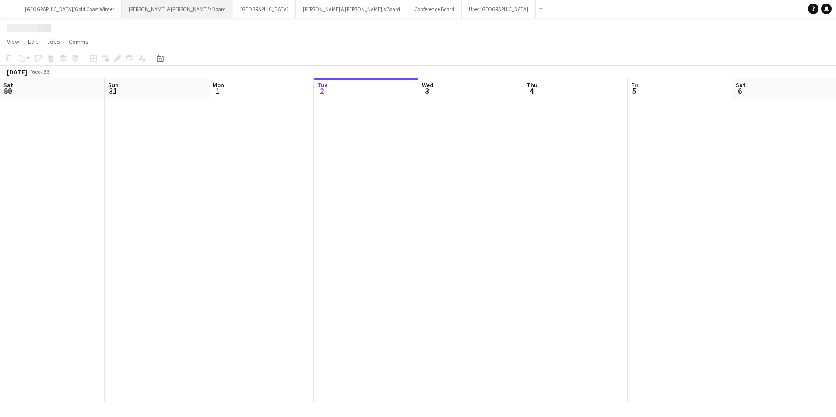
scroll to position [0, 209]
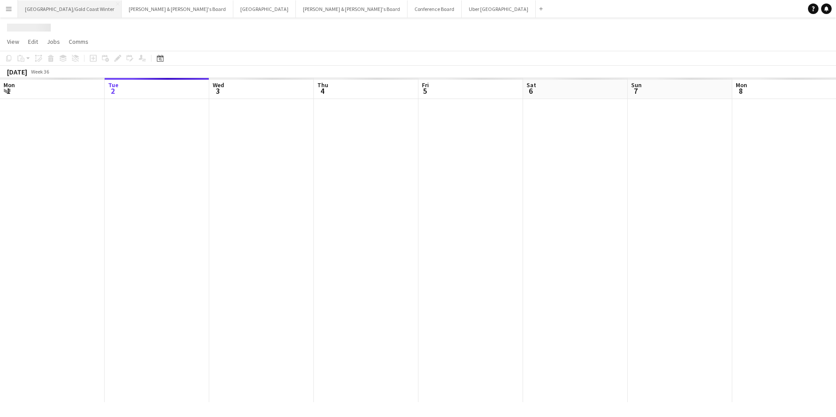
click at [44, 10] on button "Brisbane/Gold Coast Winter Close" at bounding box center [70, 8] width 104 height 17
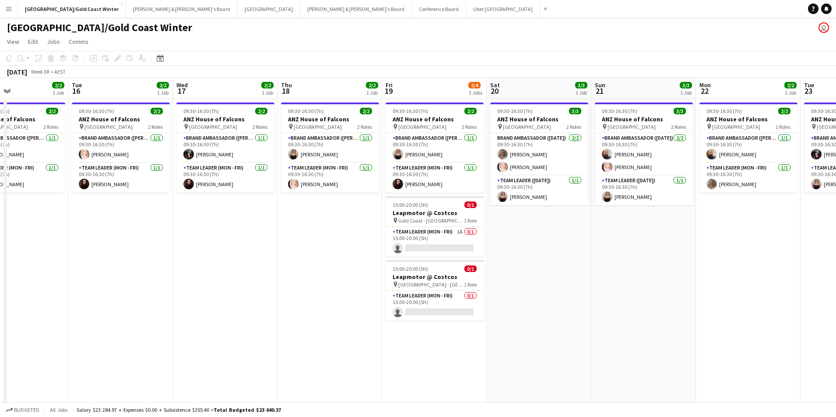
scroll to position [0, 248]
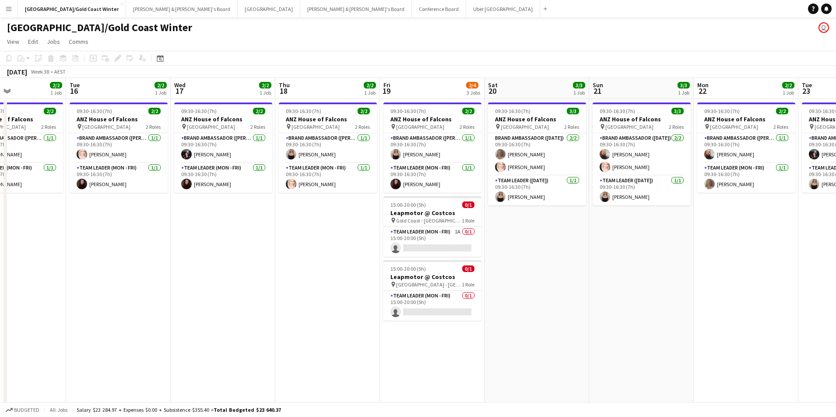
click at [10, 11] on app-icon "Menu" at bounding box center [8, 8] width 7 height 7
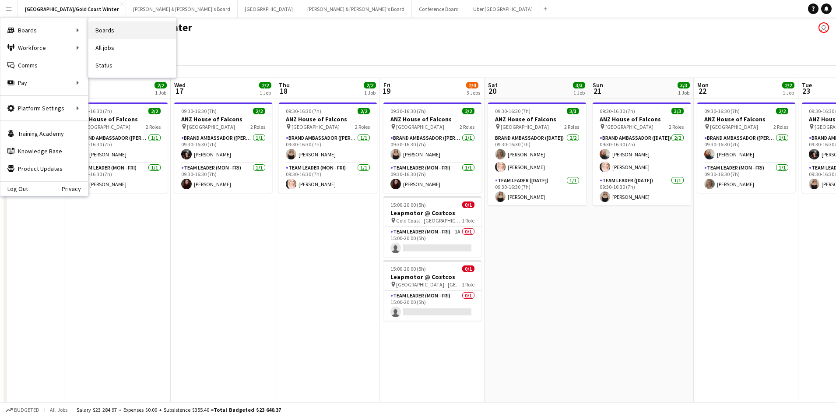
click at [102, 27] on link "Boards" at bounding box center [132, 30] width 88 height 18
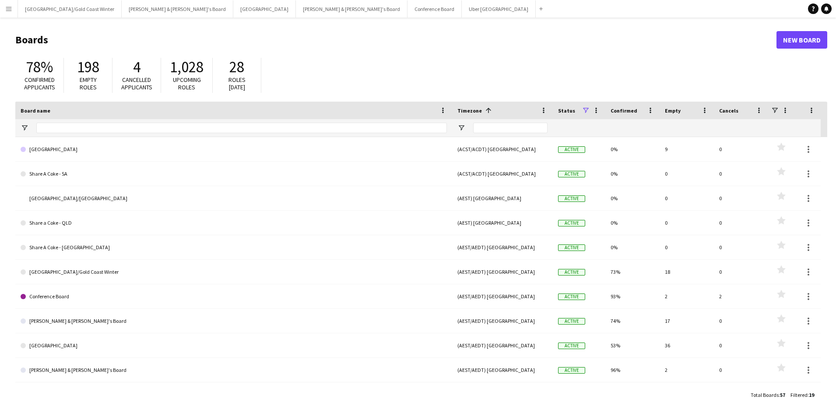
click at [14, 16] on button "Menu" at bounding box center [9, 9] width 18 height 18
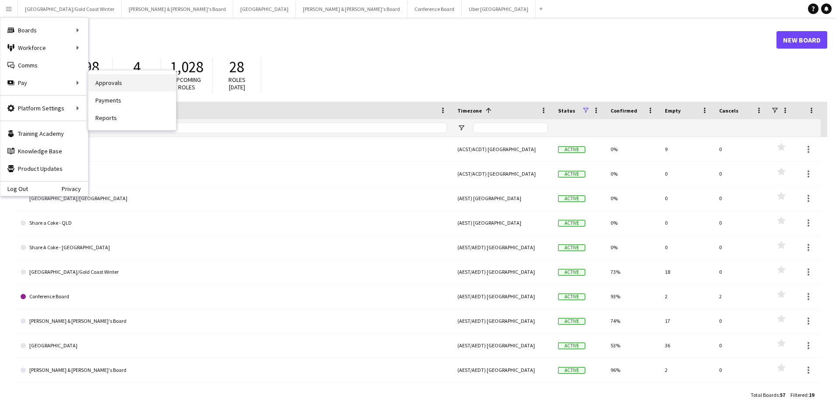
click at [98, 88] on link "Approvals" at bounding box center [132, 83] width 88 height 18
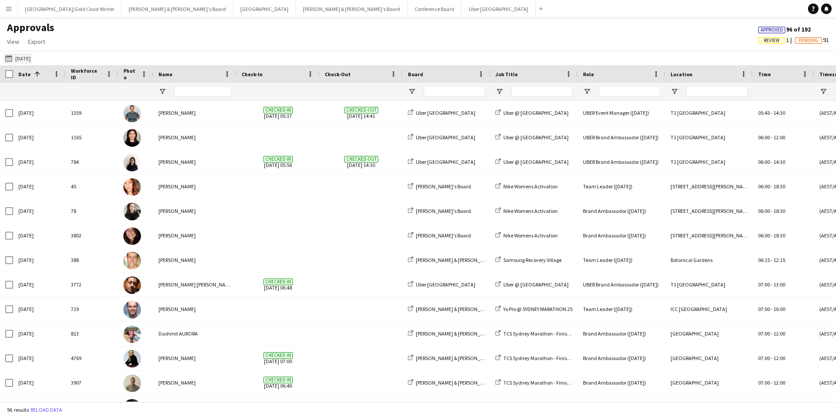
click at [18, 60] on button "30-08-2025 30-08-2025" at bounding box center [18, 58] width 29 height 11
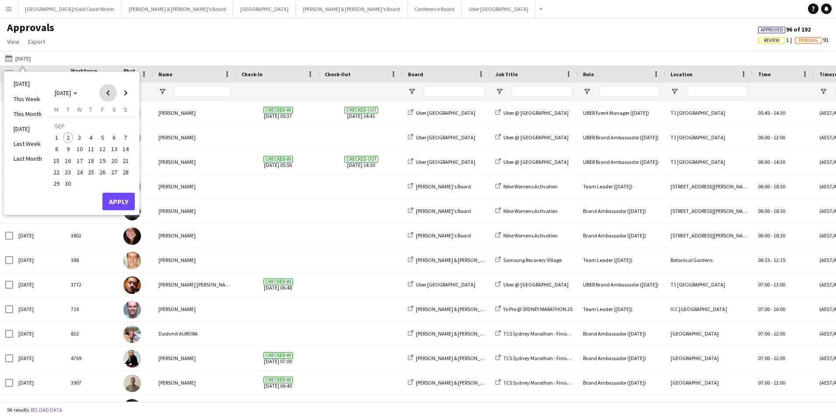
click at [105, 98] on span "Previous month" at bounding box center [108, 93] width 18 height 18
click at [116, 195] on button "Apply" at bounding box center [118, 192] width 32 height 18
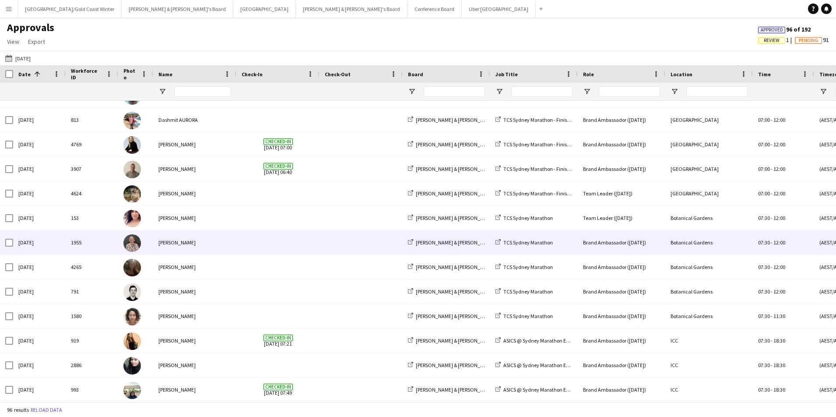
scroll to position [212, 0]
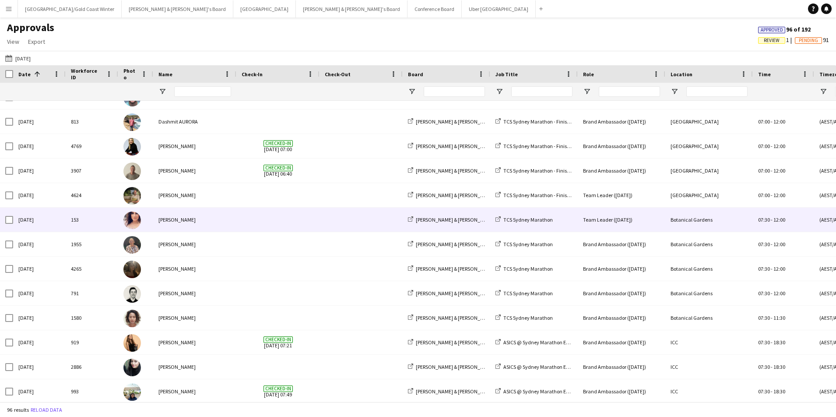
click at [260, 227] on span at bounding box center [278, 219] width 73 height 24
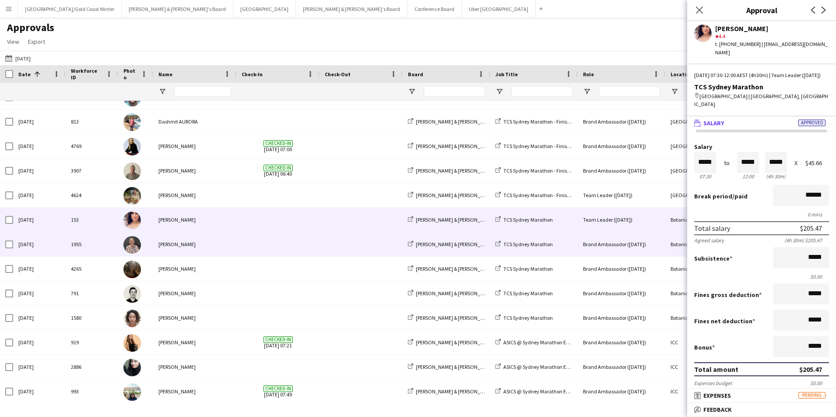
click at [276, 239] on span at bounding box center [278, 244] width 73 height 24
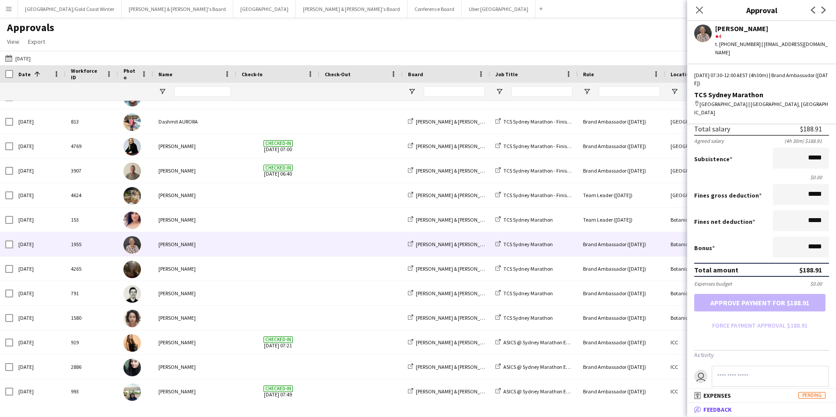
click at [733, 411] on mat-panel-title "bubble-pencil Feedback" at bounding box center [759, 409] width 145 height 8
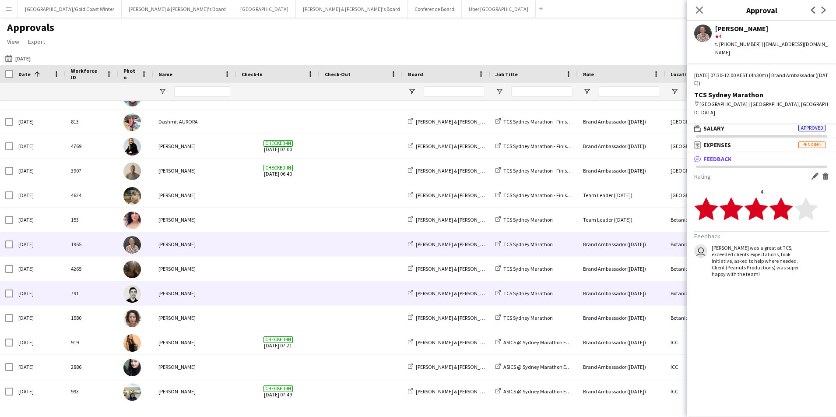
click at [326, 284] on span at bounding box center [361, 293] width 73 height 24
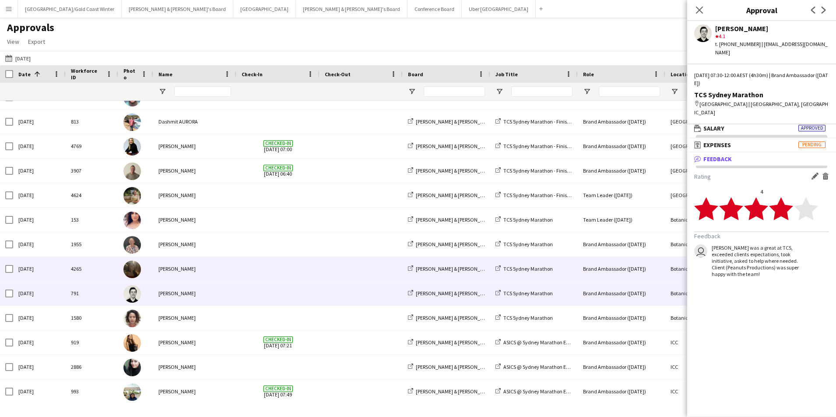
click at [322, 262] on div at bounding box center [360, 268] width 83 height 24
click at [332, 291] on span at bounding box center [361, 293] width 73 height 24
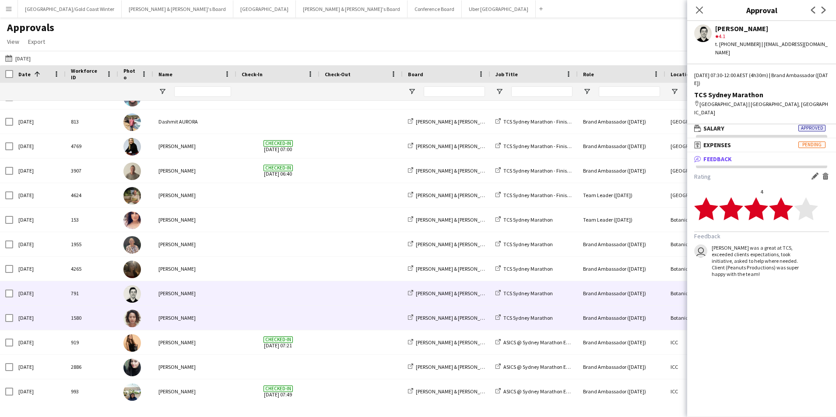
click at [317, 318] on div at bounding box center [277, 317] width 83 height 24
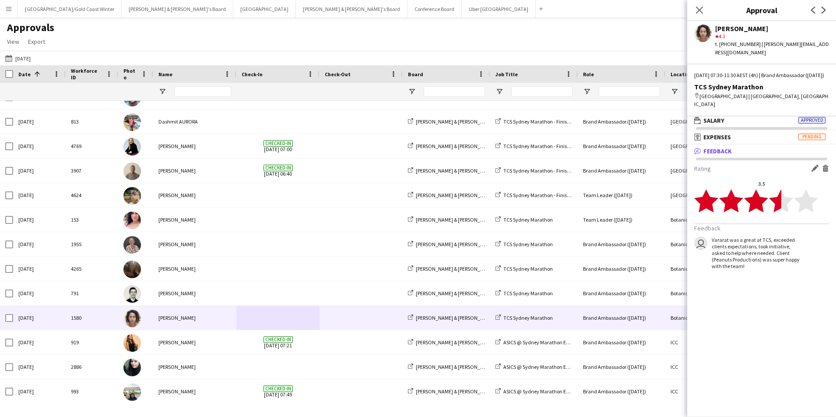
click at [811, 165] on app-icon "Edit feedback" at bounding box center [814, 168] width 7 height 7
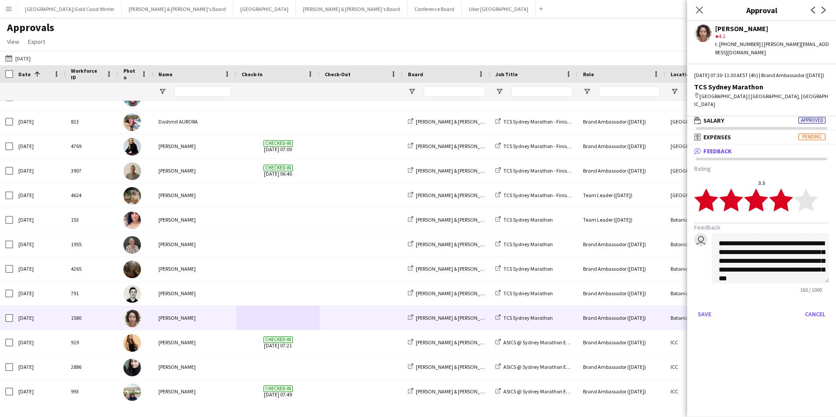
click at [786, 199] on polygon at bounding box center [781, 199] width 24 height 23
click at [697, 307] on button "Save" at bounding box center [704, 314] width 21 height 14
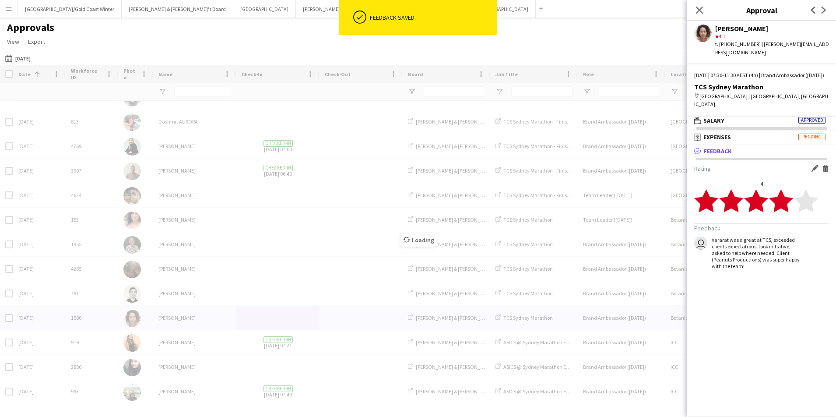
click at [295, 334] on div "Loading" at bounding box center [418, 233] width 836 height 336
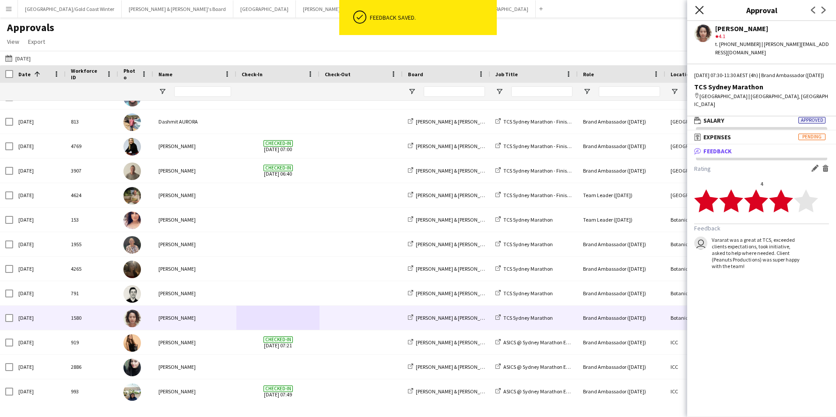
click at [699, 11] on icon at bounding box center [699, 10] width 8 height 8
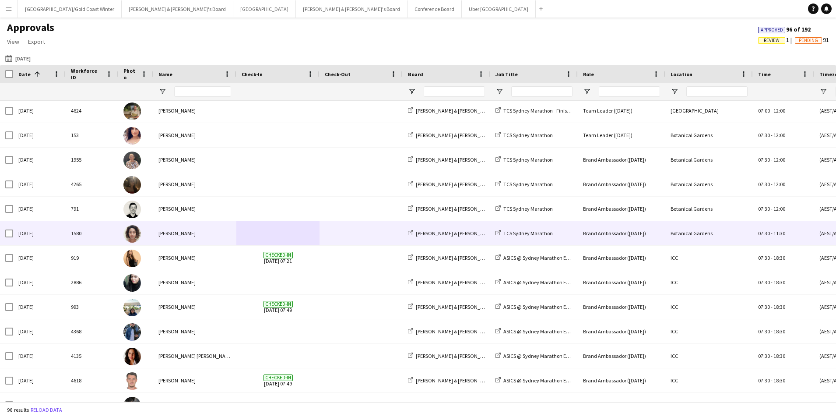
scroll to position [296, 0]
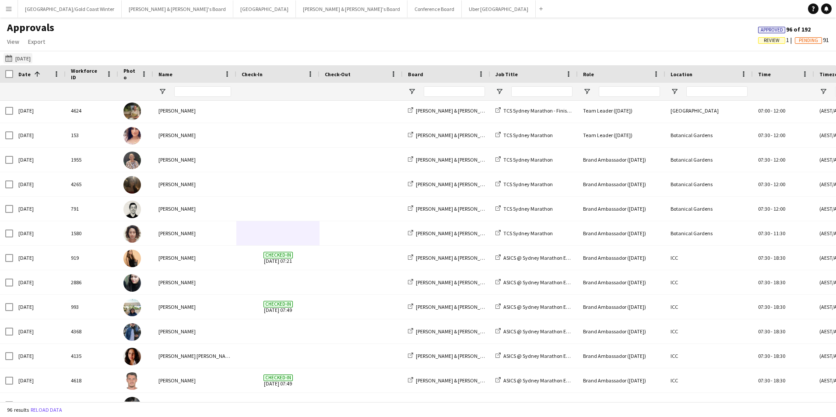
click at [18, 57] on button "30-08-2025 30-08-2025" at bounding box center [18, 58] width 29 height 11
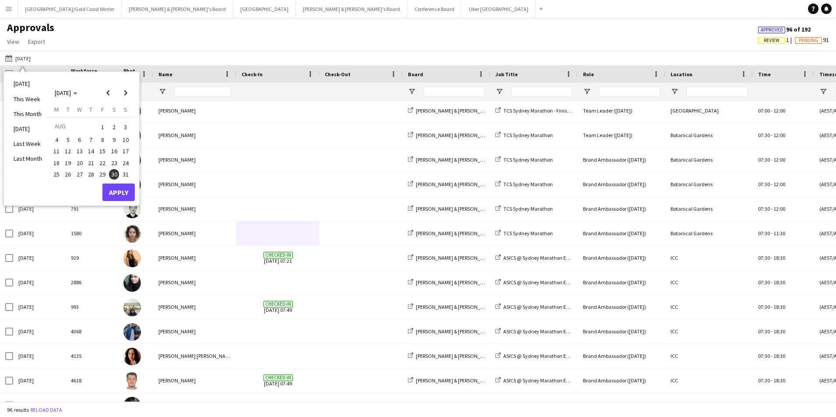
click at [124, 169] on span "31" at bounding box center [125, 174] width 11 height 11
click at [124, 194] on button "Apply" at bounding box center [118, 192] width 32 height 18
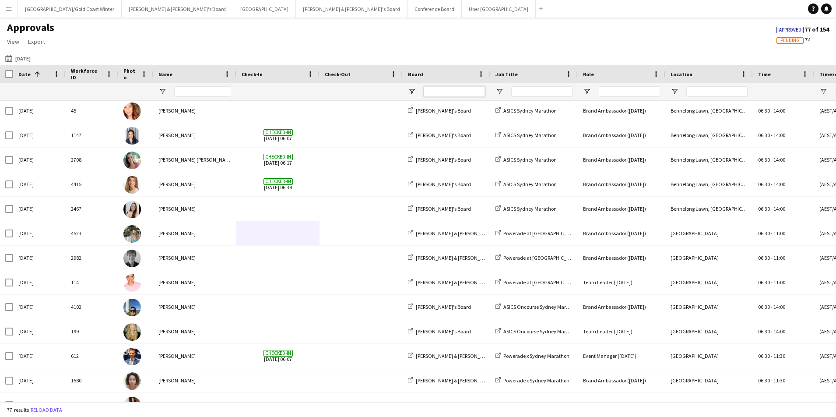
click at [465, 89] on input "Board Filter Input" at bounding box center [454, 91] width 61 height 11
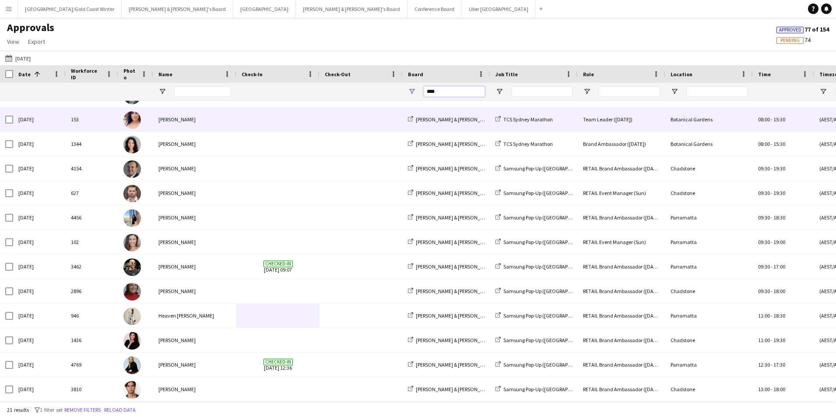
type input "****"
click at [336, 123] on span at bounding box center [361, 119] width 73 height 24
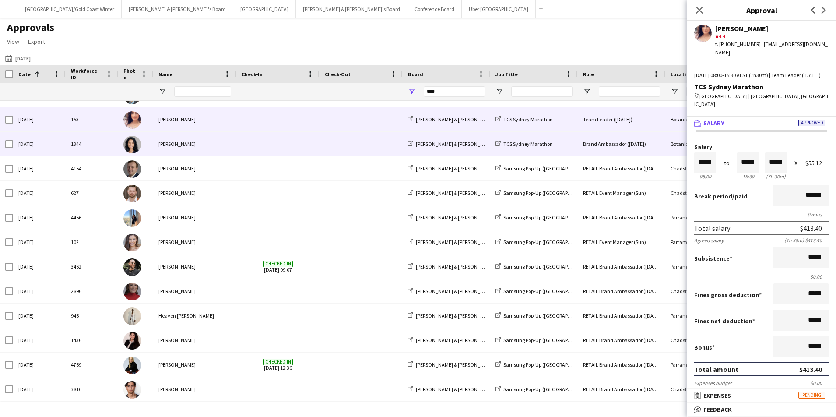
click at [334, 138] on span at bounding box center [361, 144] width 73 height 24
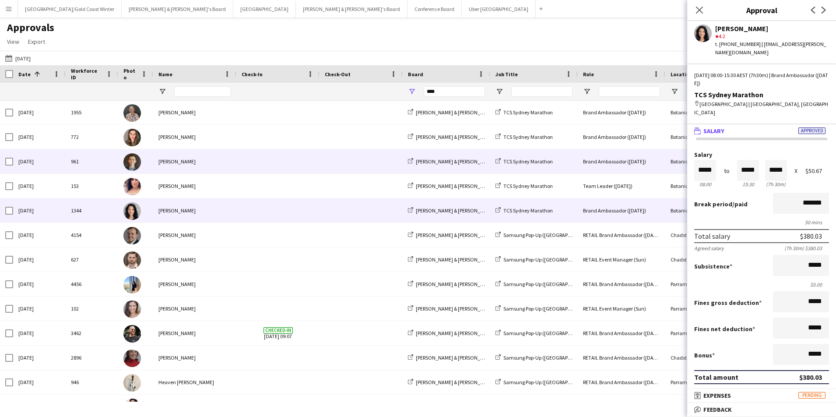
click at [325, 165] on span at bounding box center [361, 161] width 73 height 24
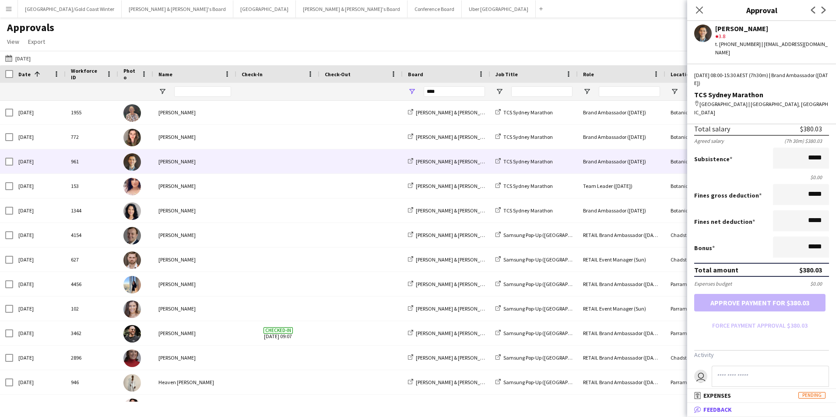
click at [741, 410] on mat-panel-title "bubble-pencil Feedback" at bounding box center [759, 409] width 145 height 8
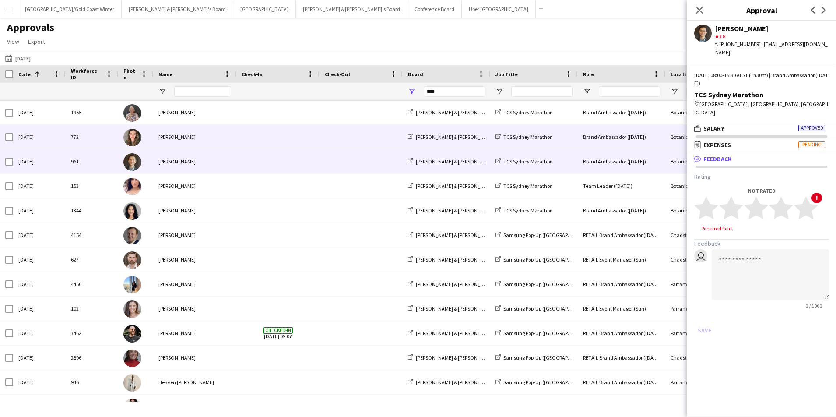
click at [261, 131] on span at bounding box center [278, 137] width 73 height 24
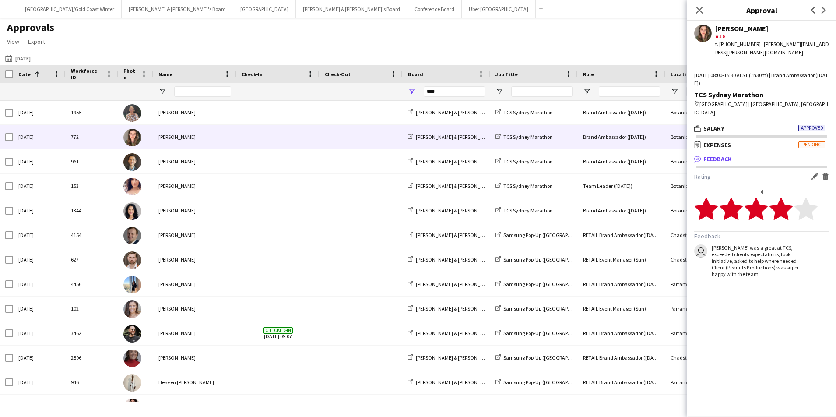
click at [757, 244] on div "Bonnie was a great at TCS, exceeded clients expectations, took initiative, aske…" at bounding box center [757, 260] width 90 height 33
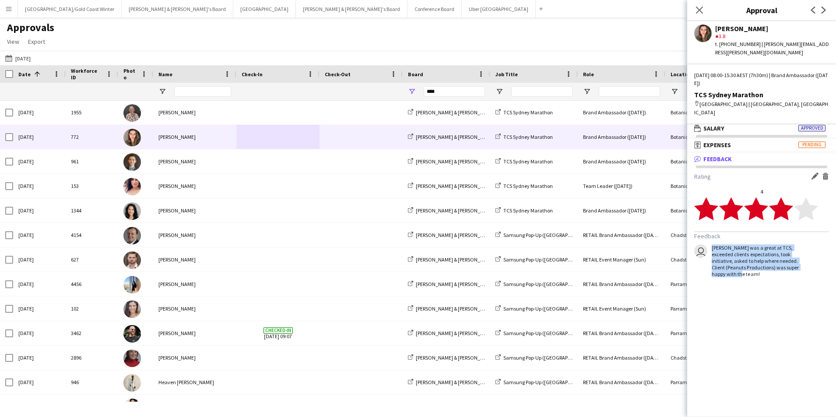
click at [757, 244] on div "Bonnie was a great at TCS, exceeded clients expectations, took initiative, aske…" at bounding box center [757, 260] width 90 height 33
copy div "Bonnie was a great at TCS, exceeded clients expectations, took initiative, aske…"
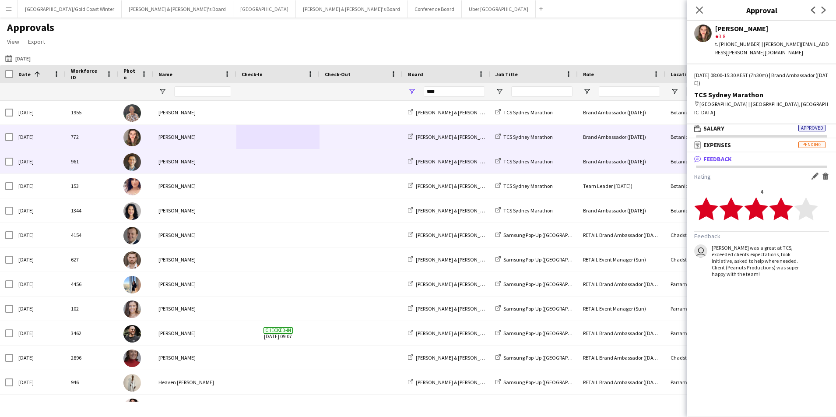
click at [196, 170] on div "Kaili Wang" at bounding box center [194, 161] width 83 height 24
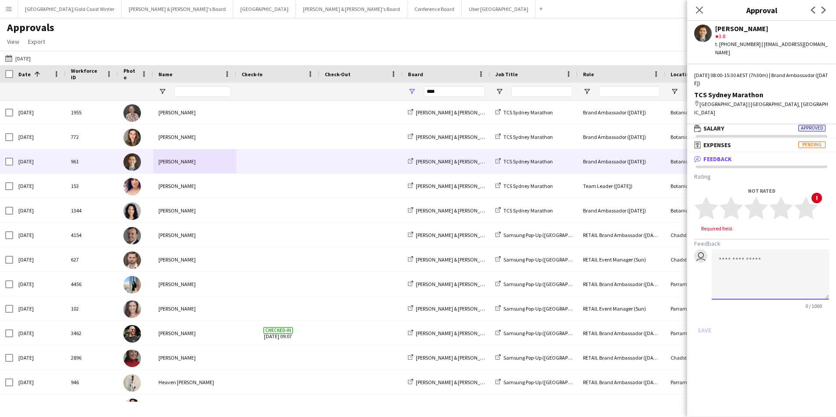
click at [763, 264] on textarea at bounding box center [770, 274] width 117 height 50
click at [785, 196] on icon "star" at bounding box center [781, 208] width 24 height 24
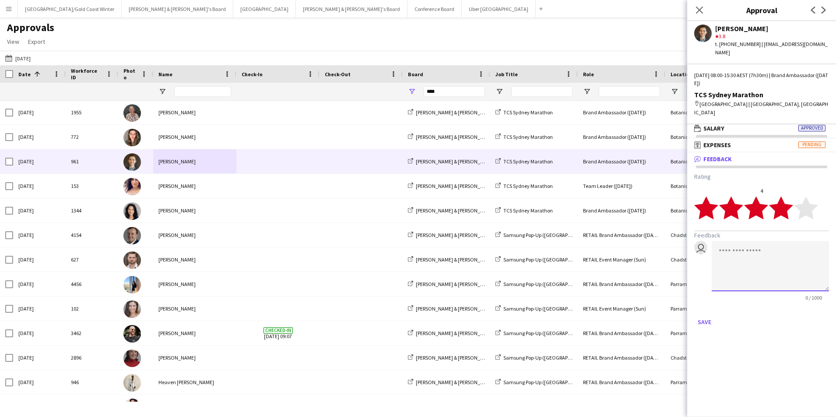
click at [783, 243] on textarea at bounding box center [770, 266] width 117 height 50
paste textarea "**********"
click at [737, 241] on textarea "**********" at bounding box center [770, 266] width 117 height 50
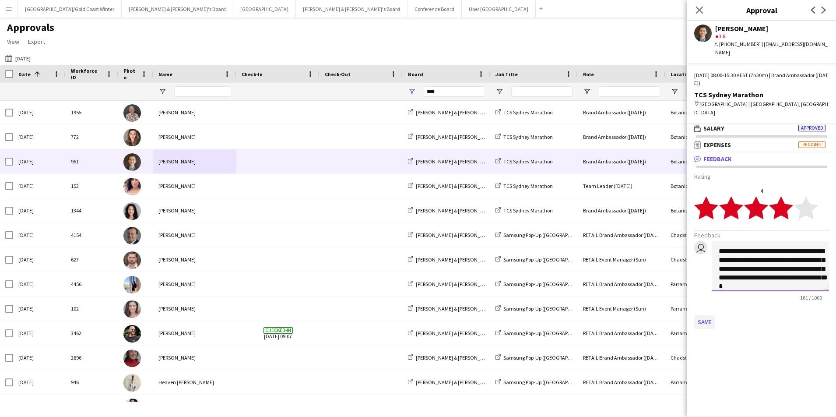
type textarea "**********"
click at [705, 315] on button "Save" at bounding box center [704, 322] width 21 height 14
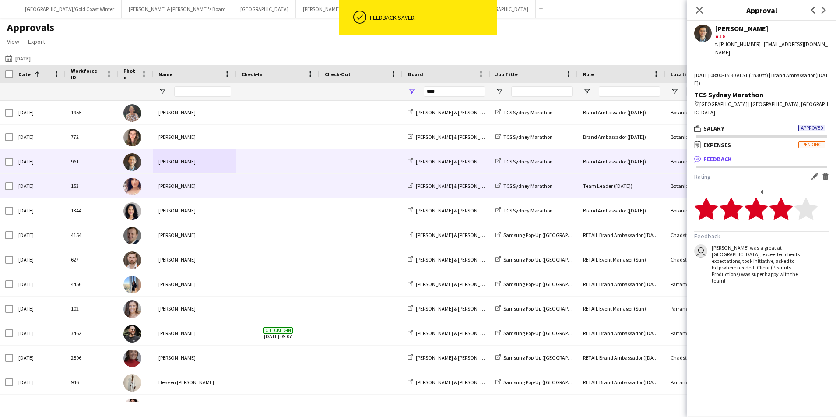
click at [281, 191] on span at bounding box center [278, 186] width 73 height 24
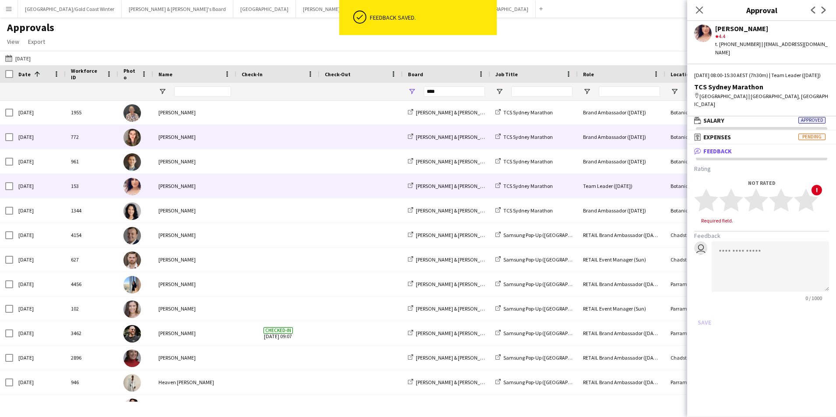
click at [245, 137] on span at bounding box center [278, 137] width 73 height 24
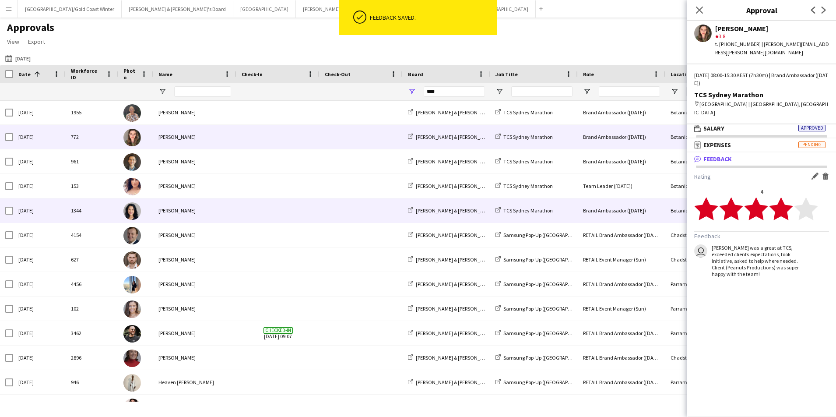
click at [258, 222] on div "Sun, 31 Aug 2025 1344 Nesia Effendi Neil & Jenny's Board TCS Sydney Marathon Br…" at bounding box center [794, 210] width 1589 height 25
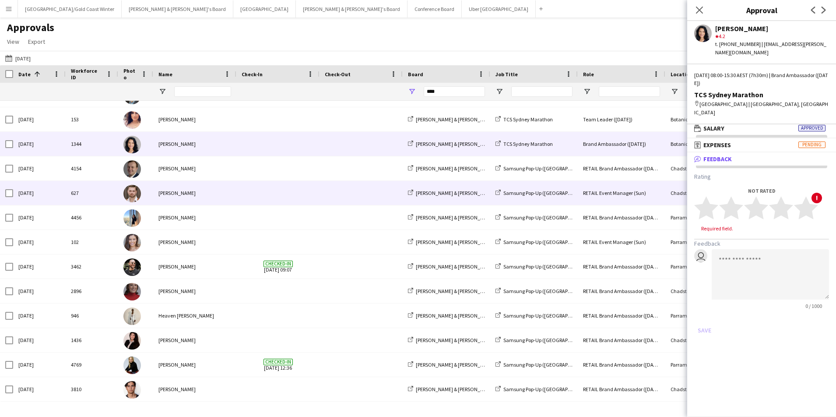
scroll to position [214, 0]
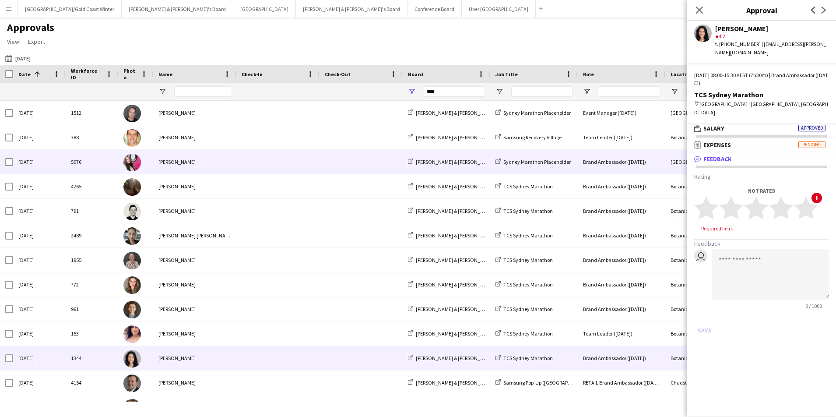
click at [203, 151] on div "Daiana Scherer" at bounding box center [194, 162] width 83 height 24
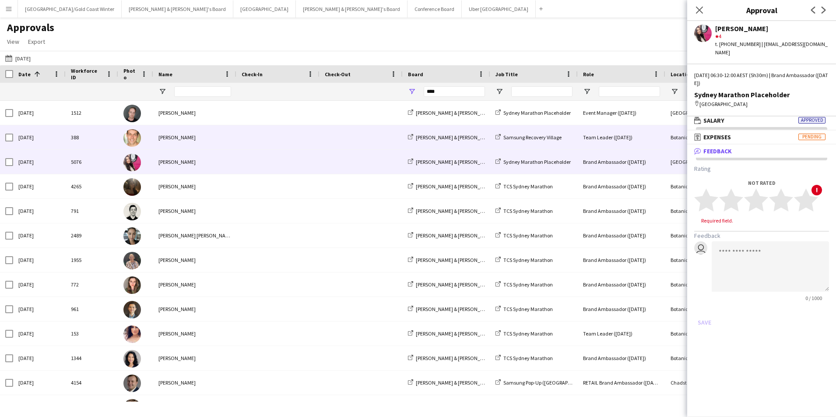
click at [216, 136] on div "Tom Caley" at bounding box center [194, 137] width 83 height 24
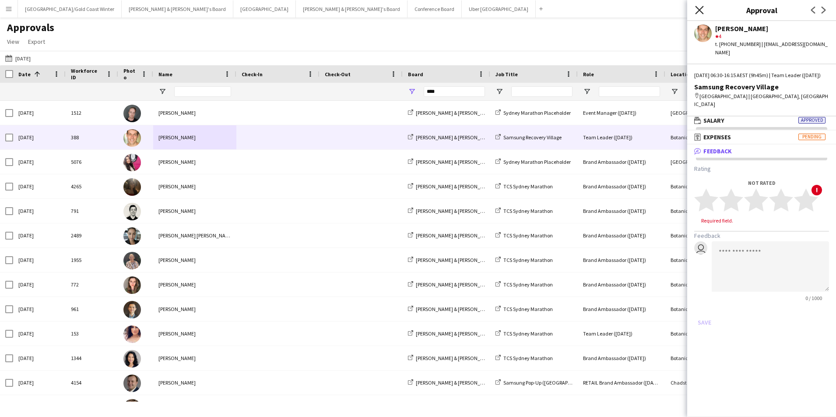
click at [698, 8] on icon at bounding box center [699, 10] width 8 height 8
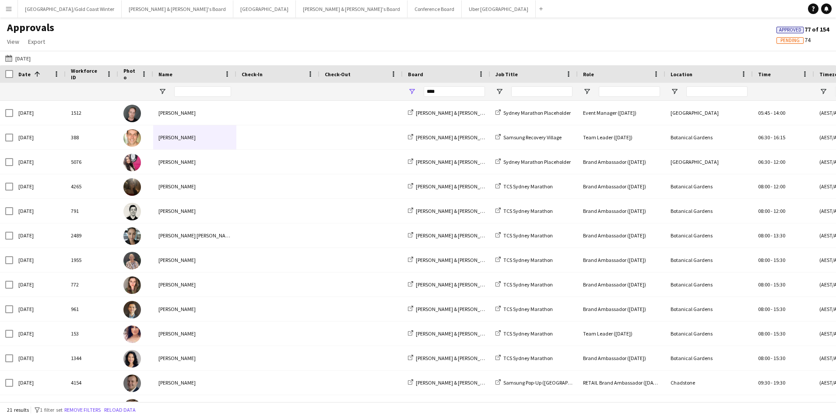
click at [11, 14] on button "Menu" at bounding box center [9, 9] width 18 height 18
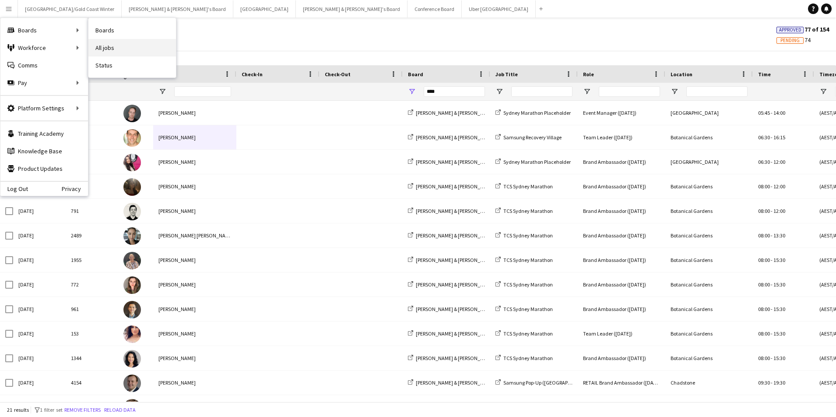
click at [108, 48] on link "All jobs" at bounding box center [132, 48] width 88 height 18
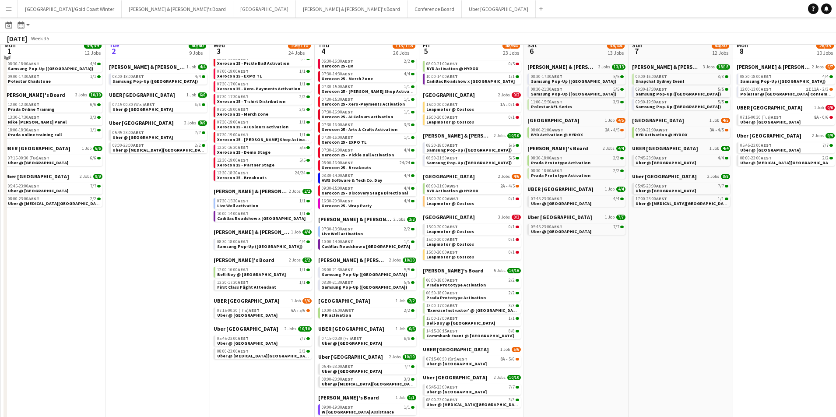
scroll to position [133, 0]
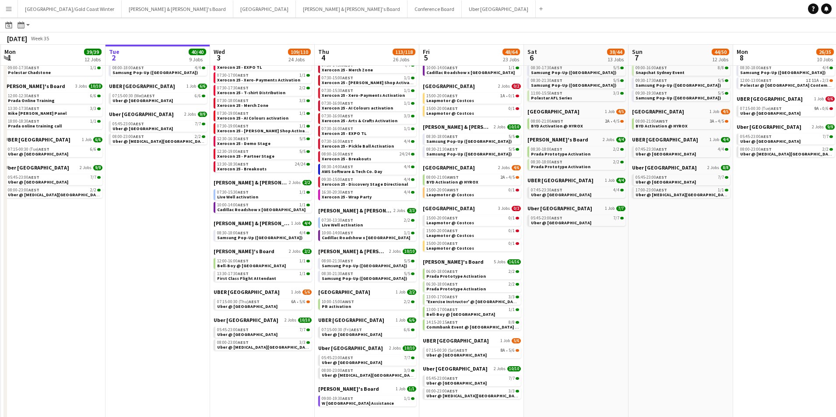
click at [241, 288] on div "Tennille's Board 2 Jobs 2/2 12:00-16:00 AEST 1/1 Bell-Boy @ Ormond House 13:30-…" at bounding box center [263, 268] width 98 height 41
click at [241, 289] on span "UBER [GEOGRAPHIC_DATA]" at bounding box center [247, 291] width 66 height 7
click at [407, 5] on button "Conference Board Close" at bounding box center [434, 8] width 54 height 17
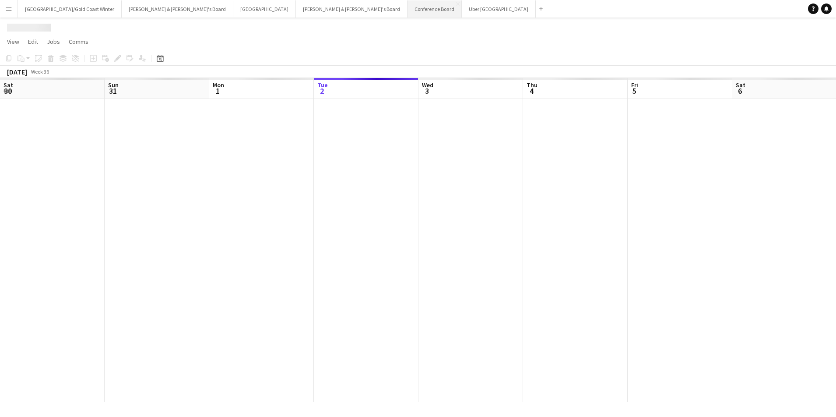
scroll to position [0, 209]
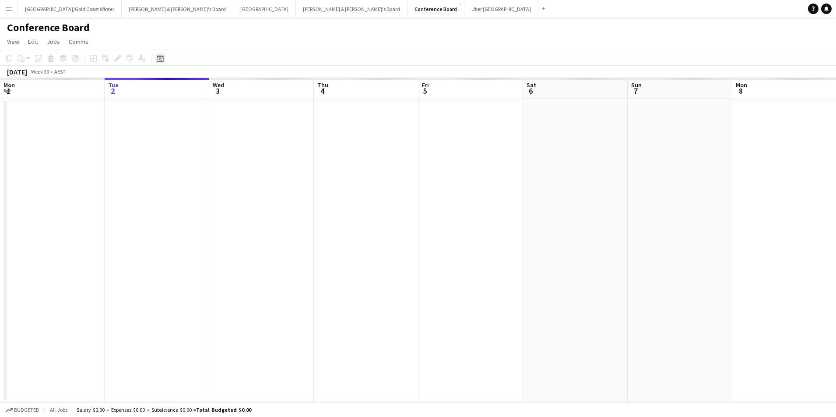
click at [162, 60] on icon "Date picker" at bounding box center [160, 58] width 7 height 7
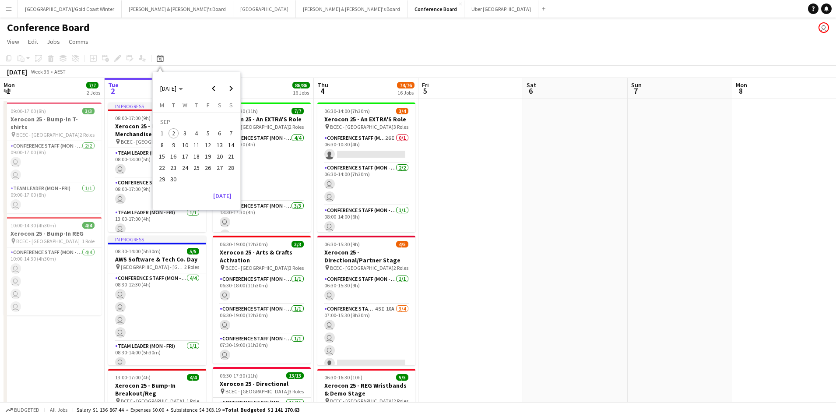
click at [199, 144] on span "11" at bounding box center [196, 145] width 11 height 11
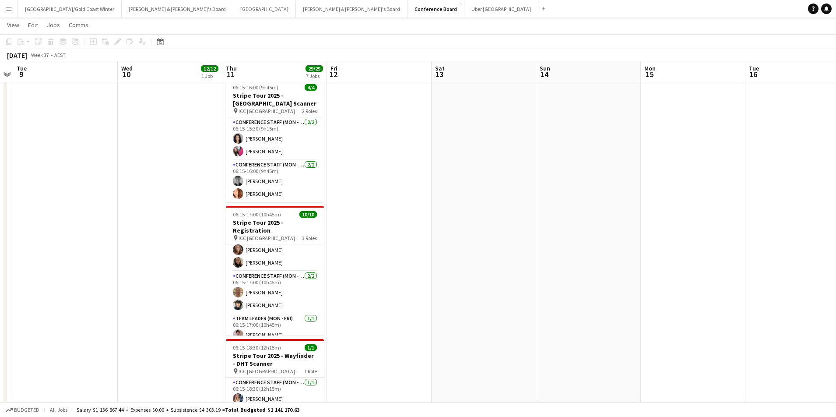
scroll to position [196, 0]
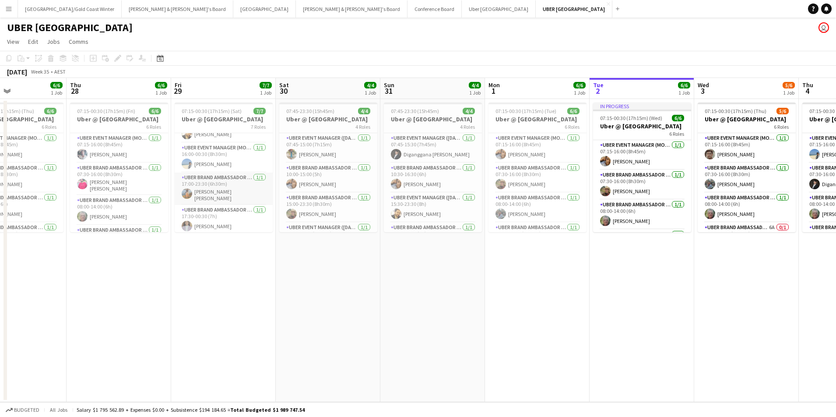
scroll to position [0, 247]
click at [126, 149] on app-card-role "UBER Event Manager (Mon - Fri) [DATE] 07:15-16:00 (8h45m) [PERSON_NAME]" at bounding box center [119, 148] width 98 height 30
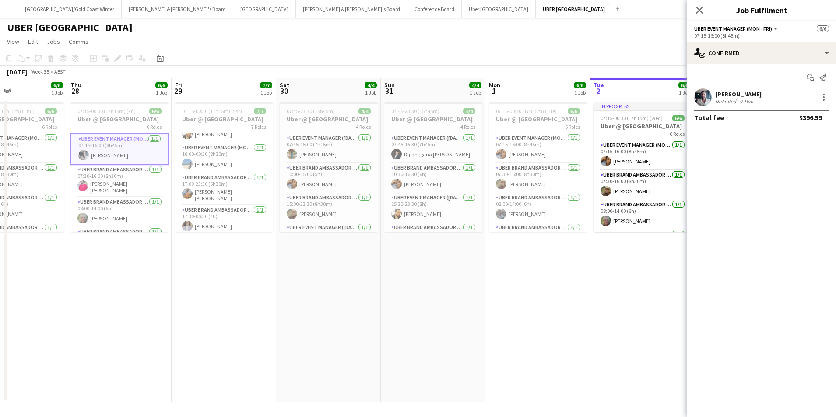
click at [717, 93] on div "[PERSON_NAME]" at bounding box center [738, 94] width 46 height 8
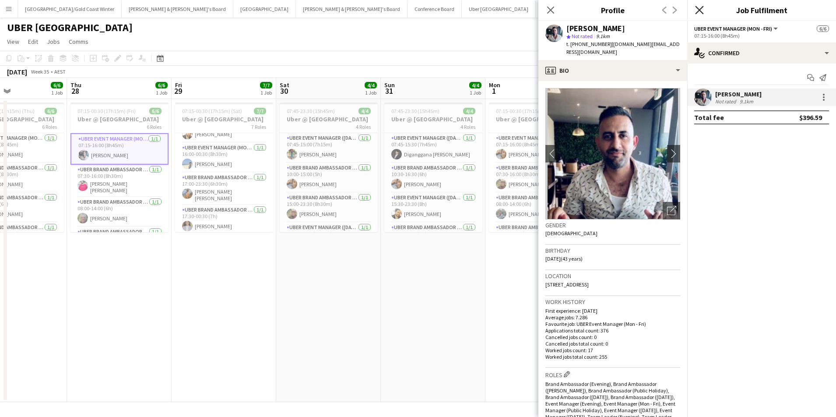
click at [703, 7] on icon at bounding box center [699, 10] width 8 height 8
